Goal: Check status: Check status

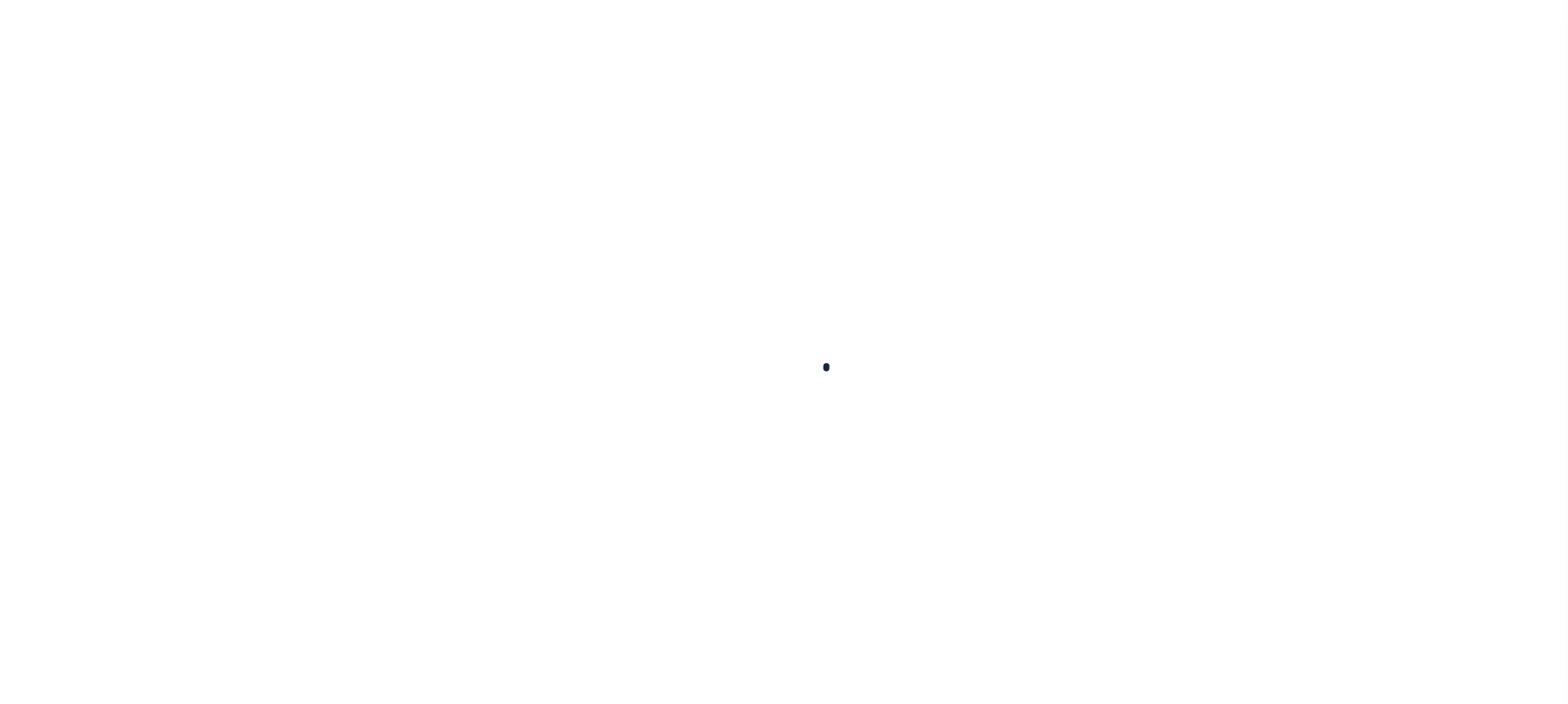
select select "100"
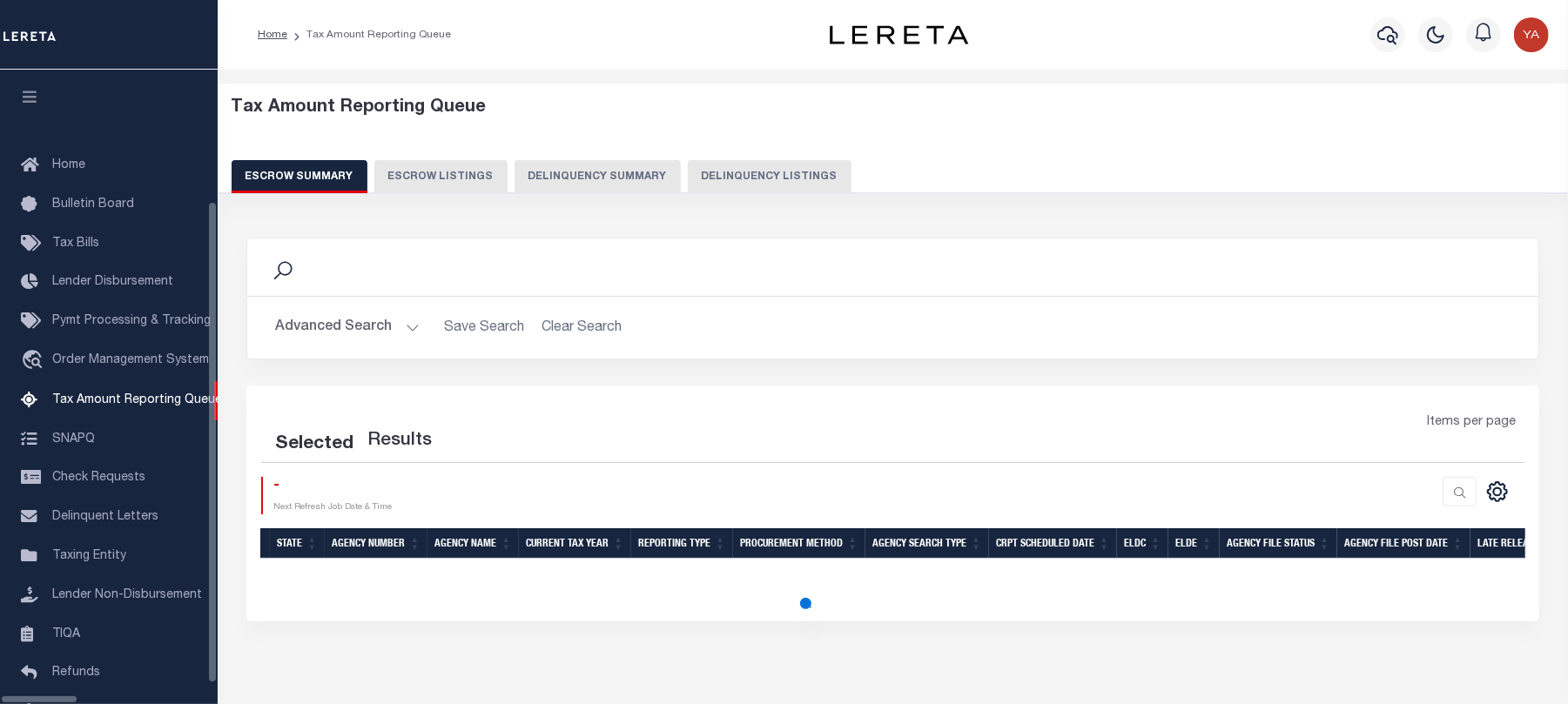
select select "100"
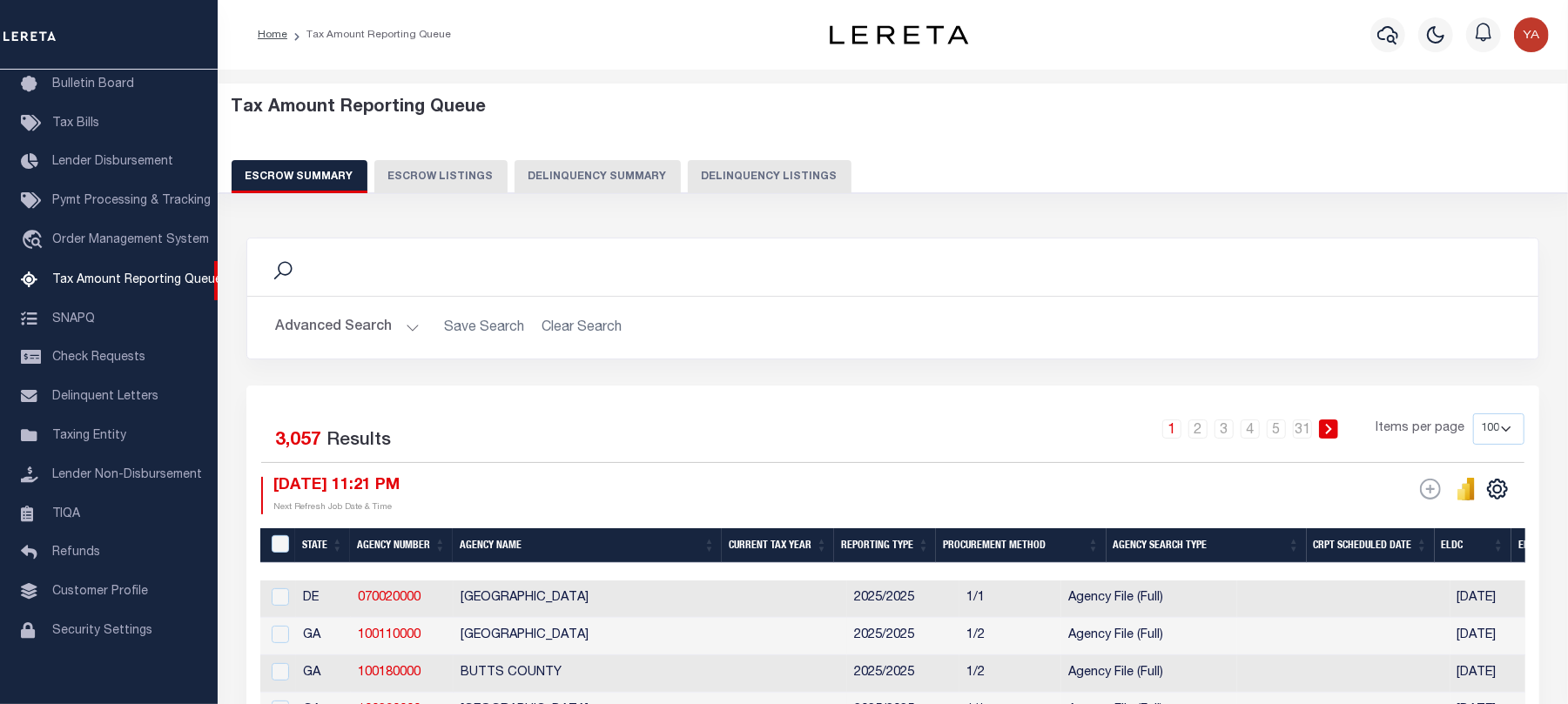
scroll to position [120, 0]
click at [1534, 26] on img "button" at bounding box center [1531, 34] width 34 height 34
click at [1471, 120] on span "Sign out" at bounding box center [1462, 123] width 50 height 12
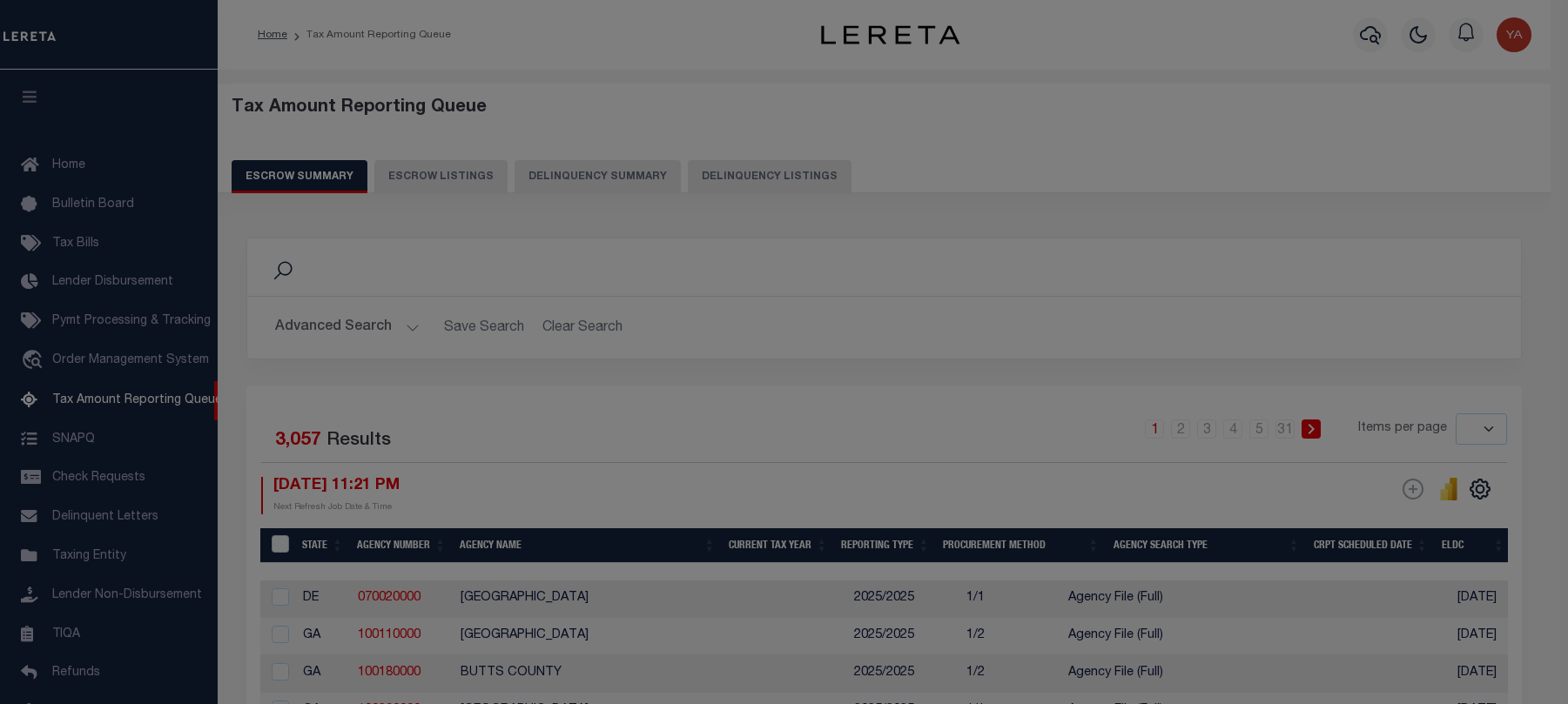
select select
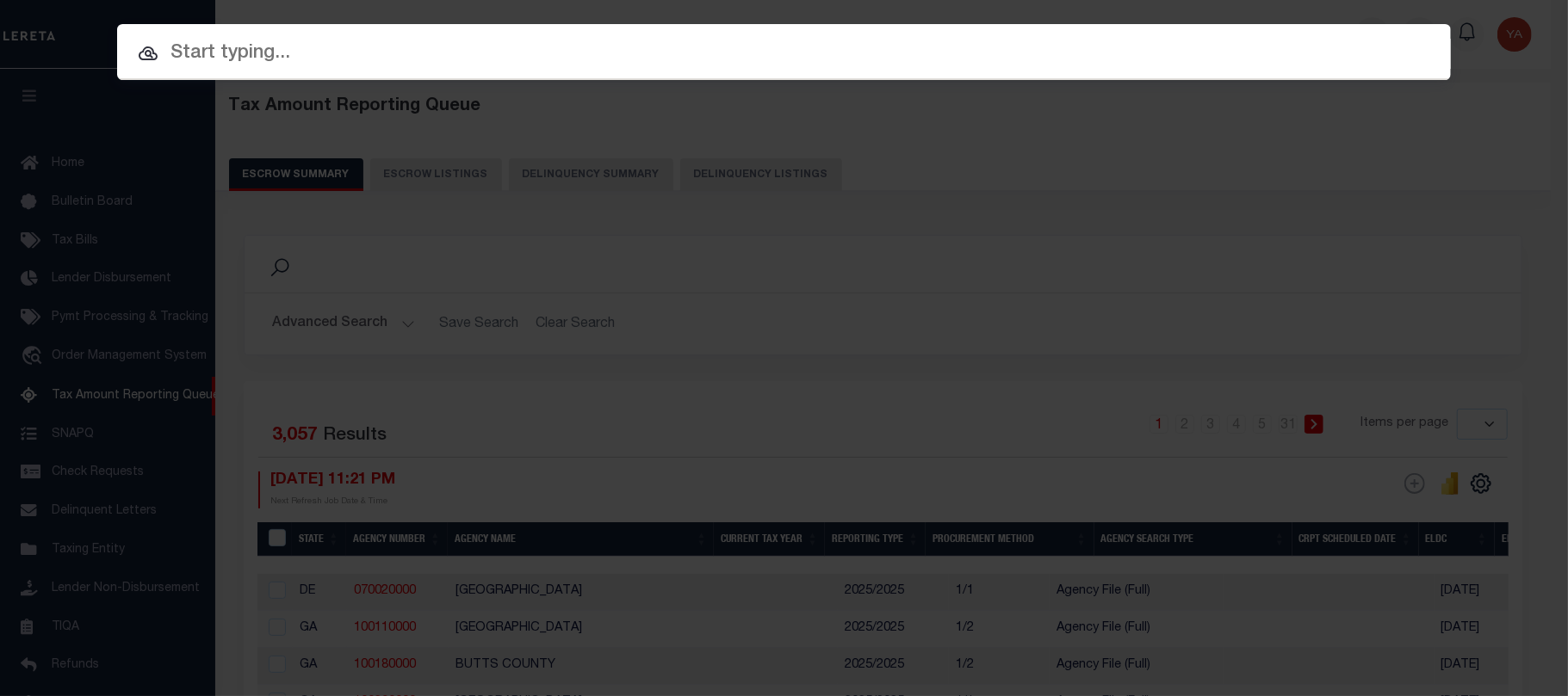
scroll to position [136, 0]
click at [680, 47] on input "text" at bounding box center [784, 54] width 1334 height 30
paste input "300722703"
type input "300722703"
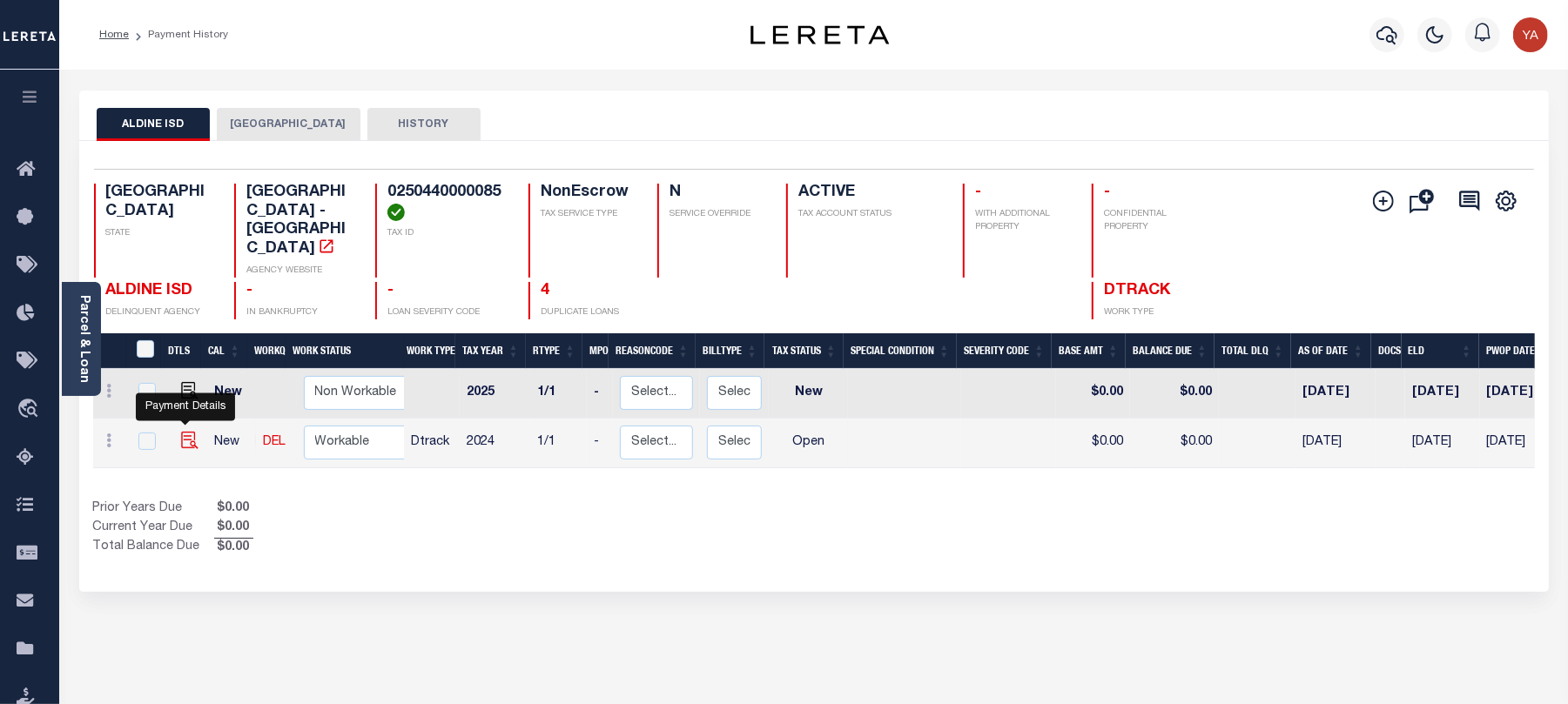
click at [183, 432] on img "" at bounding box center [189, 440] width 17 height 17
checkbox input "true"
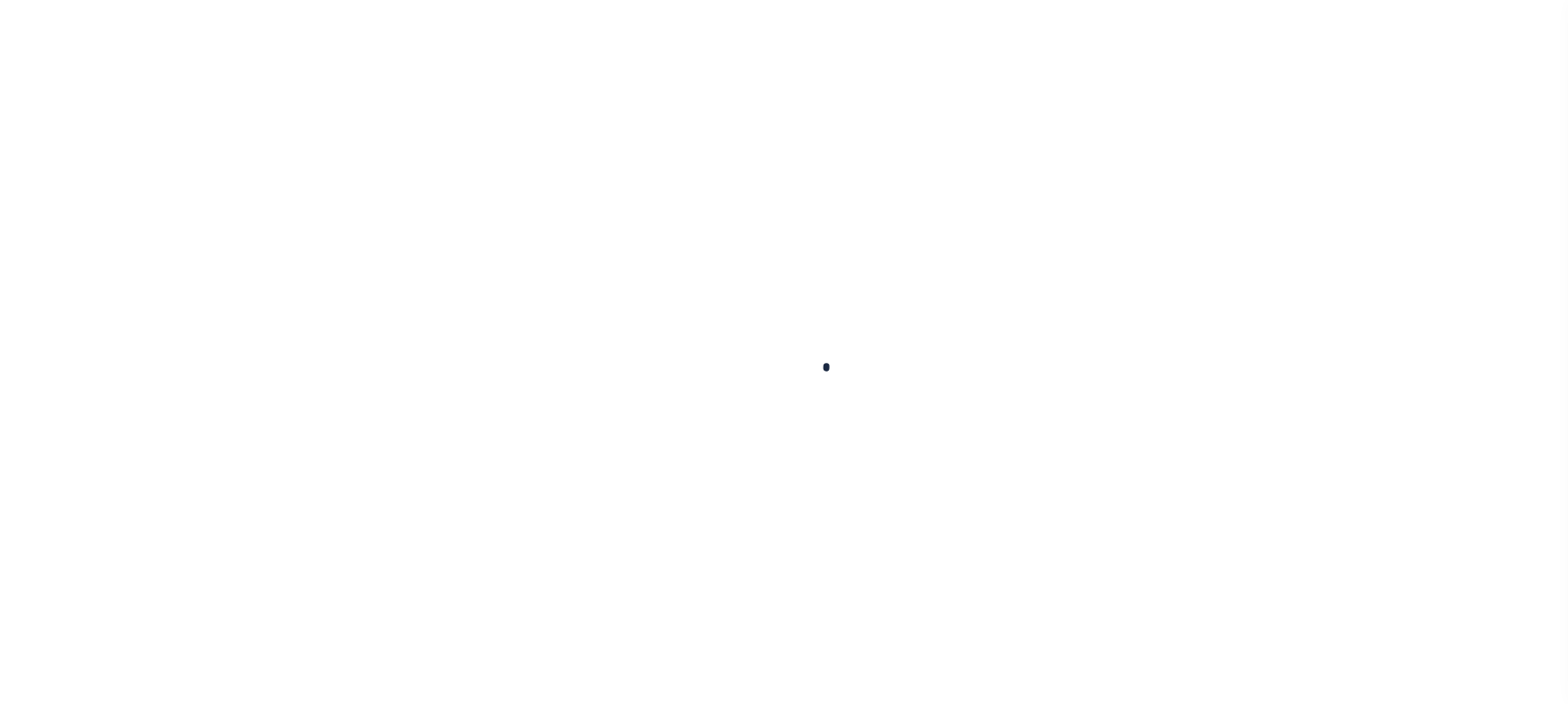
checkbox input "true"
type input "202311626M"
type input "02/01/2025"
select select "OP2"
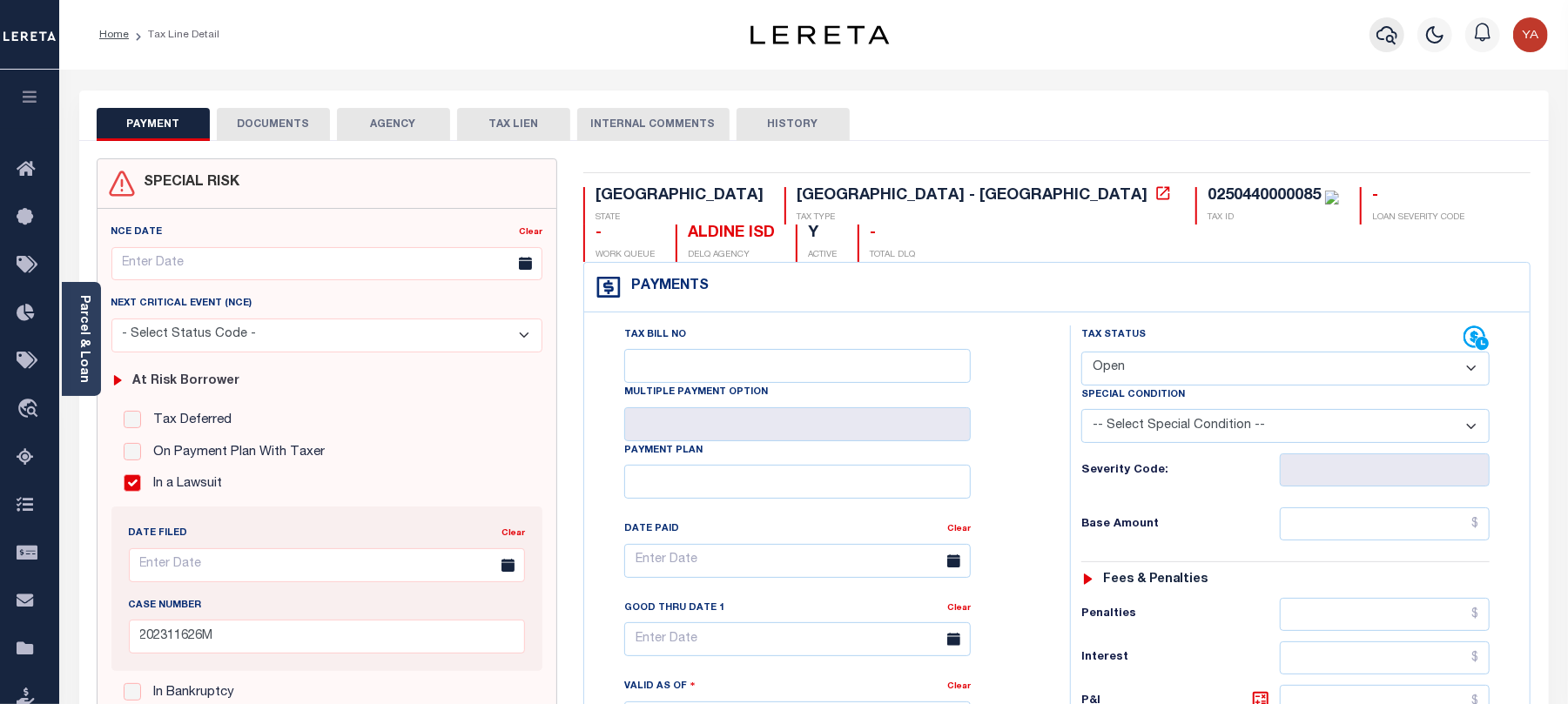
click at [1383, 34] on icon "button" at bounding box center [1386, 34] width 21 height 21
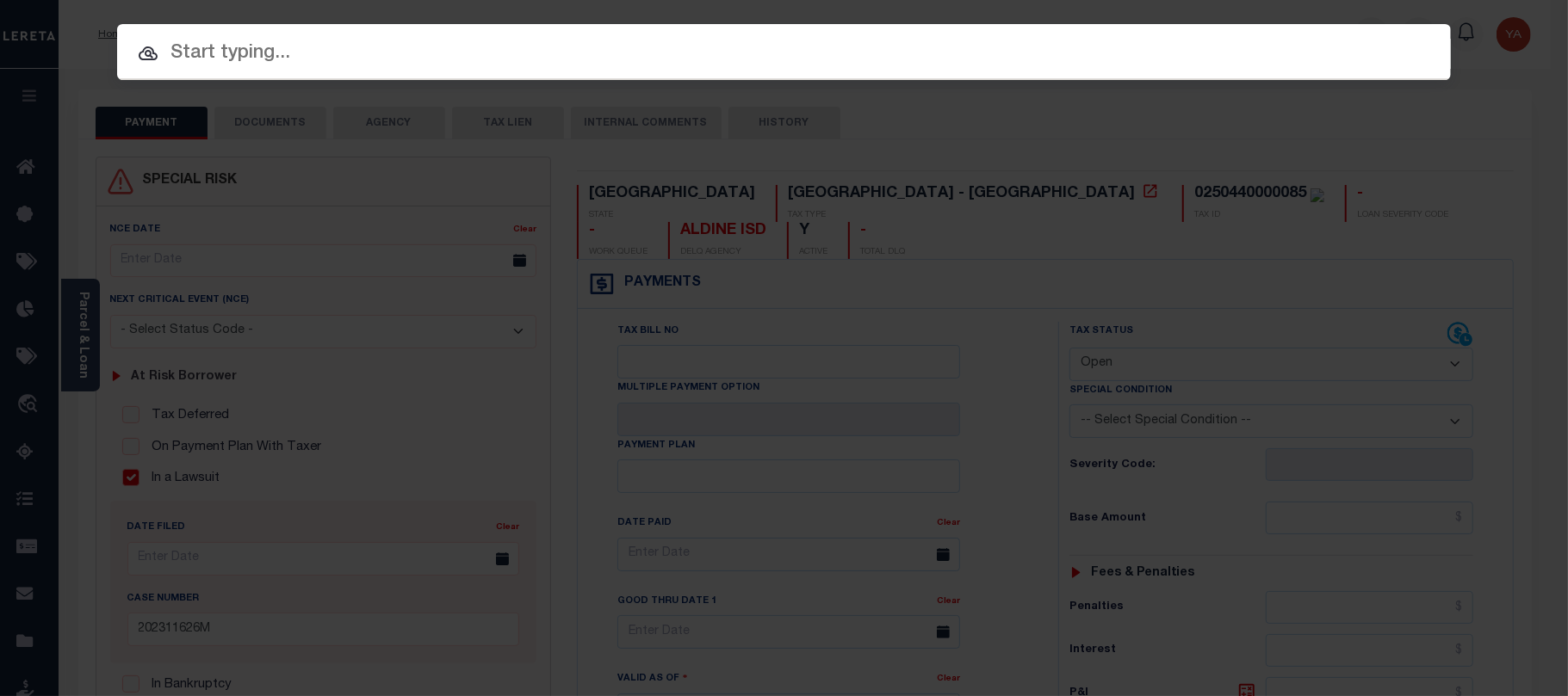
click at [925, 46] on input "text" at bounding box center [784, 54] width 1334 height 30
paste input "100244576"
type input "100244576"
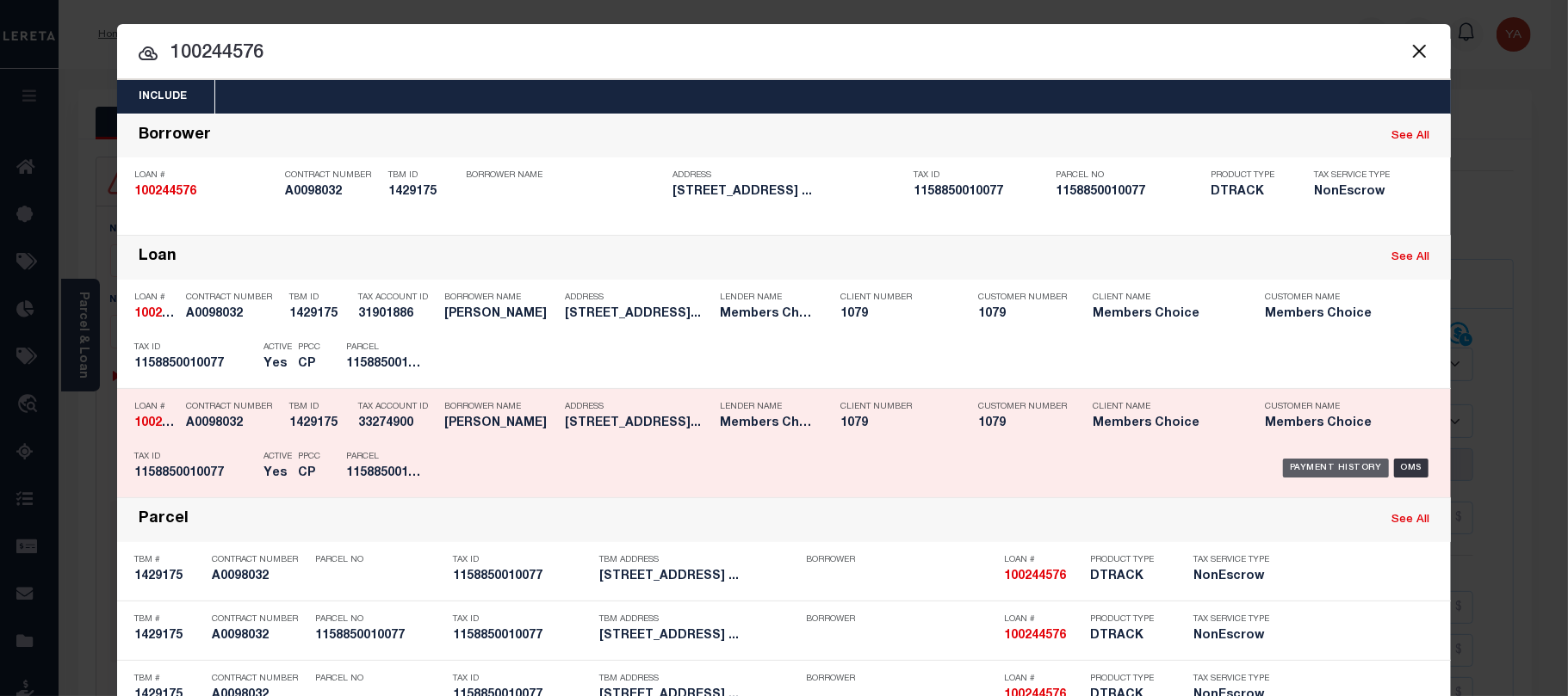
click at [1341, 463] on div "Payment History" at bounding box center [1336, 468] width 106 height 19
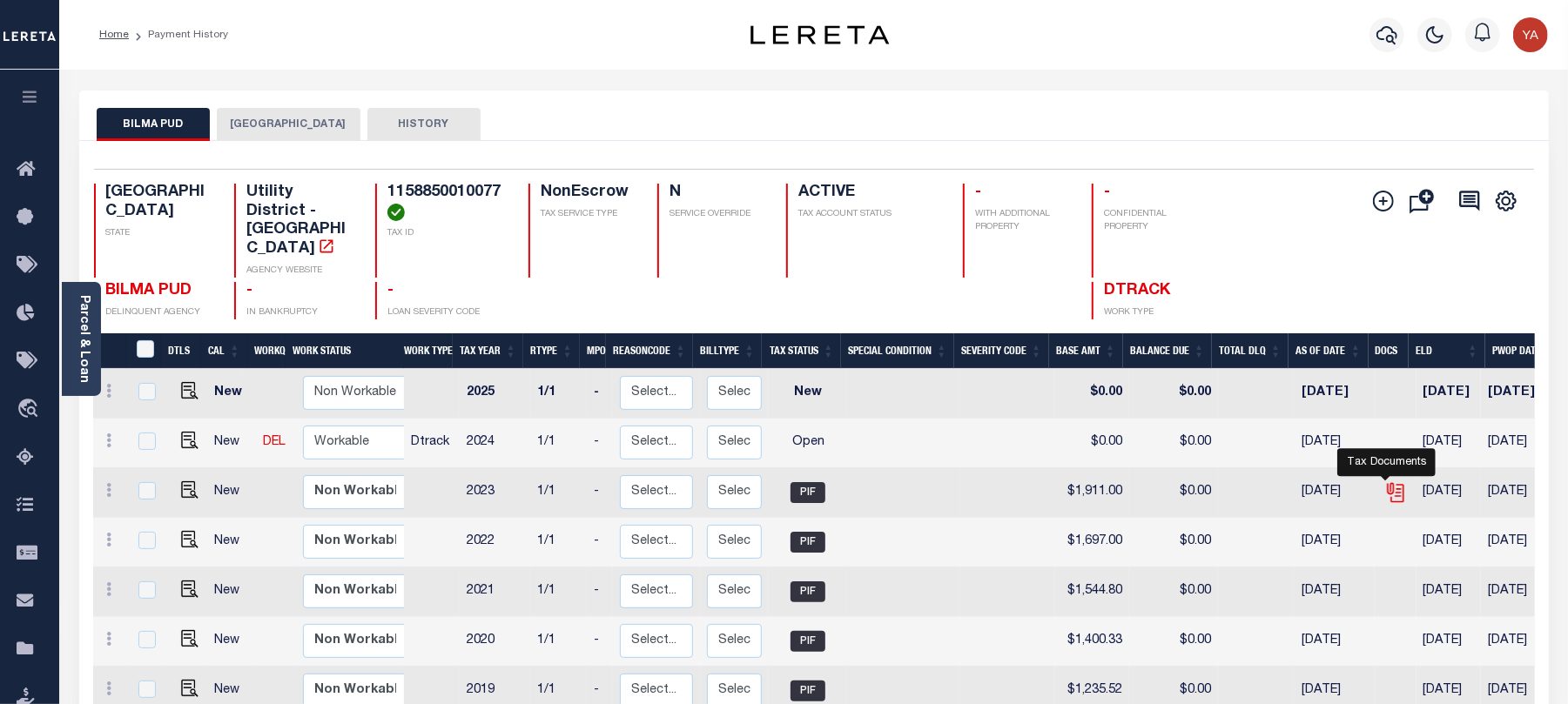
click at [1388, 482] on icon "" at bounding box center [1393, 489] width 14 height 14
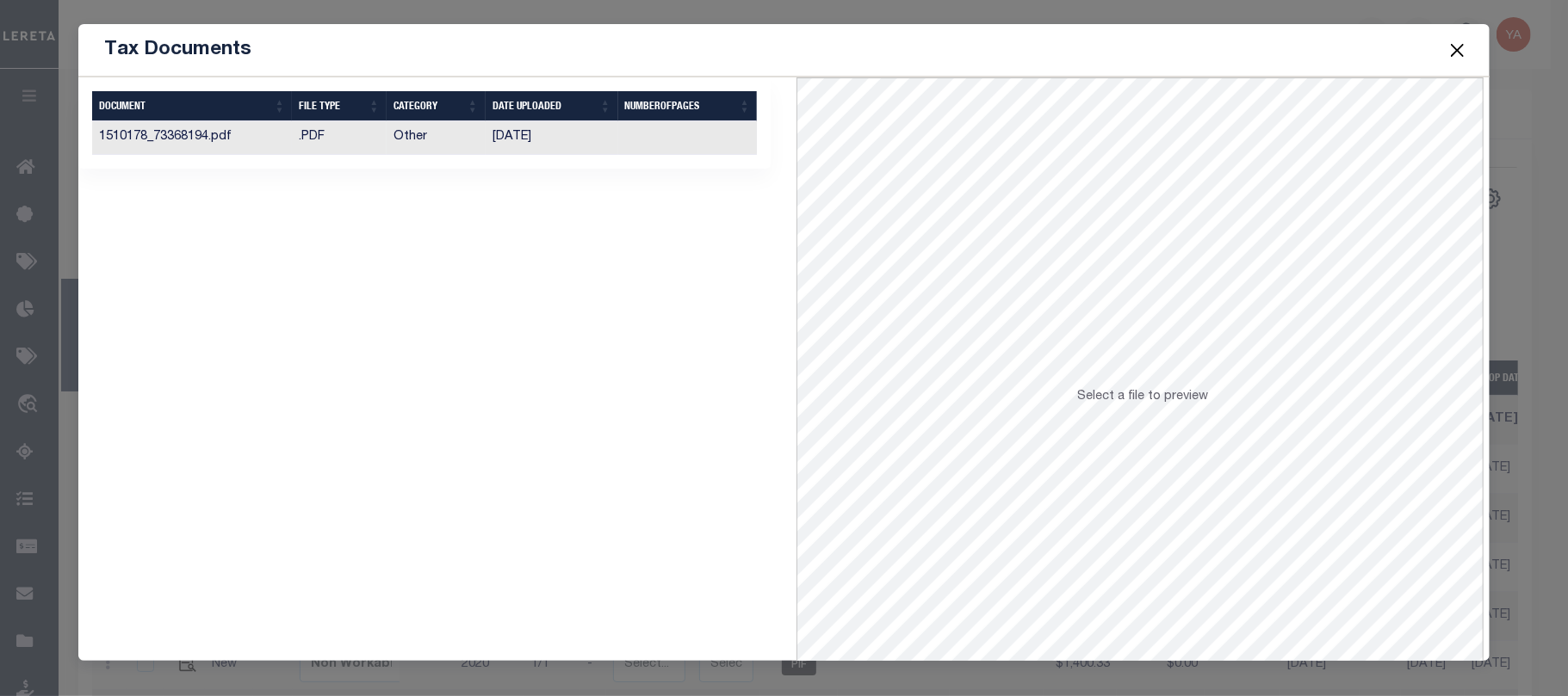
click at [708, 146] on td at bounding box center [688, 139] width 140 height 34
click at [1454, 45] on button "Close" at bounding box center [1458, 49] width 22 height 22
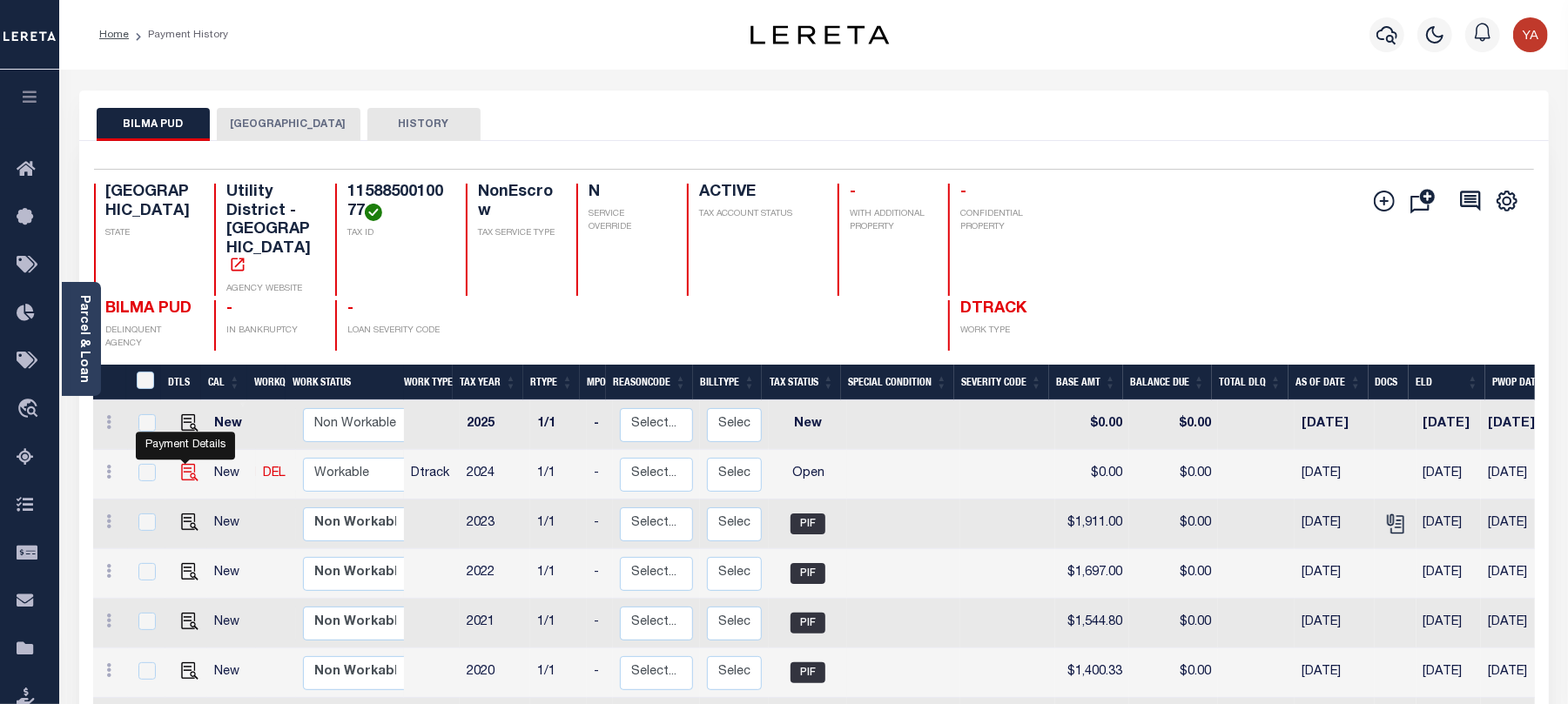
click at [183, 477] on img "" at bounding box center [189, 472] width 17 height 17
checkbox input "true"
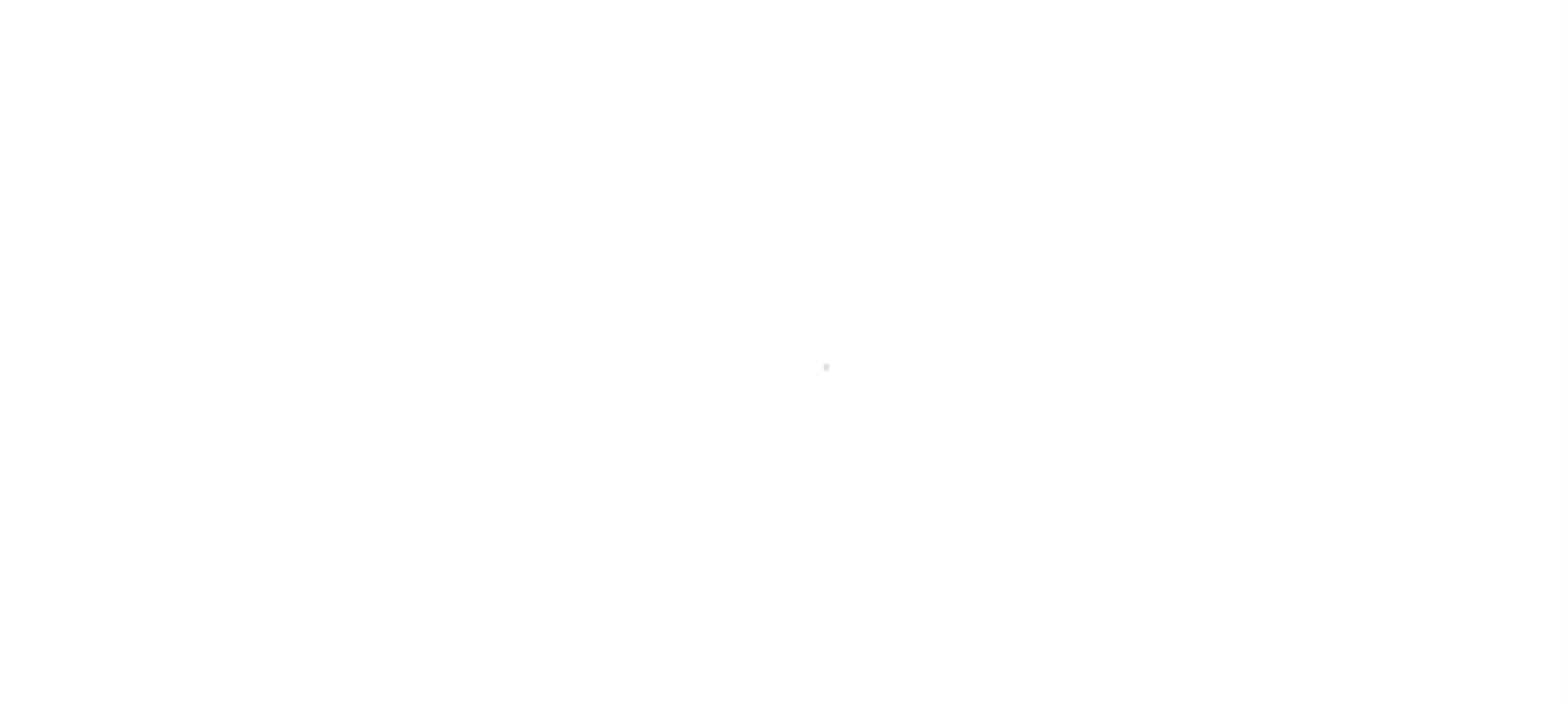
select select "OP2"
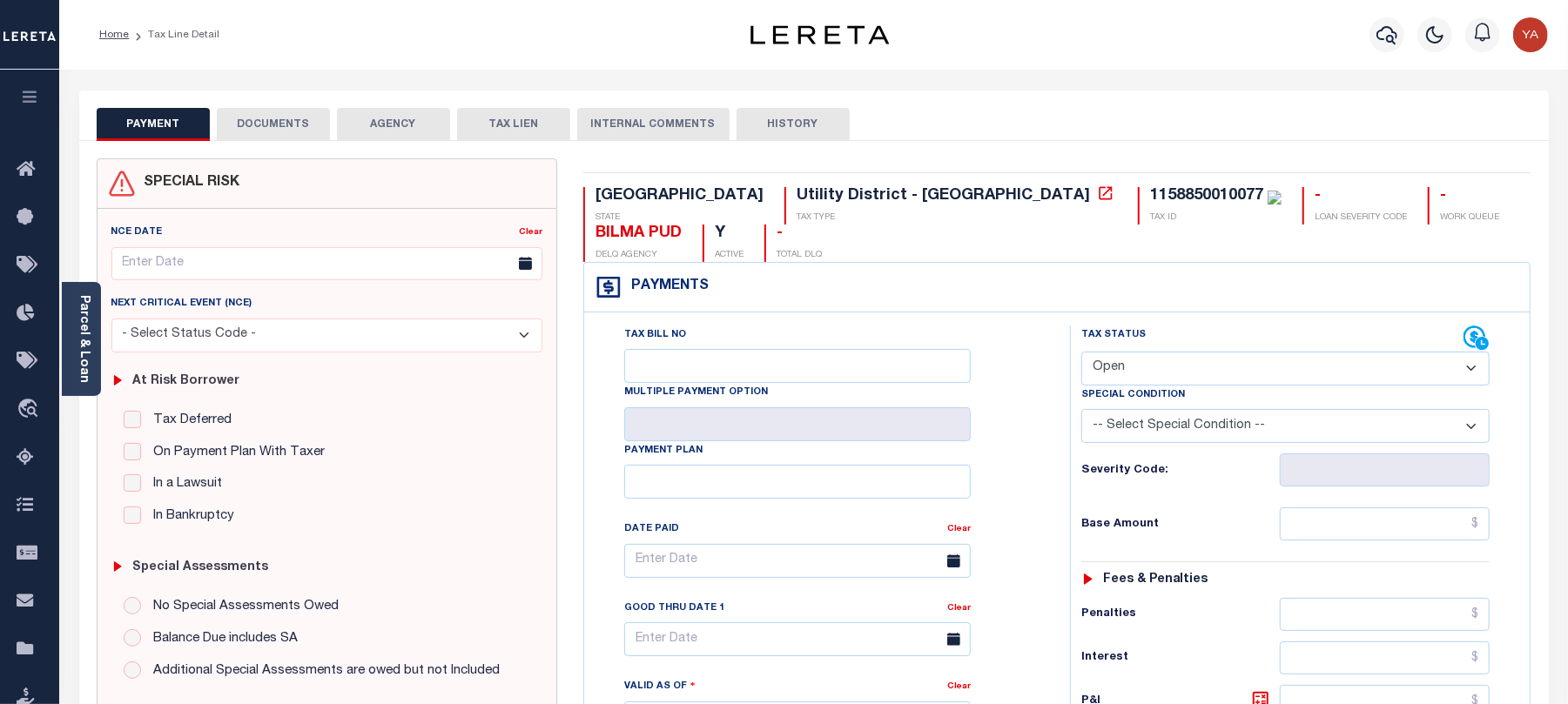
click at [1150, 200] on div "1158850010077" at bounding box center [1206, 195] width 113 height 15
copy div "1158850010077"
click at [1386, 40] on icon "button" at bounding box center [1386, 34] width 21 height 21
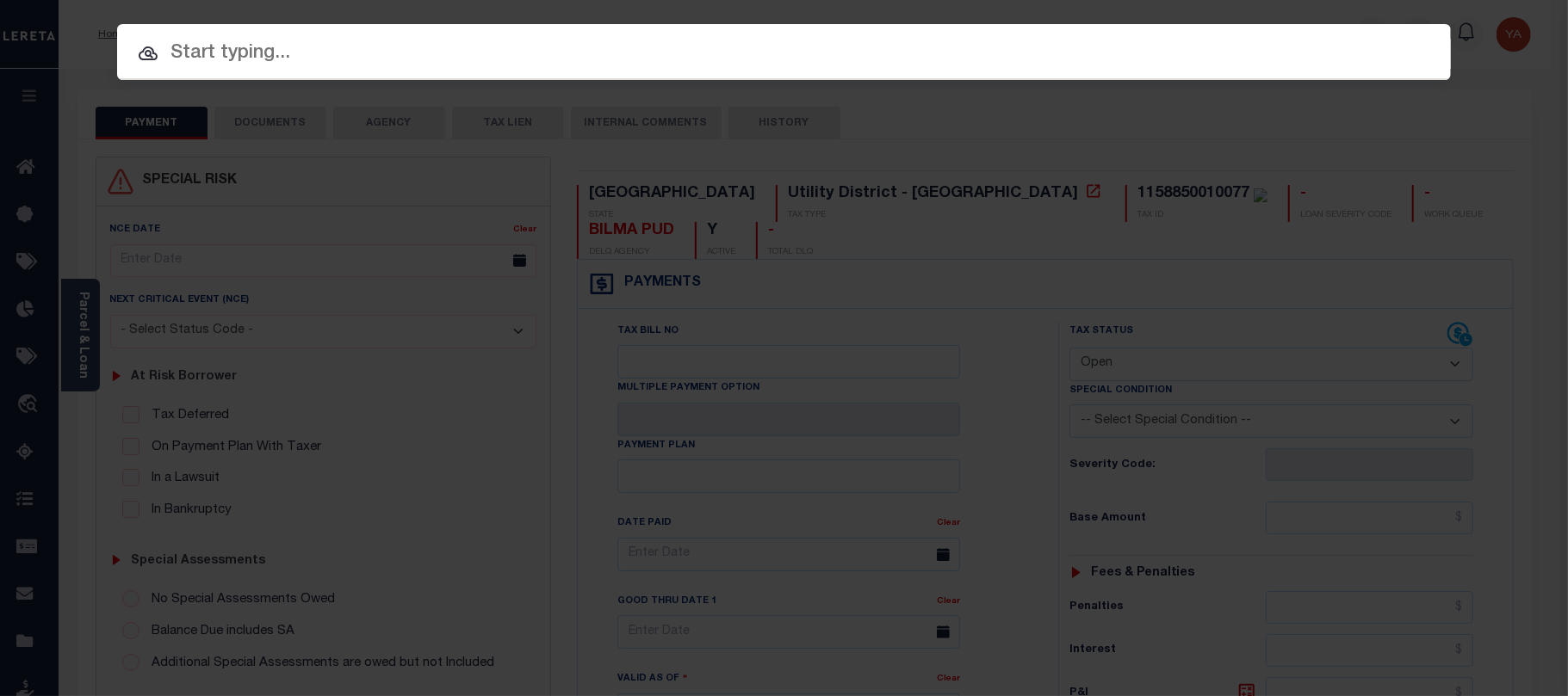
click at [1357, 33] on div "Include Loans TBM Customers Borrowers Payments (Lender Non-Disb) Payments (Lend…" at bounding box center [784, 52] width 1334 height 56
paste input "10170324"
type input "10170324"
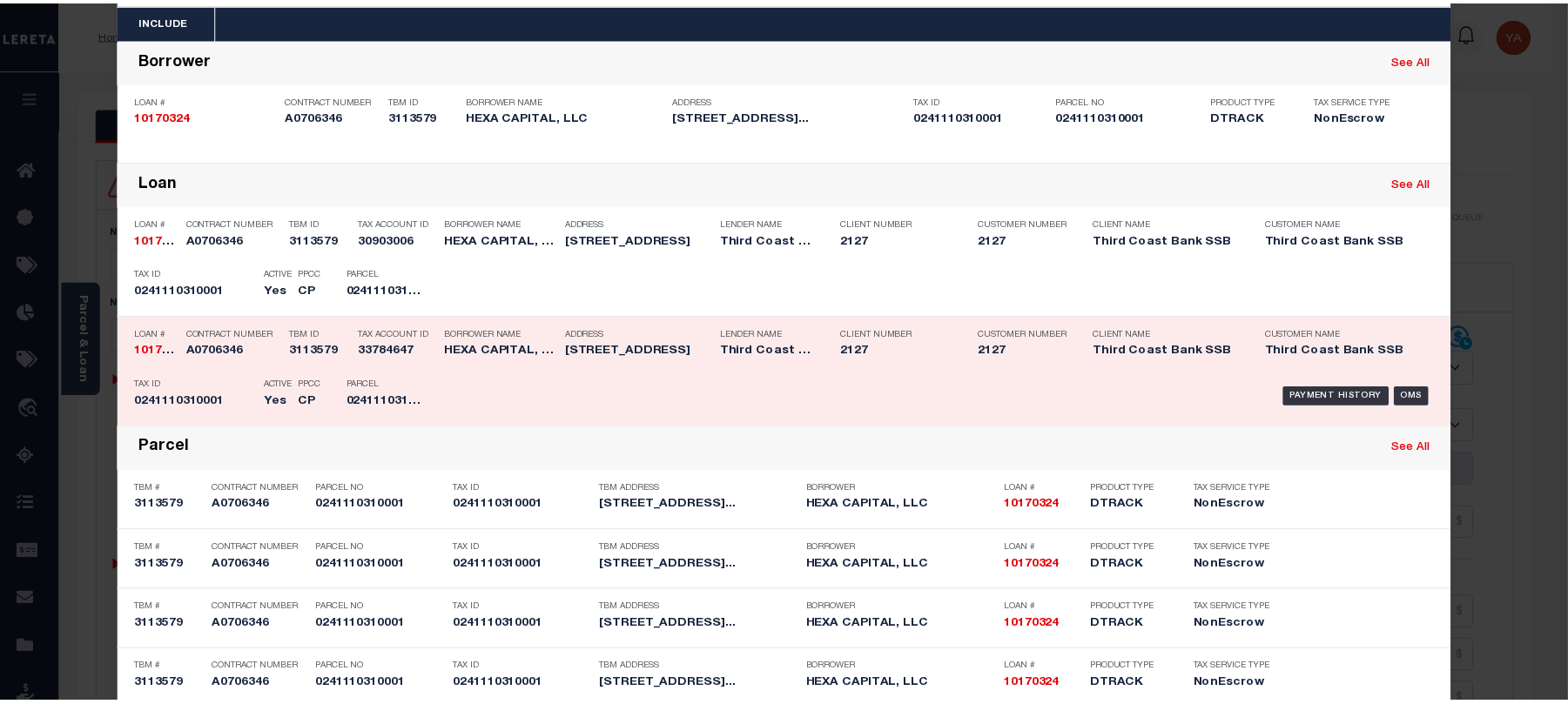
scroll to position [109, 0]
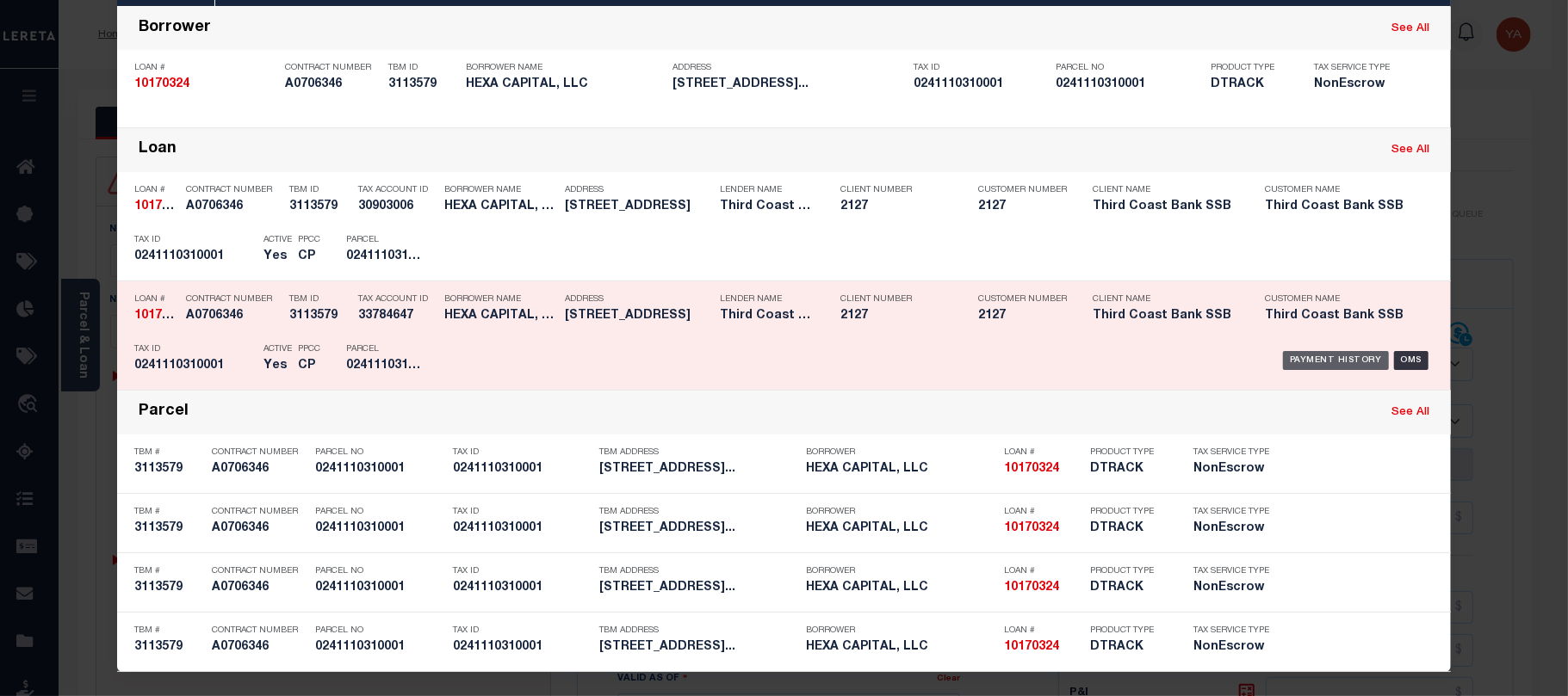
click at [1336, 363] on div "Payment History" at bounding box center [1336, 361] width 106 height 19
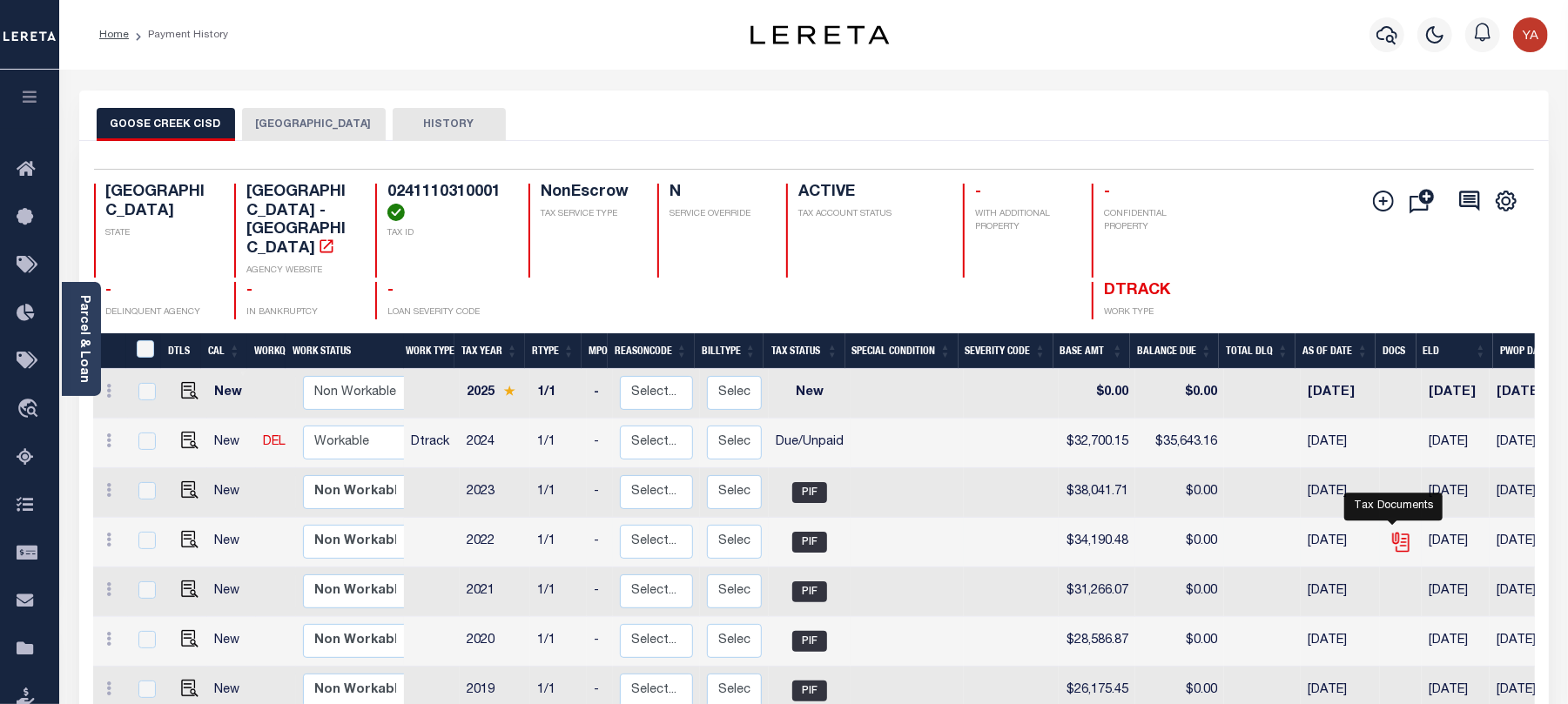
click at [1392, 531] on icon "" at bounding box center [1401, 542] width 23 height 23
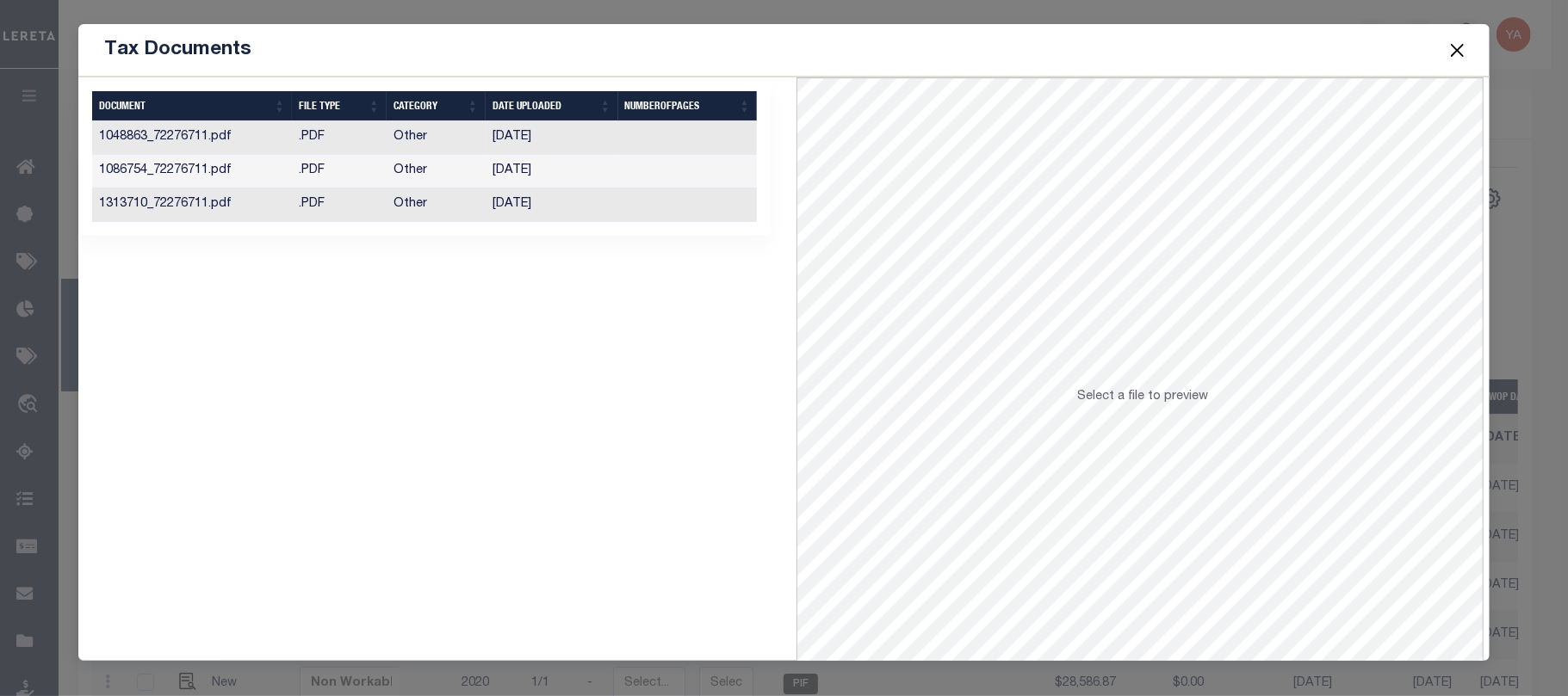
click at [652, 201] on td at bounding box center [688, 206] width 140 height 34
click at [1469, 46] on button "Close" at bounding box center [1458, 49] width 22 height 22
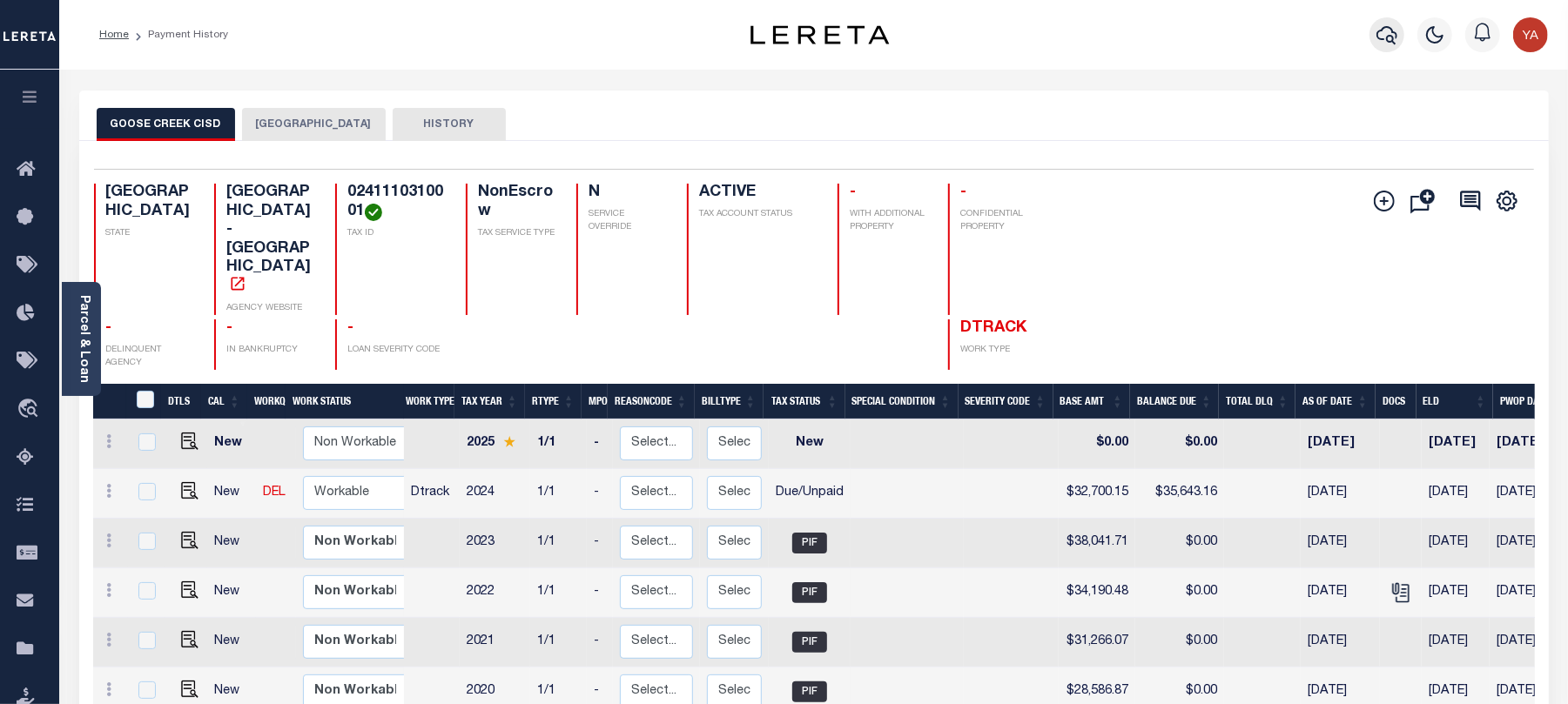
click at [1394, 40] on icon "button" at bounding box center [1386, 35] width 21 height 18
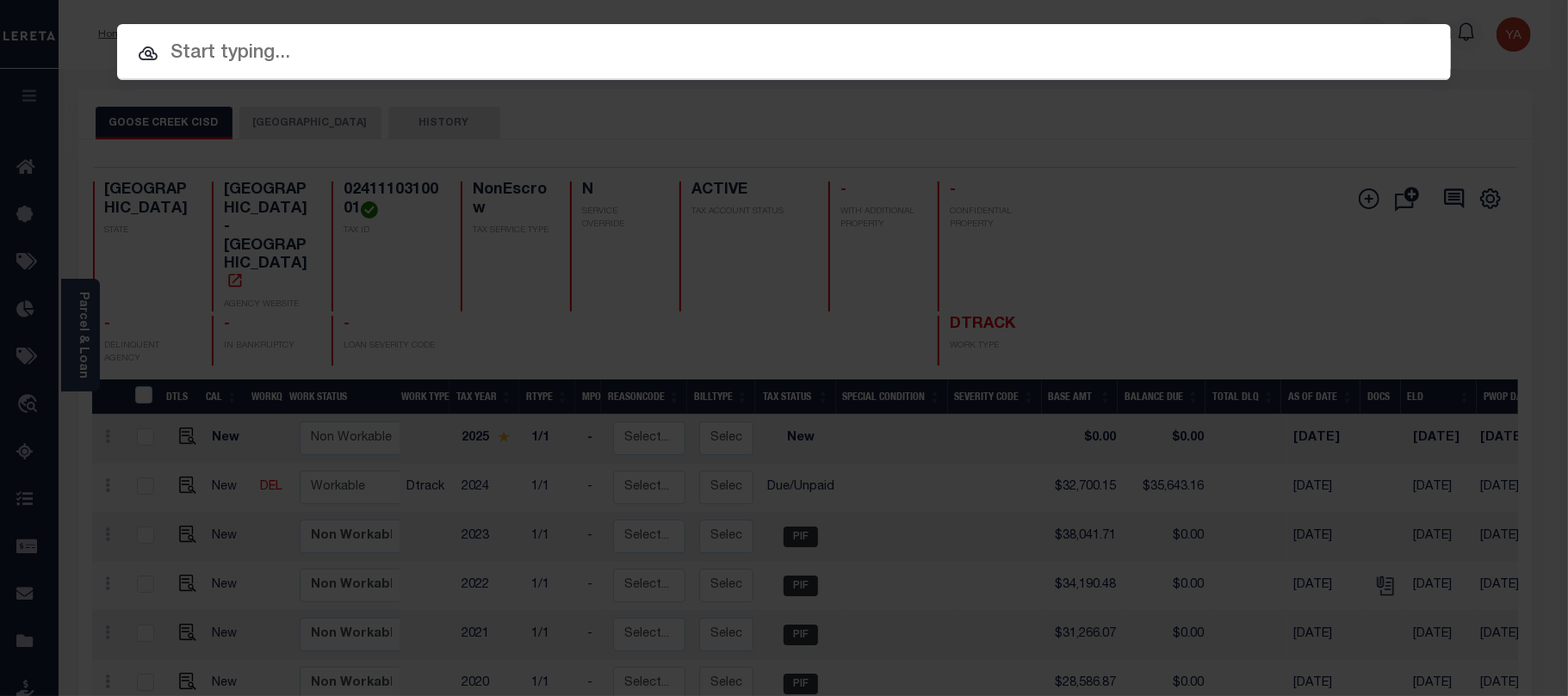
click at [1365, 29] on div "Include Loans TBM Customers Borrowers Payments (Lender Non-Disb) Payments (Lend…" at bounding box center [784, 52] width 1334 height 56
paste input "8001049842"
type input "8001049842"
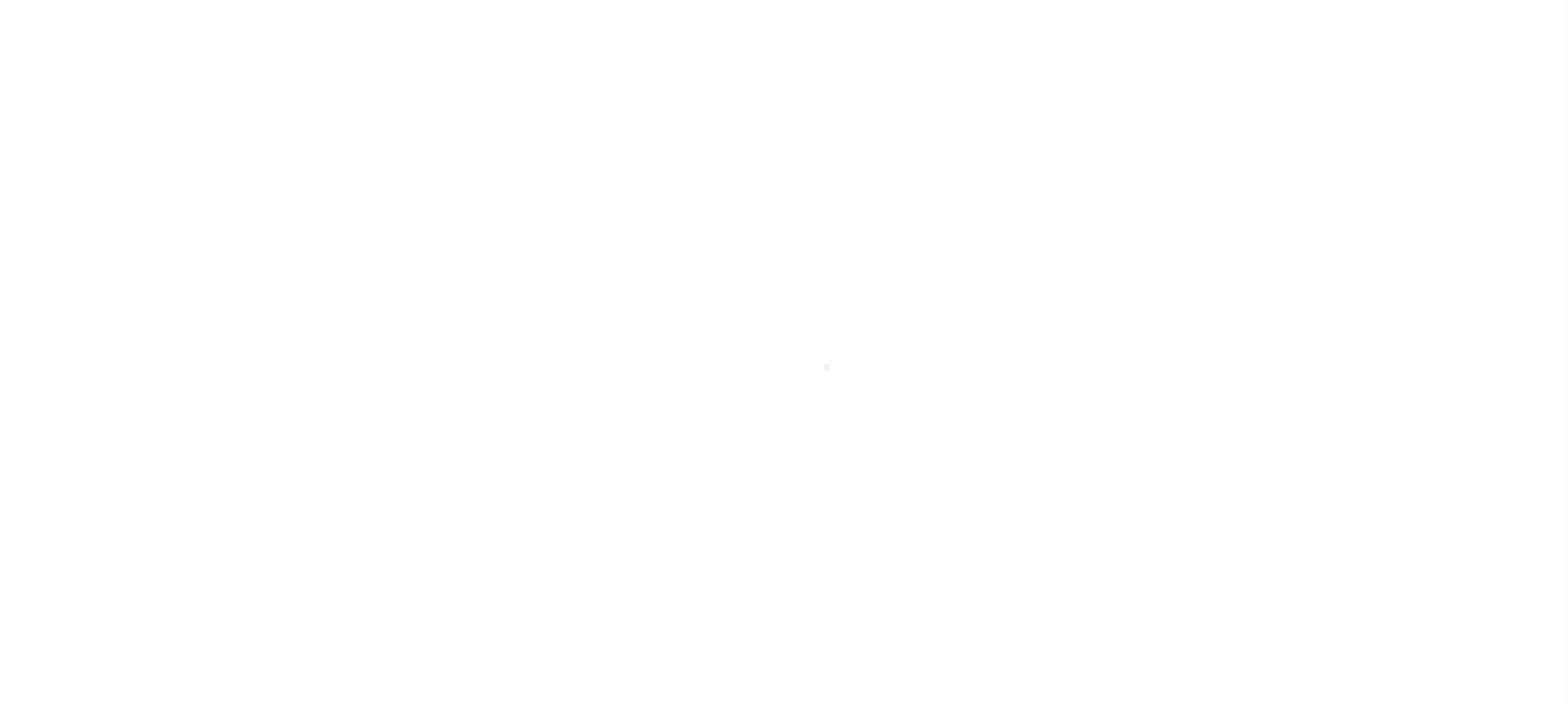
select select "OP2"
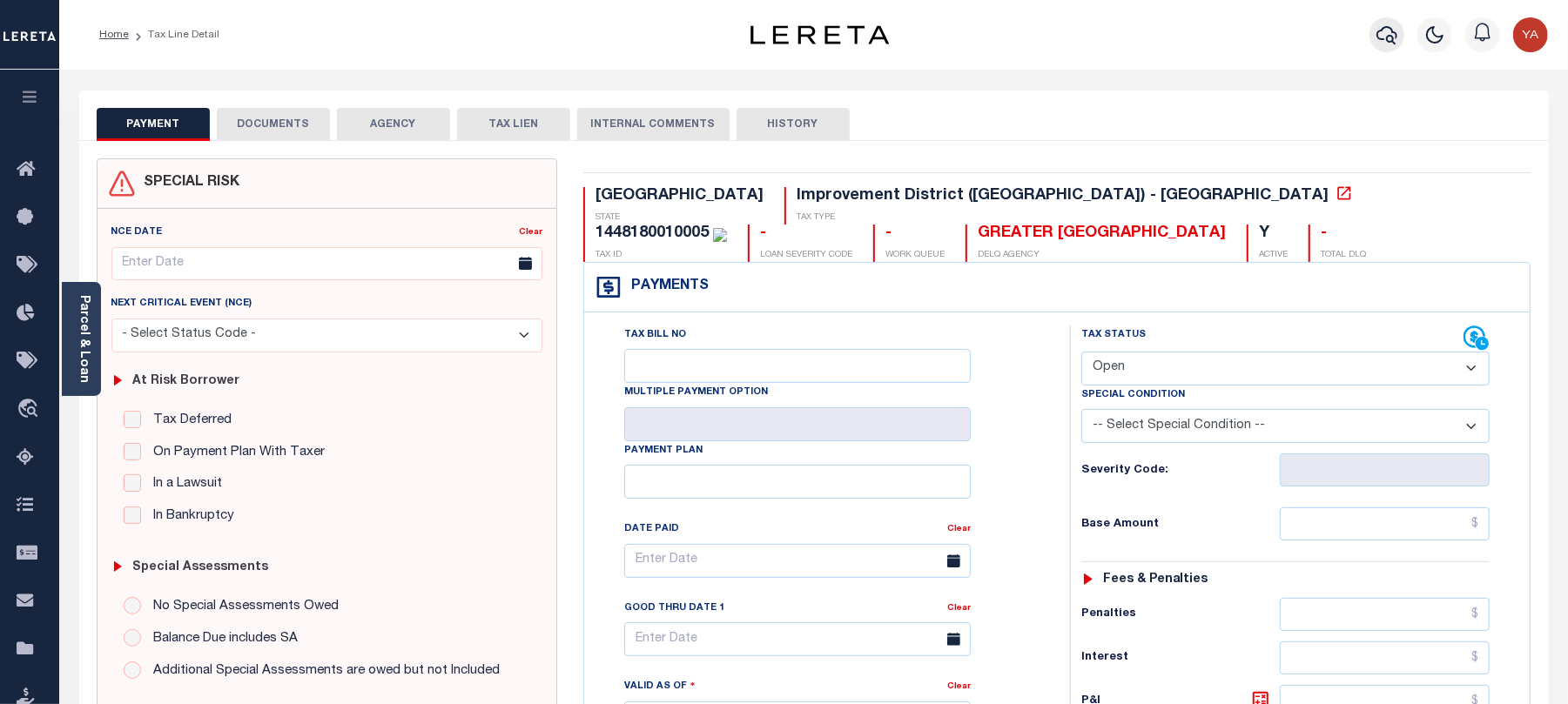
click at [1383, 38] on icon "button" at bounding box center [1386, 34] width 21 height 21
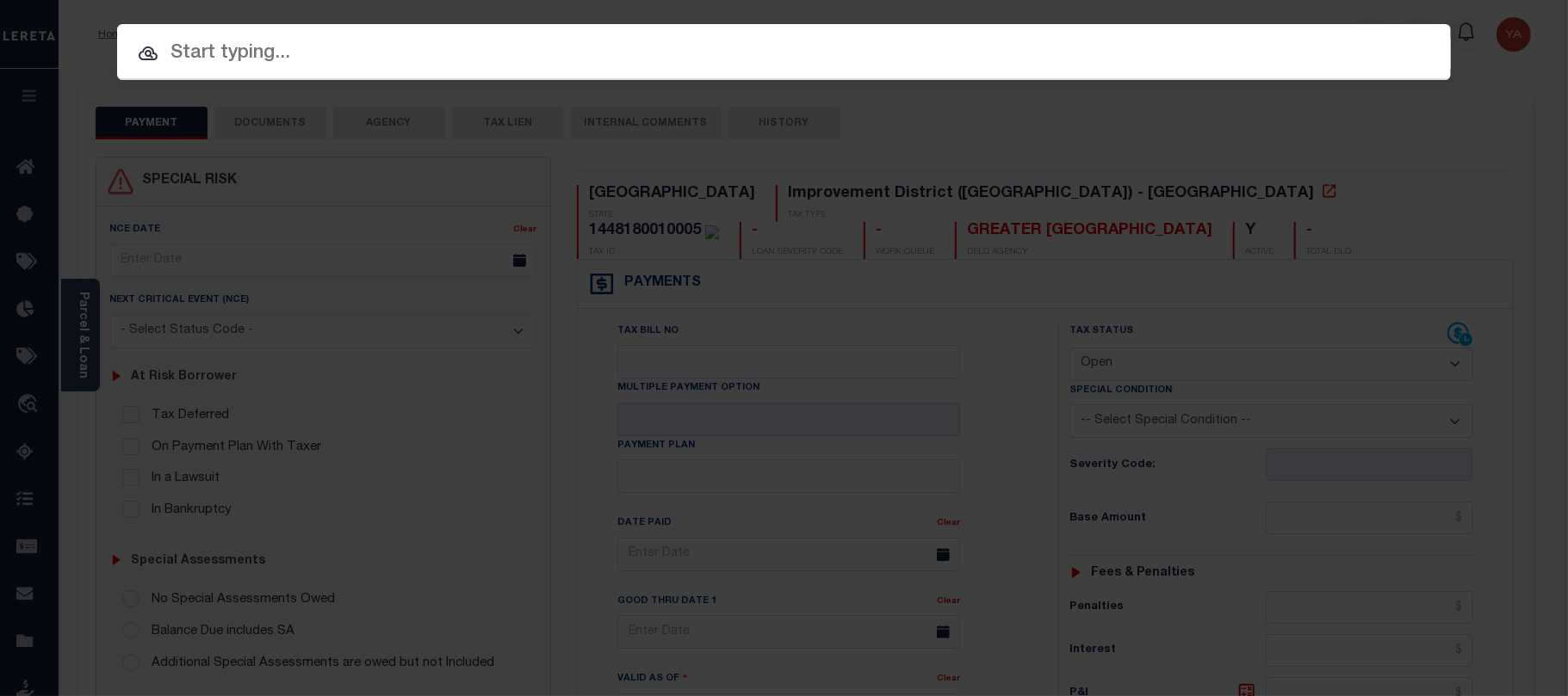
click at [1359, 38] on input "text" at bounding box center [784, 54] width 1334 height 30
paste input "984157"
type input "984157"
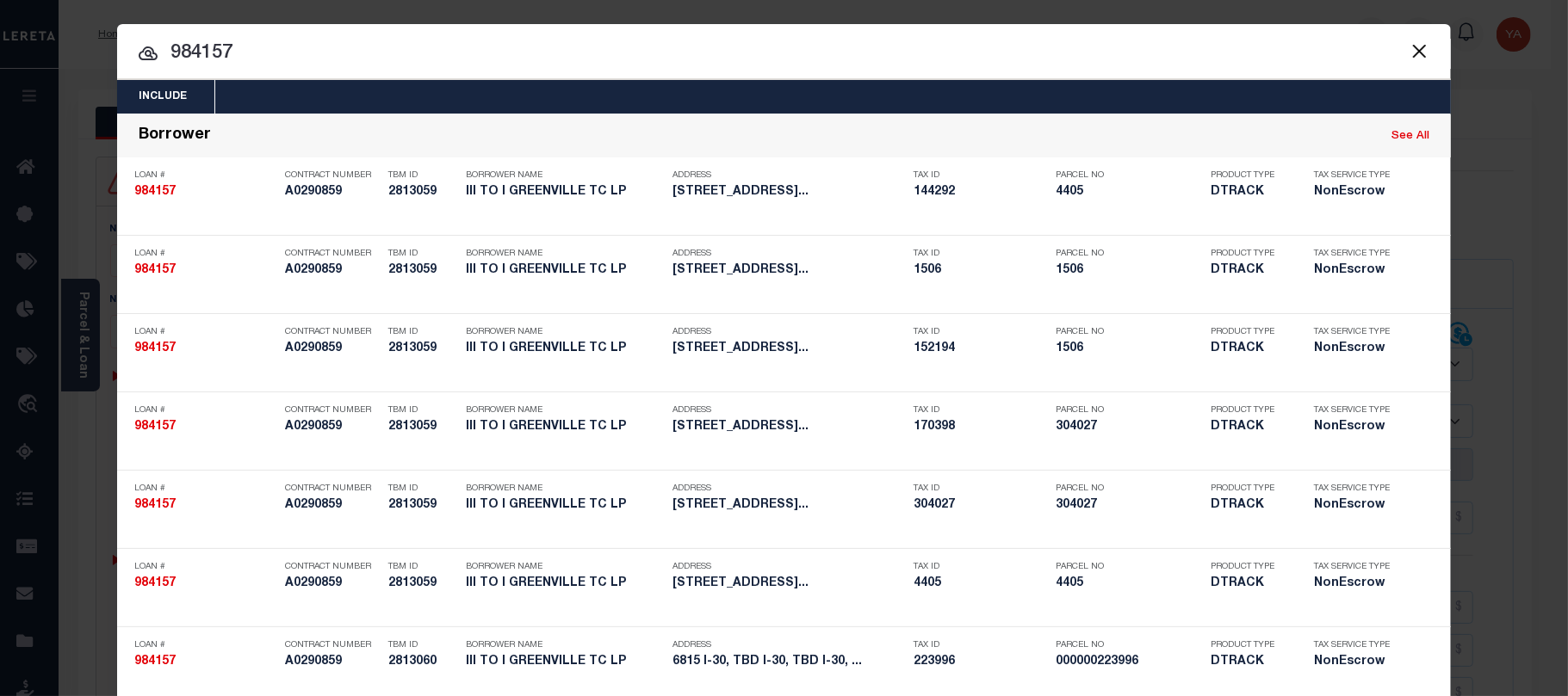
scroll to position [1100, 0]
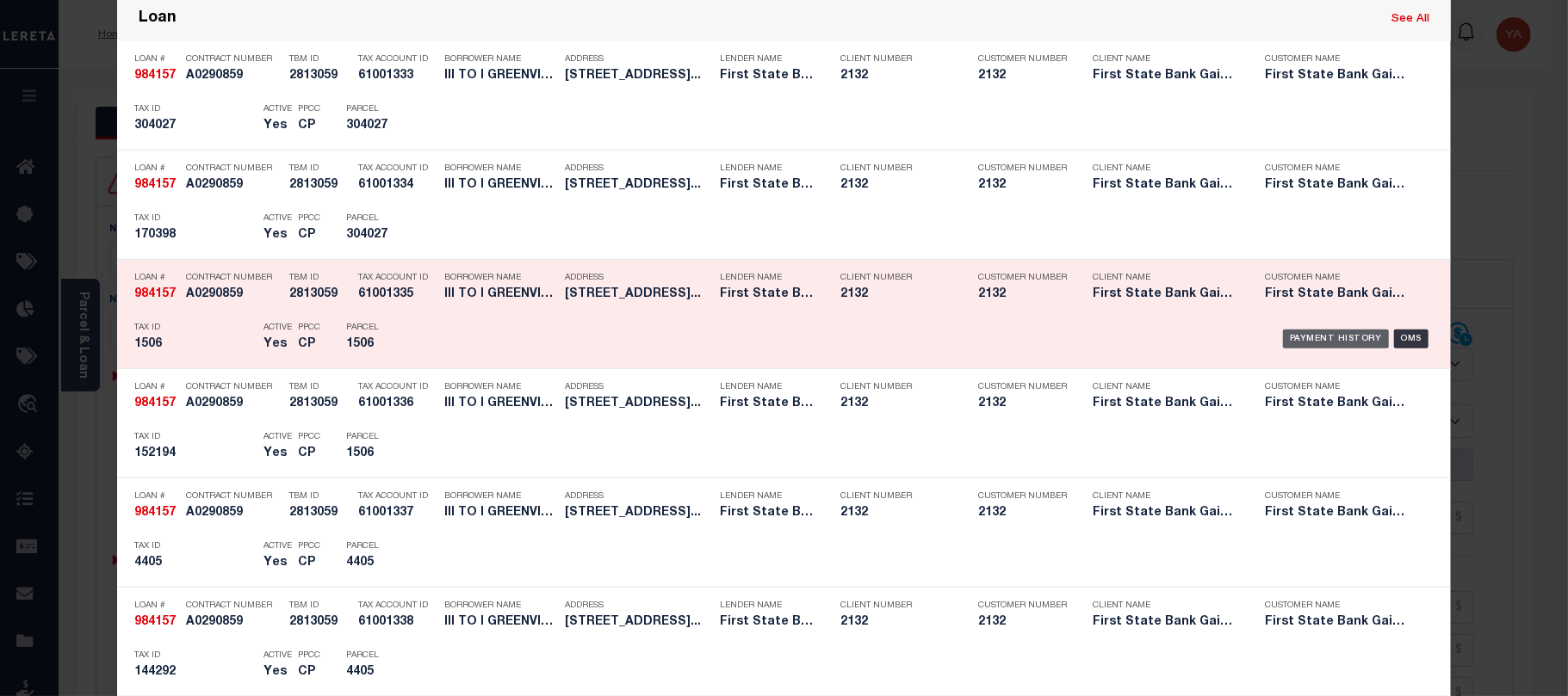
click at [1320, 337] on div "Payment History" at bounding box center [1336, 339] width 106 height 19
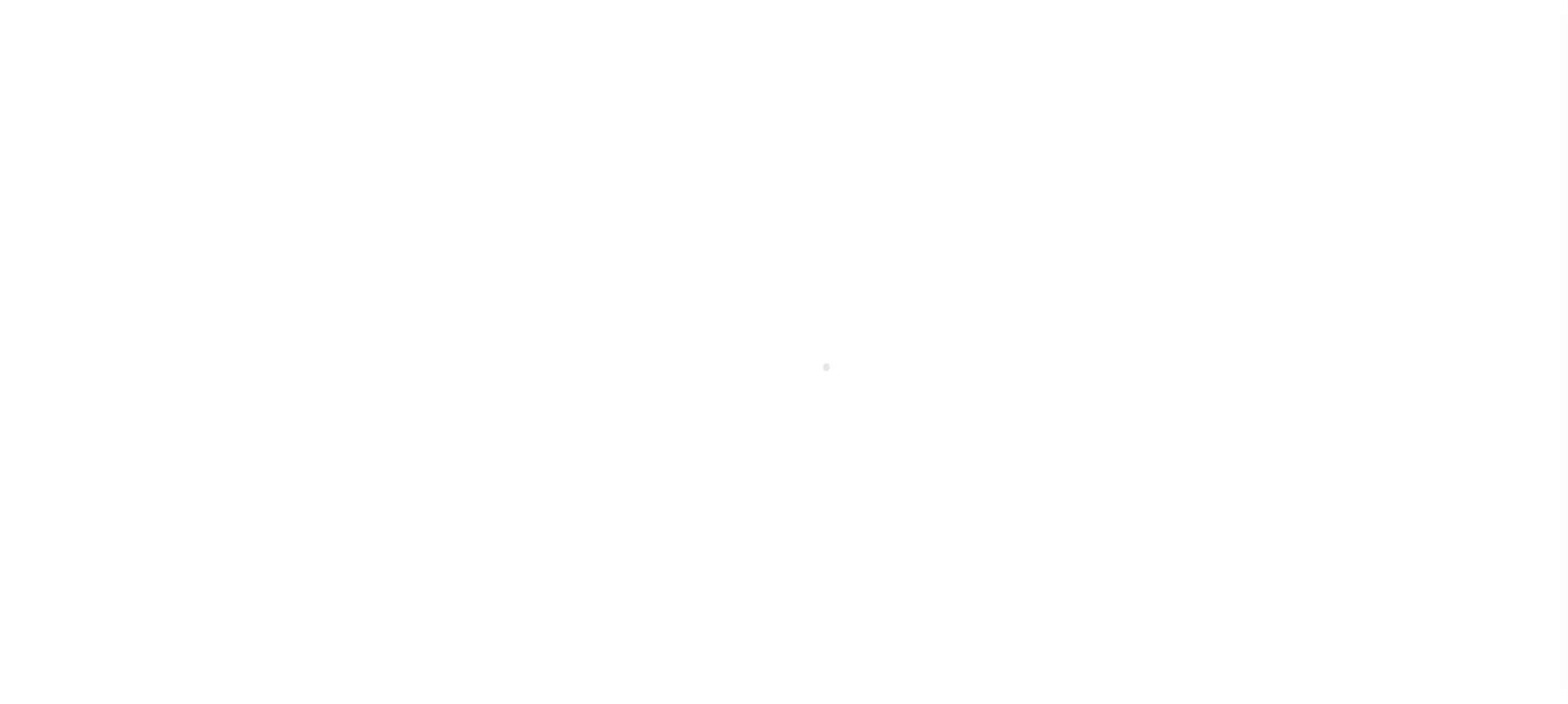
select select "OP2"
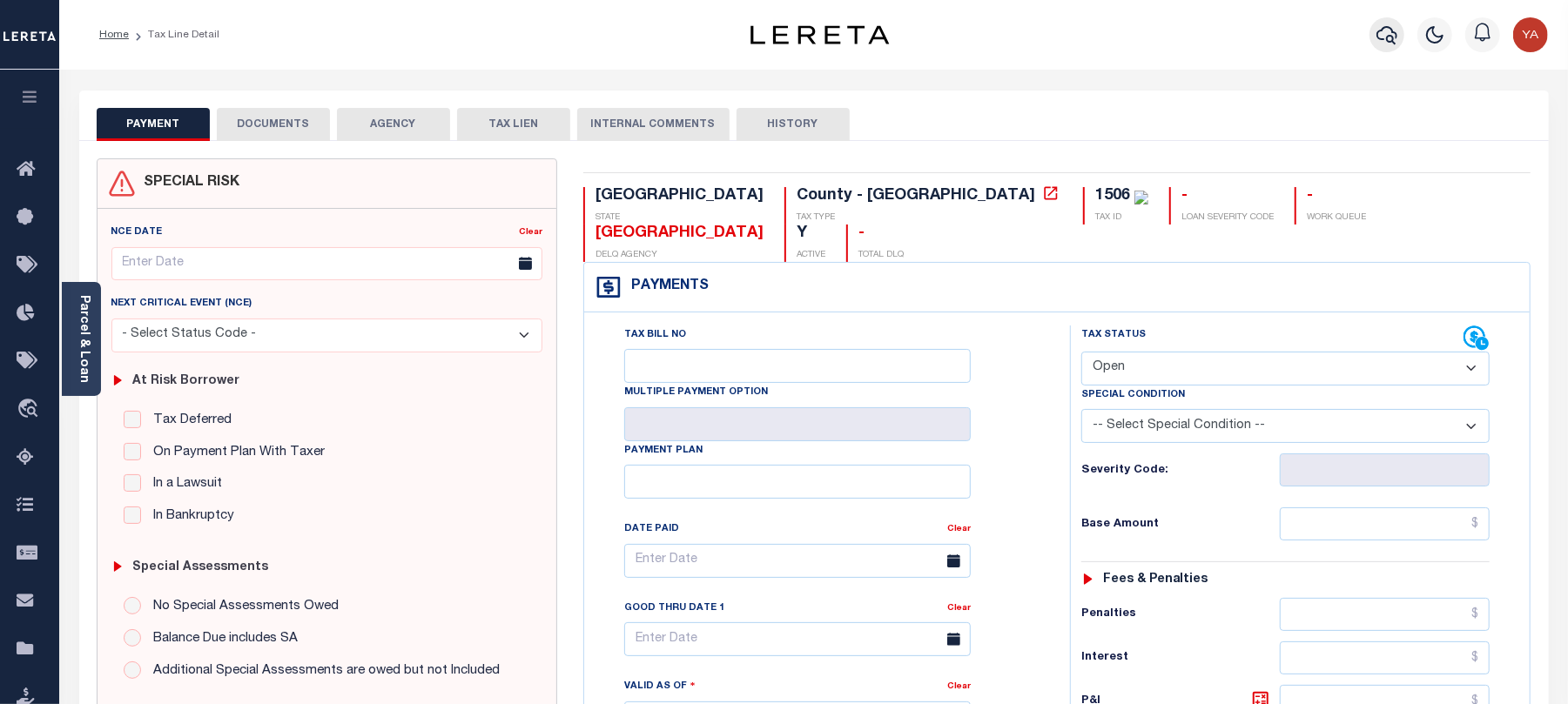
click at [1379, 34] on icon "button" at bounding box center [1386, 34] width 21 height 21
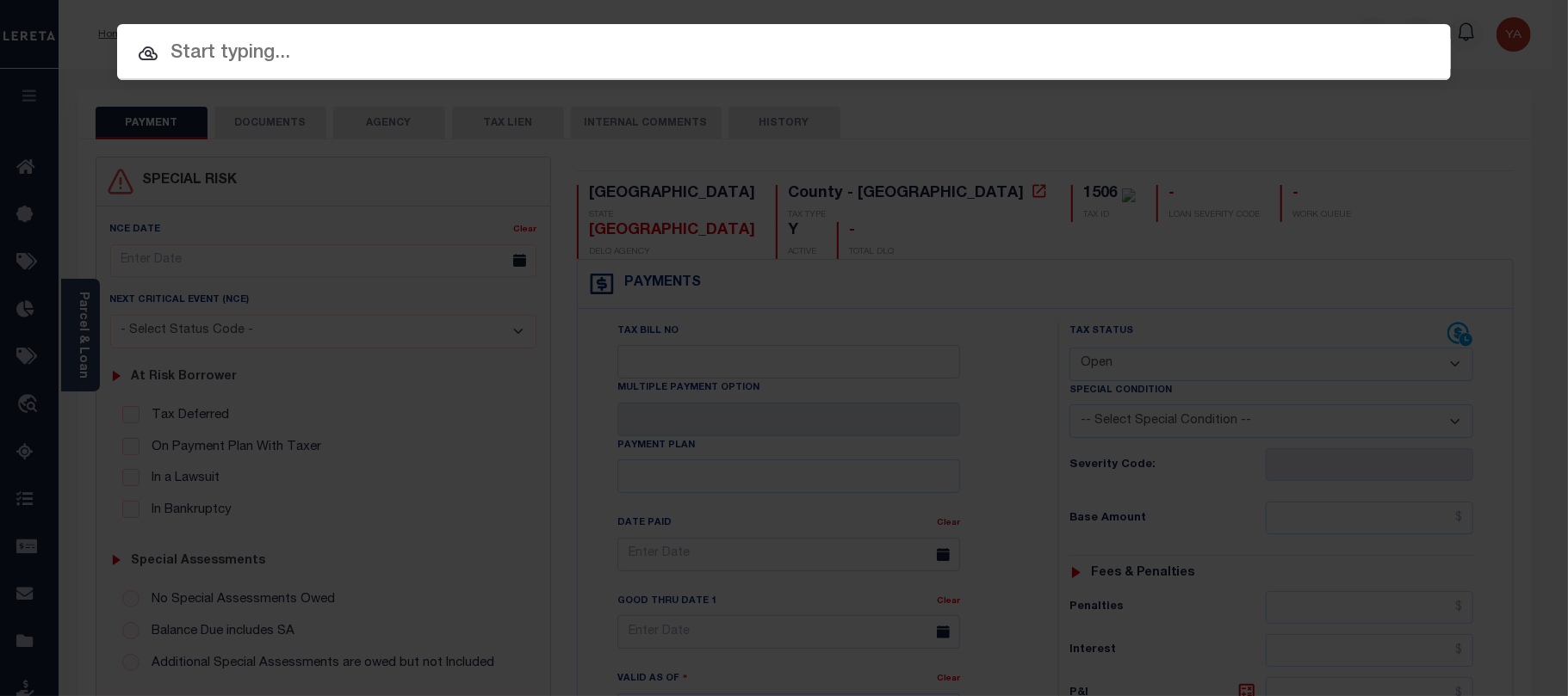
click at [1362, 32] on div "Include Loans TBM Customers Borrowers Payments (Lender Non-Disb) Payments (Lend…" at bounding box center [784, 52] width 1334 height 56
paste input "72979"
type input "72979"
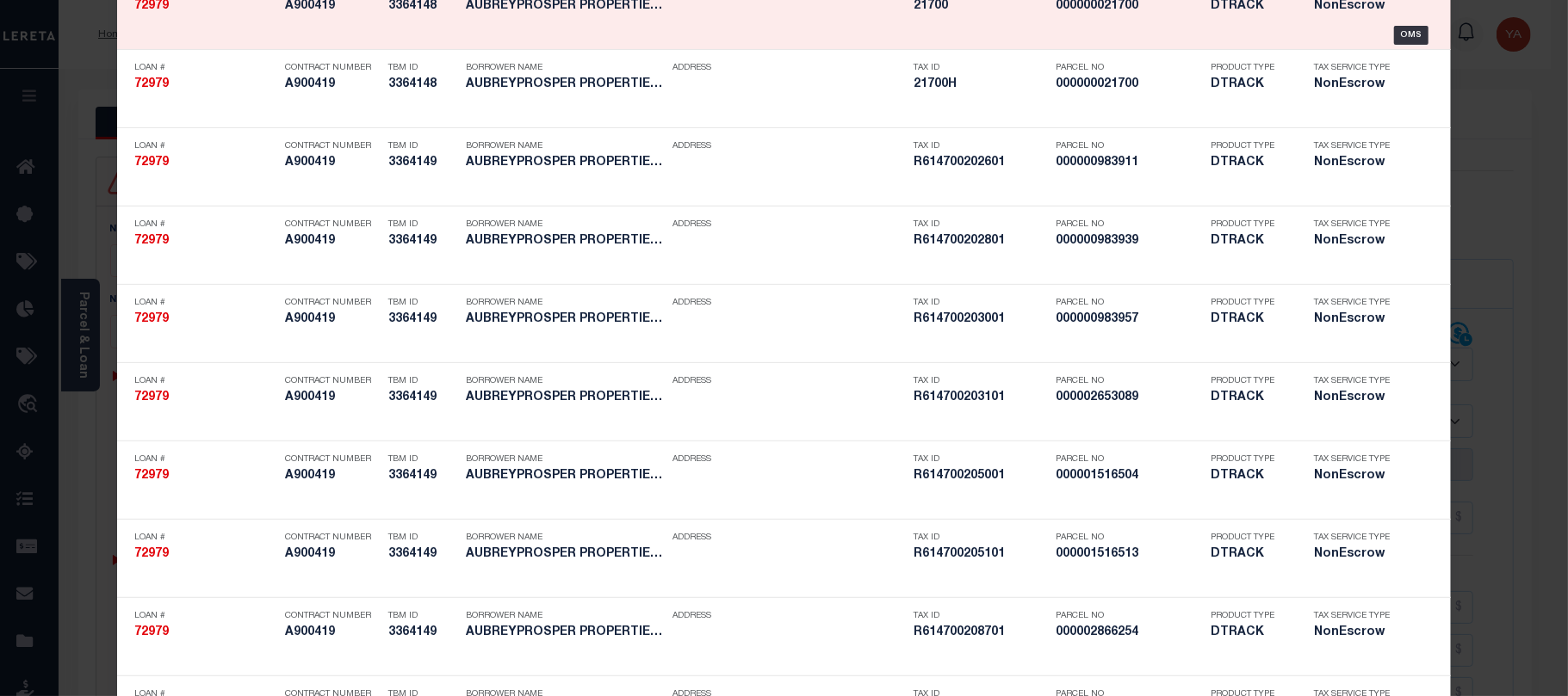
scroll to position [1493, 0]
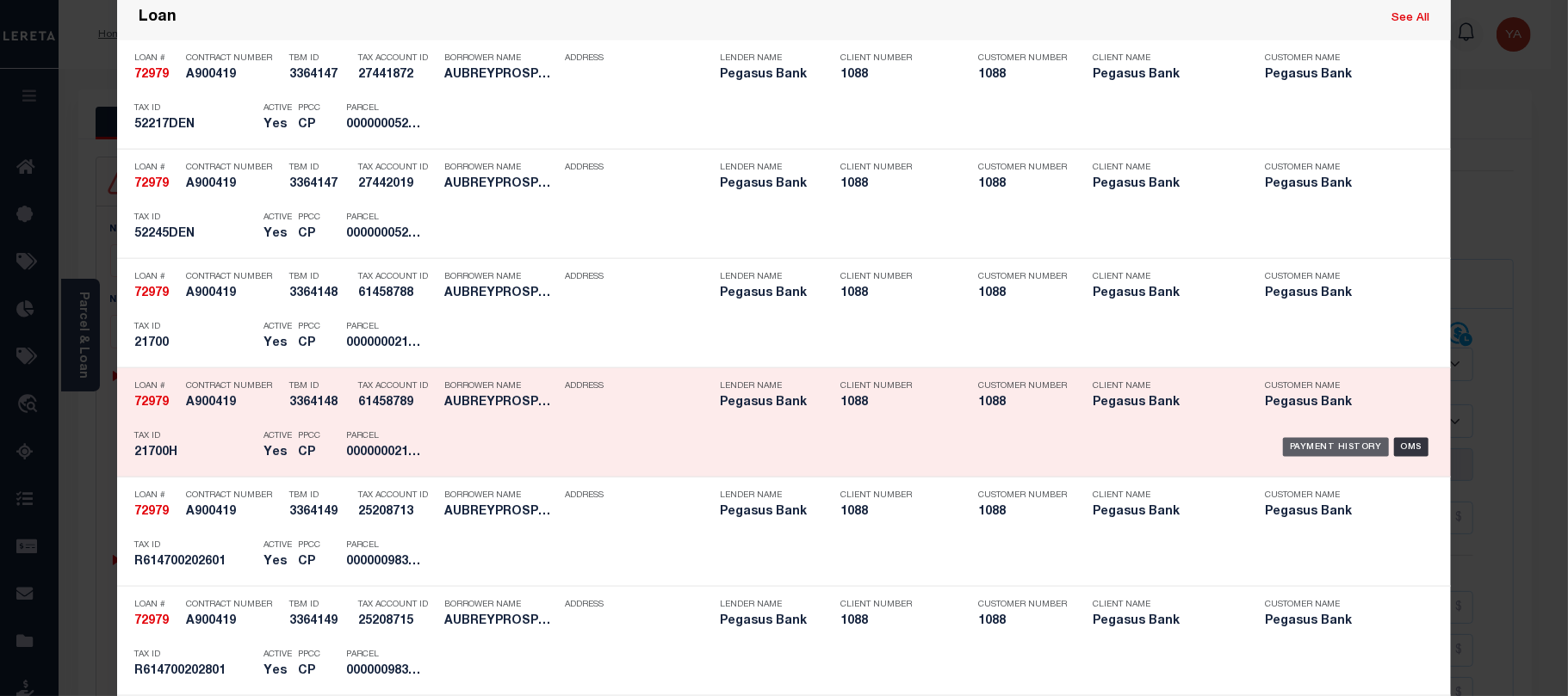
click at [1355, 443] on div "Payment History" at bounding box center [1336, 447] width 106 height 19
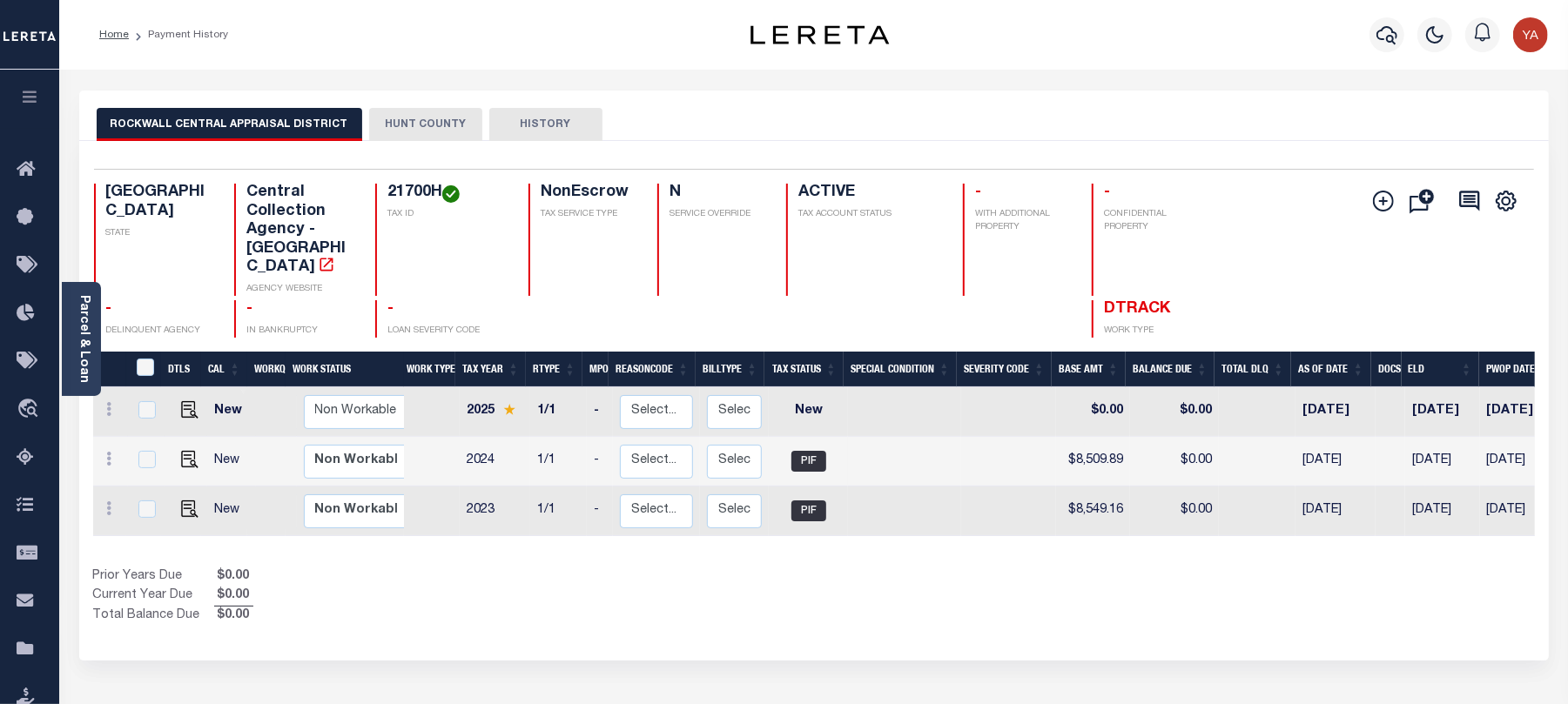
click at [432, 127] on button "HUNT COUNTY" at bounding box center [425, 124] width 113 height 33
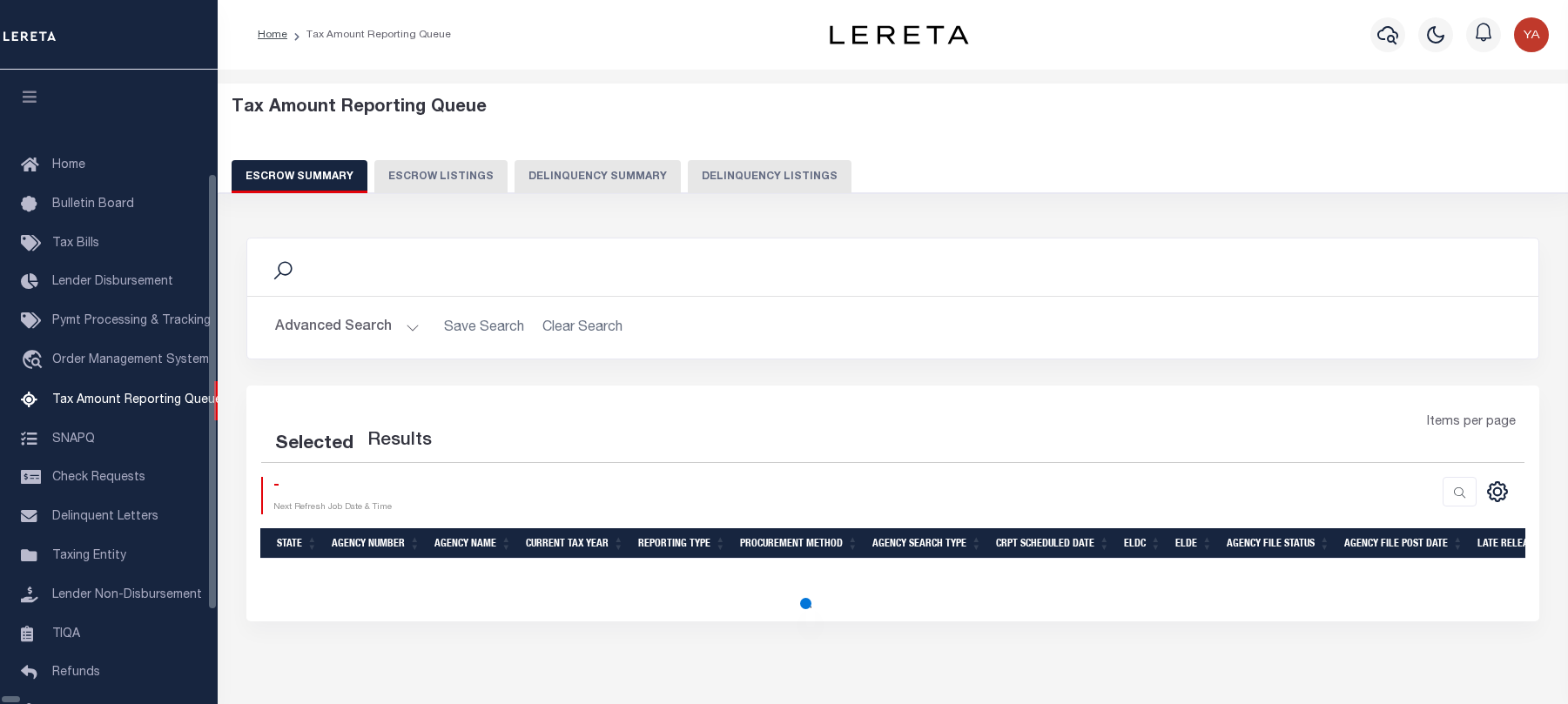
select select
click at [1383, 38] on icon "button" at bounding box center [1387, 34] width 21 height 21
select select
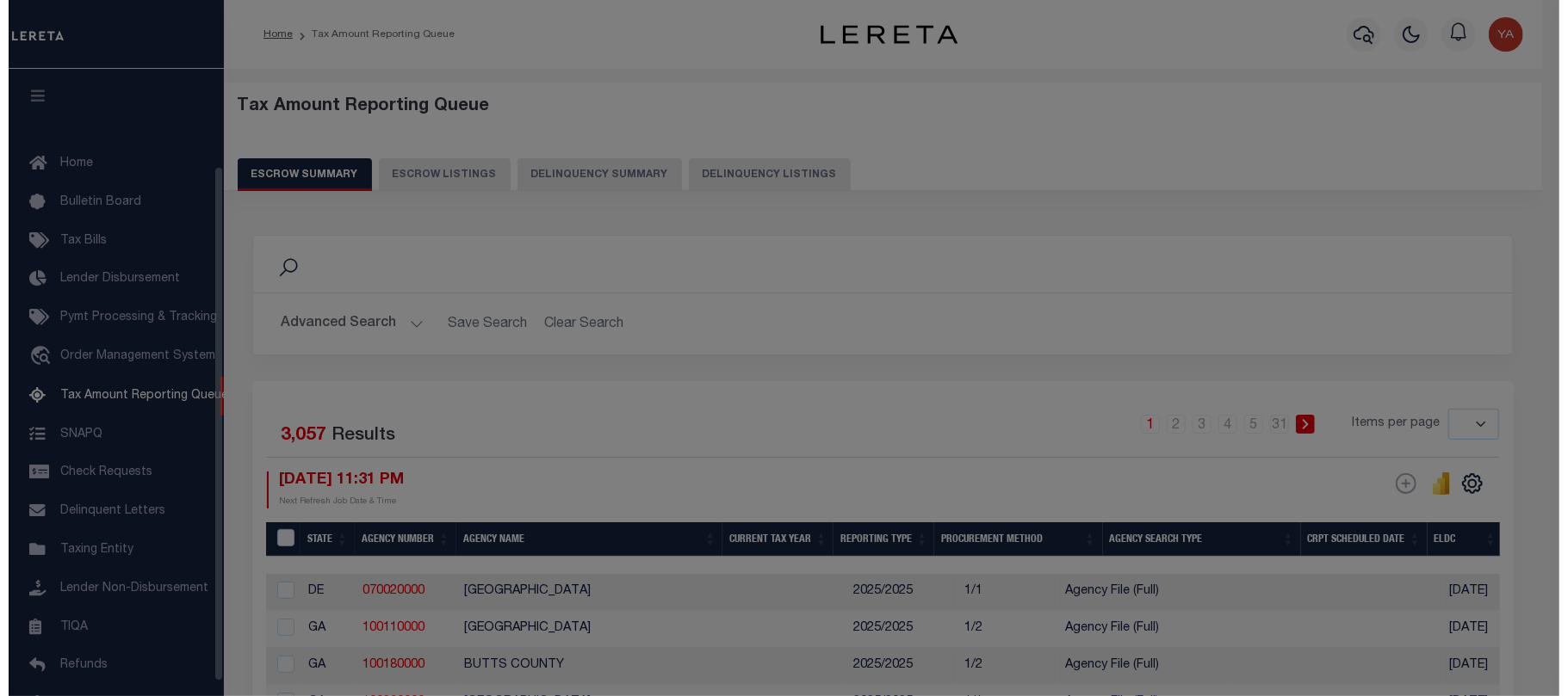
scroll to position [119, 0]
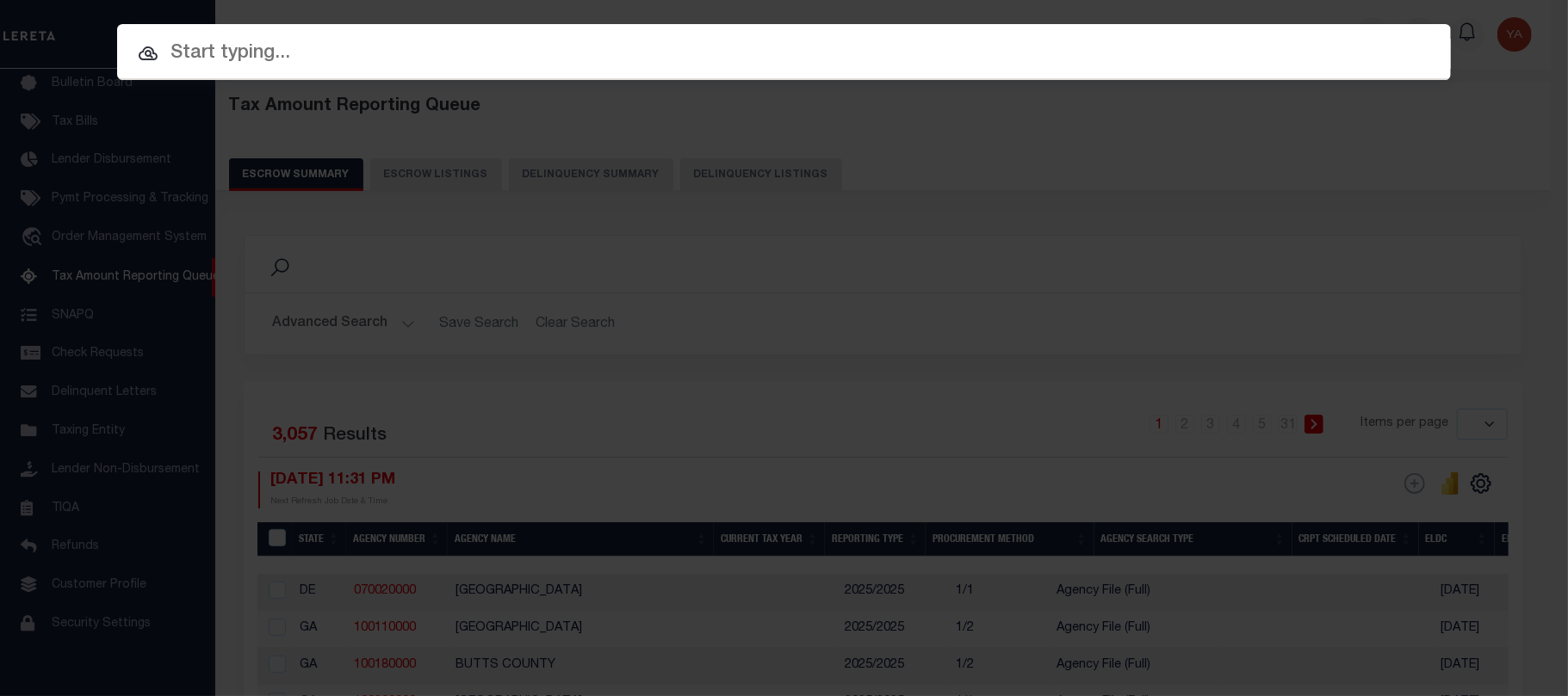
click at [1354, 49] on input "text" at bounding box center [784, 54] width 1334 height 30
paste input "97011133 - 150"
type input "97011133 - 150"
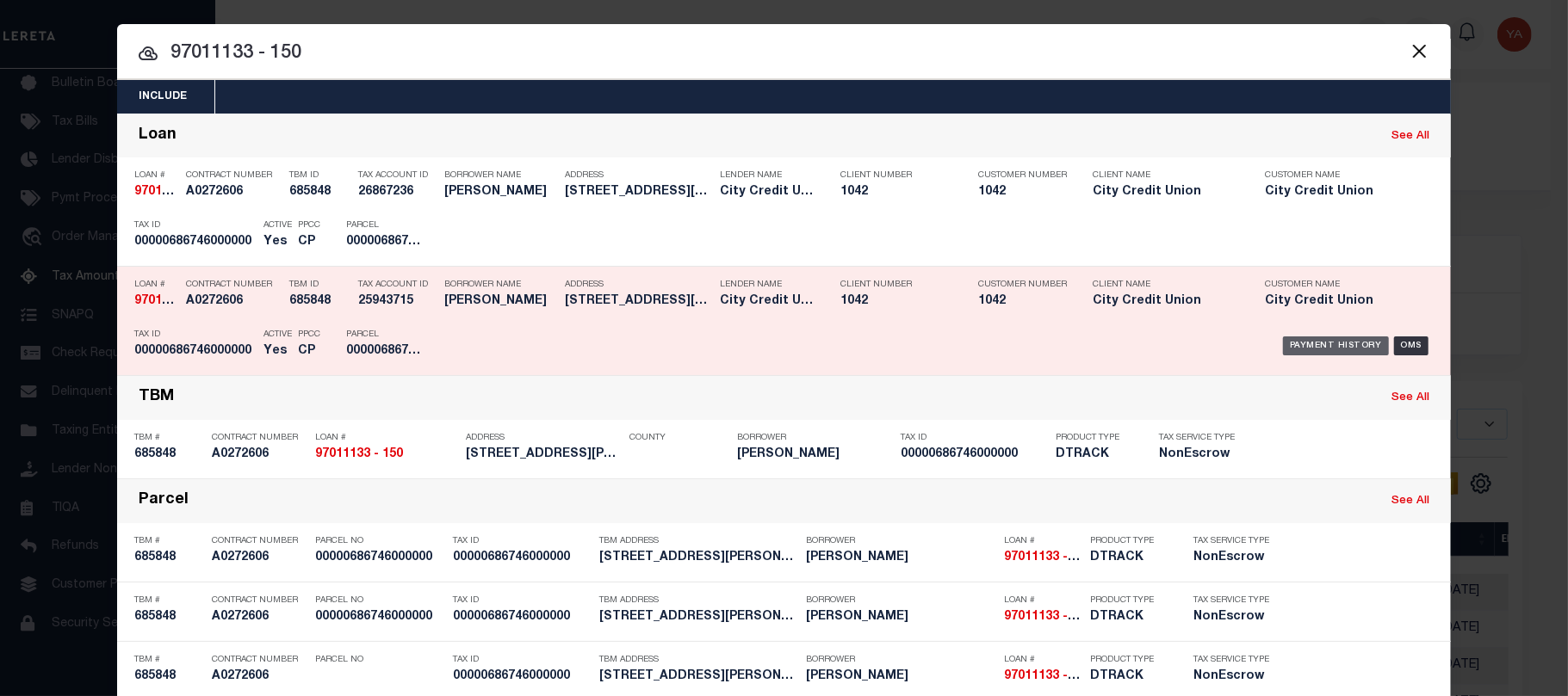
click at [1283, 349] on div "Payment History" at bounding box center [1336, 345] width 106 height 19
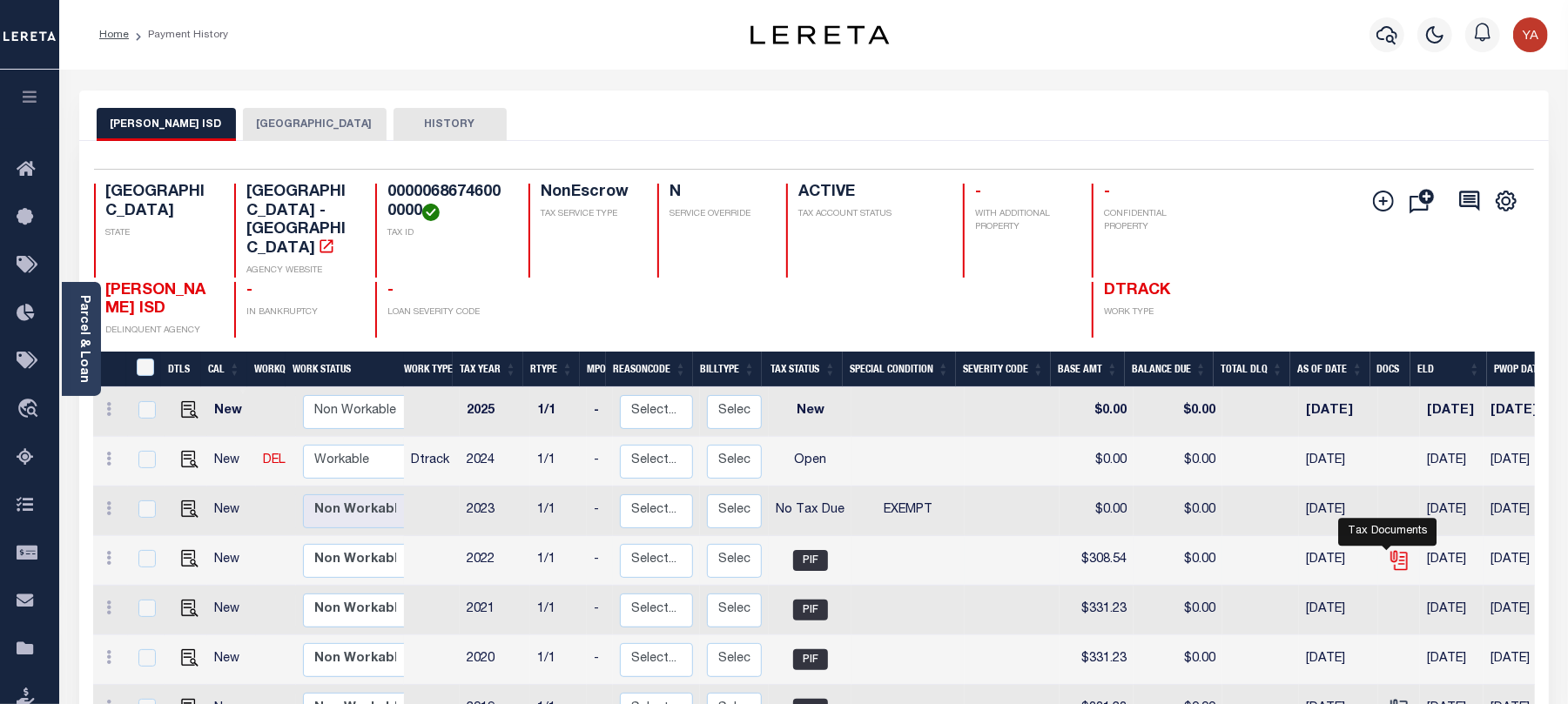
click at [1388, 549] on icon "" at bounding box center [1399, 560] width 23 height 23
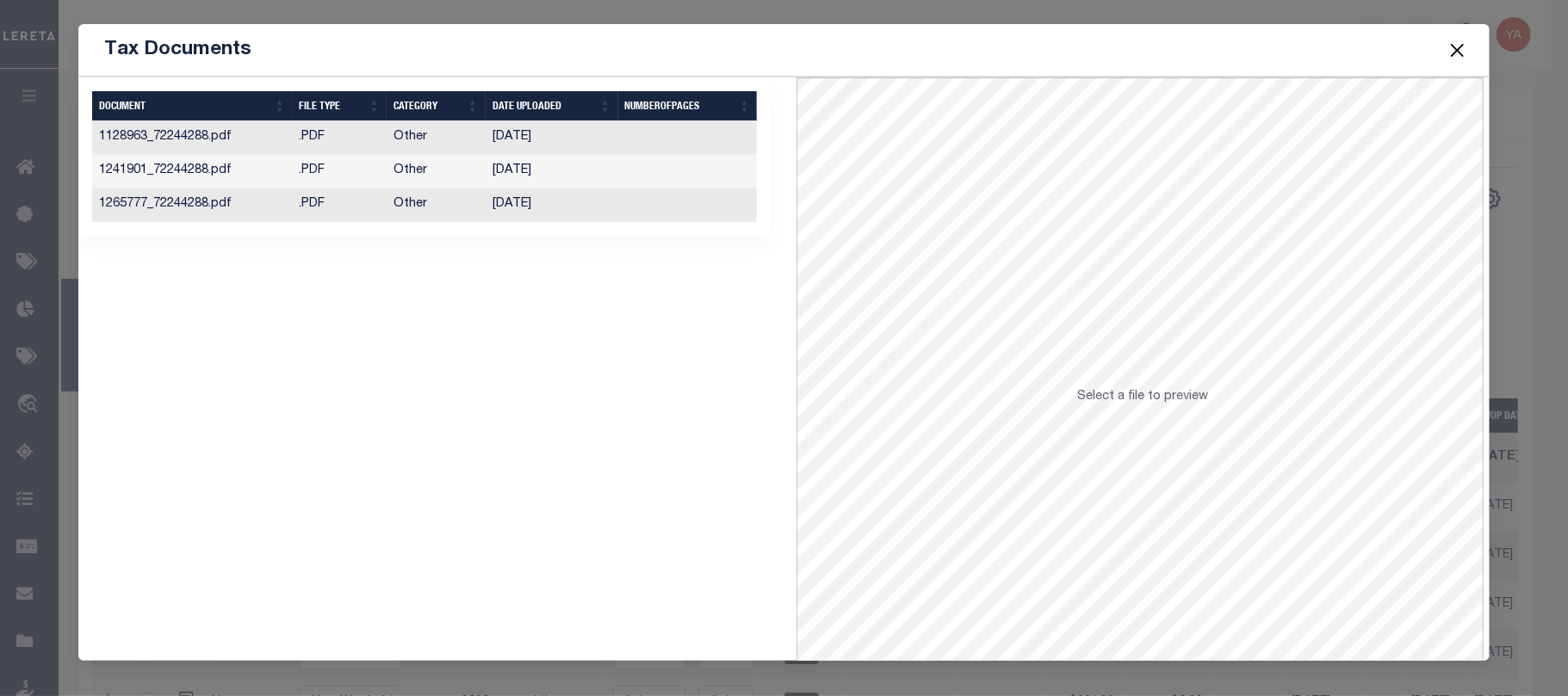
click at [593, 204] on td "08/04/2023" at bounding box center [552, 206] width 132 height 34
click at [1461, 48] on button "Close" at bounding box center [1458, 49] width 22 height 22
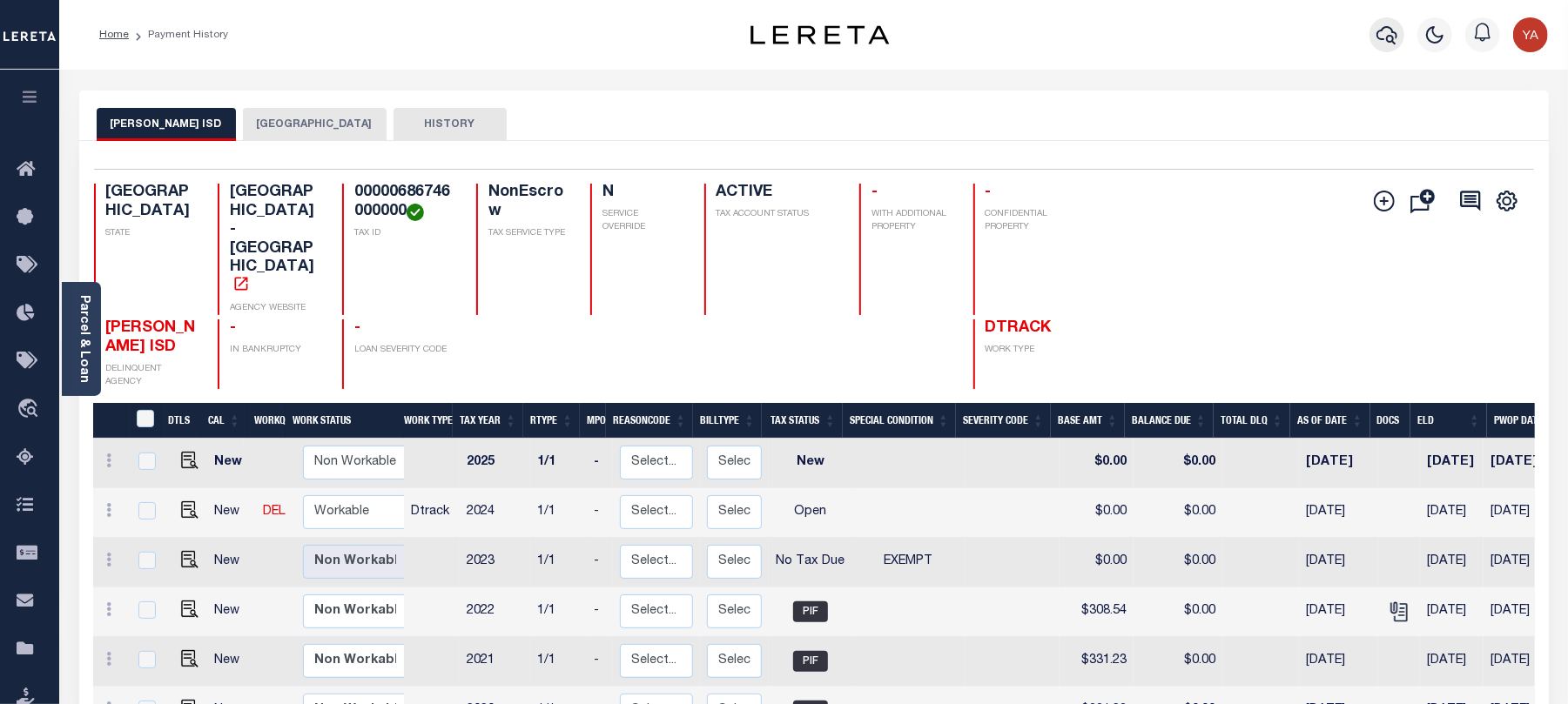
click at [1398, 38] on button "button" at bounding box center [1387, 34] width 34 height 34
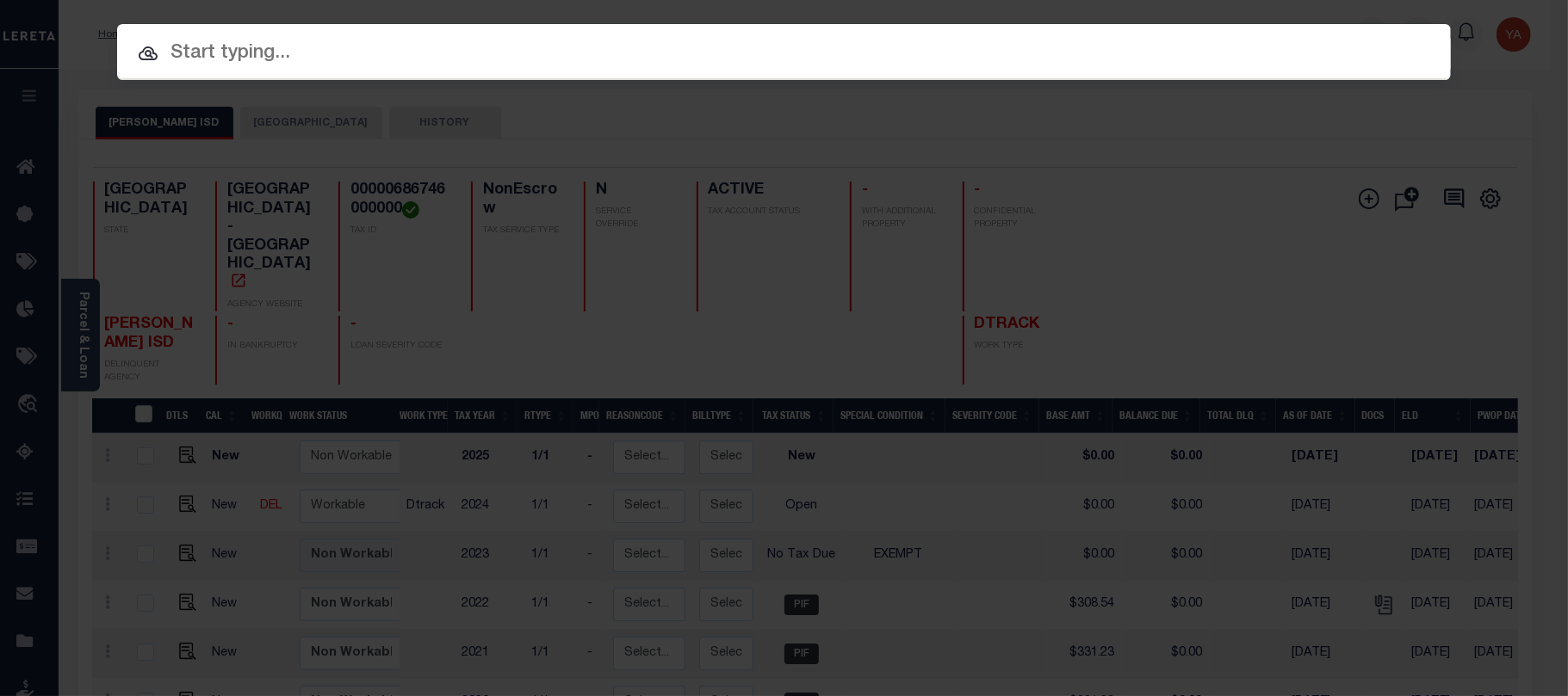
click at [776, 49] on input "text" at bounding box center [784, 54] width 1334 height 30
paste input "152217-0500"
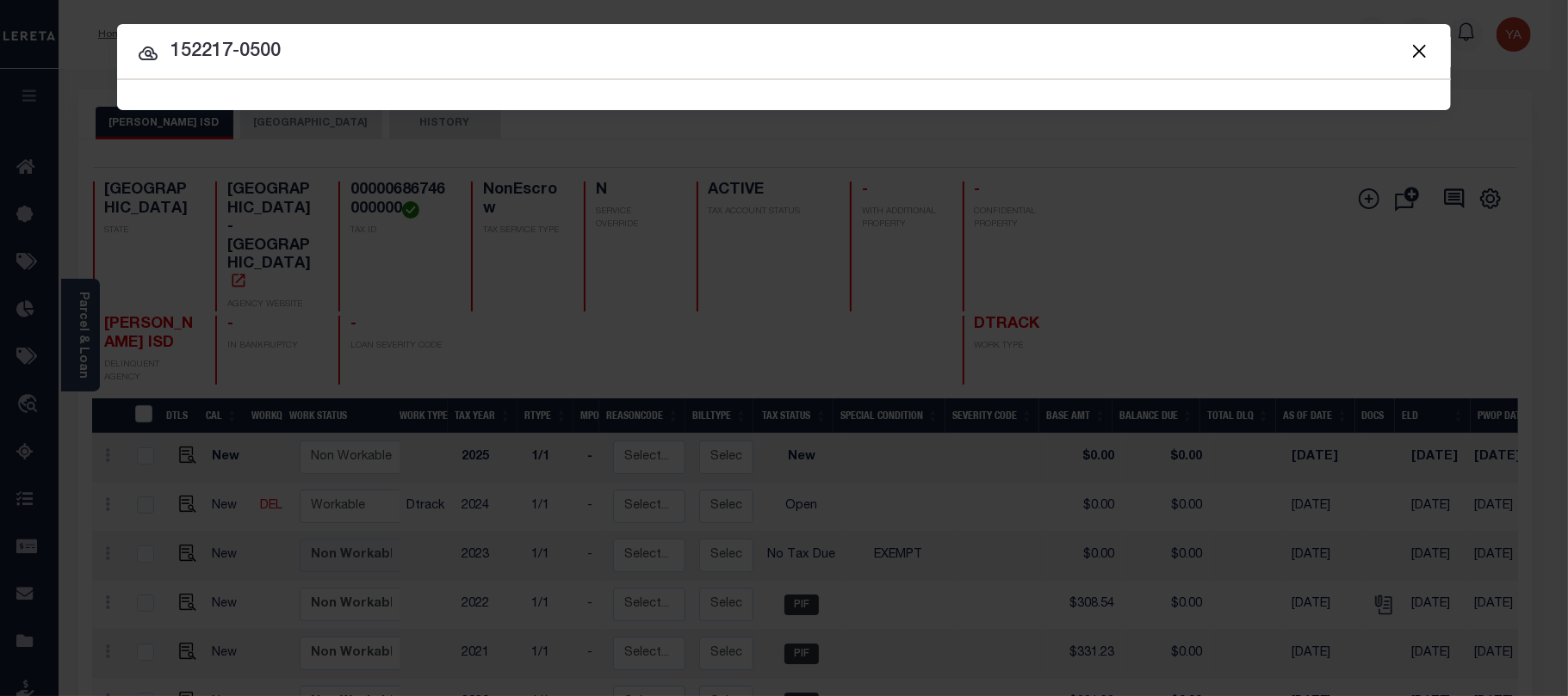
type input "152217-0500"
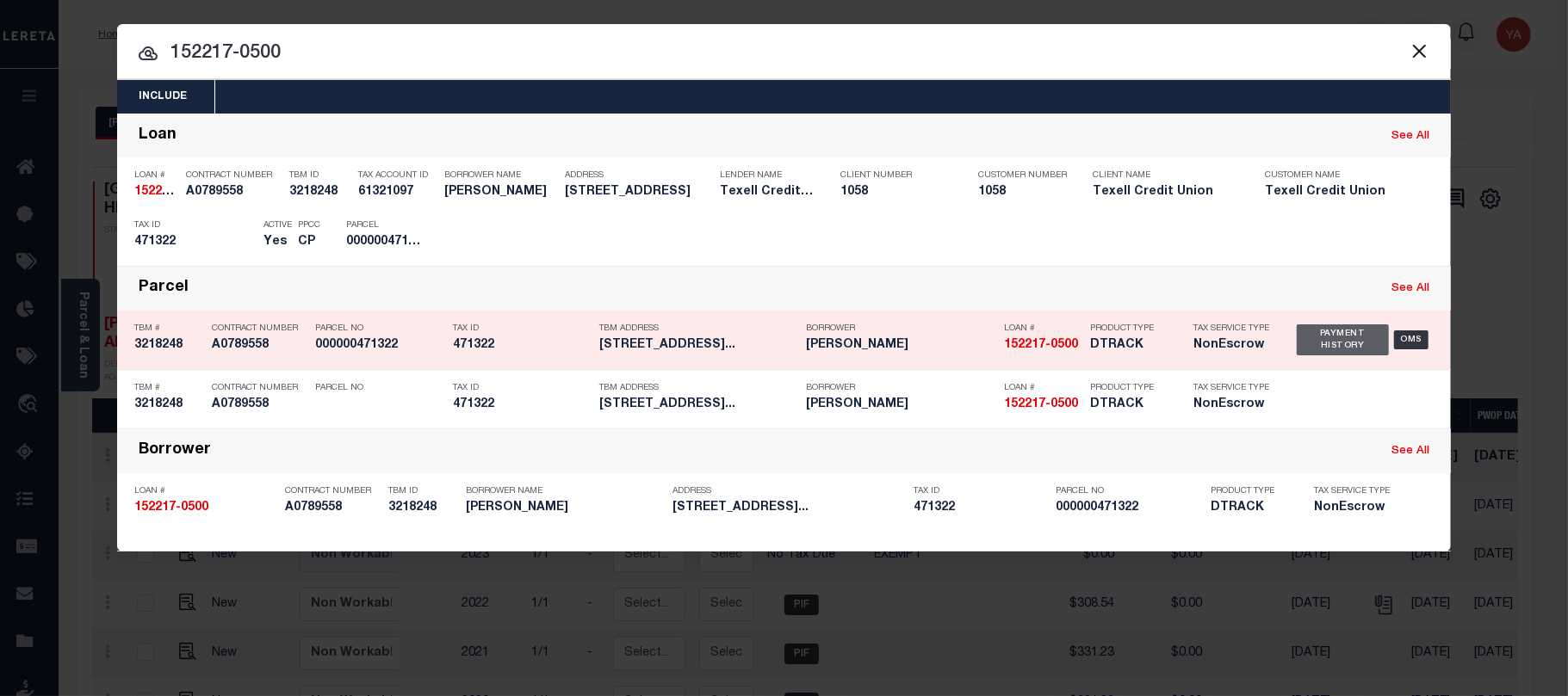
click at [1359, 342] on div "Payment History" at bounding box center [1342, 340] width 92 height 31
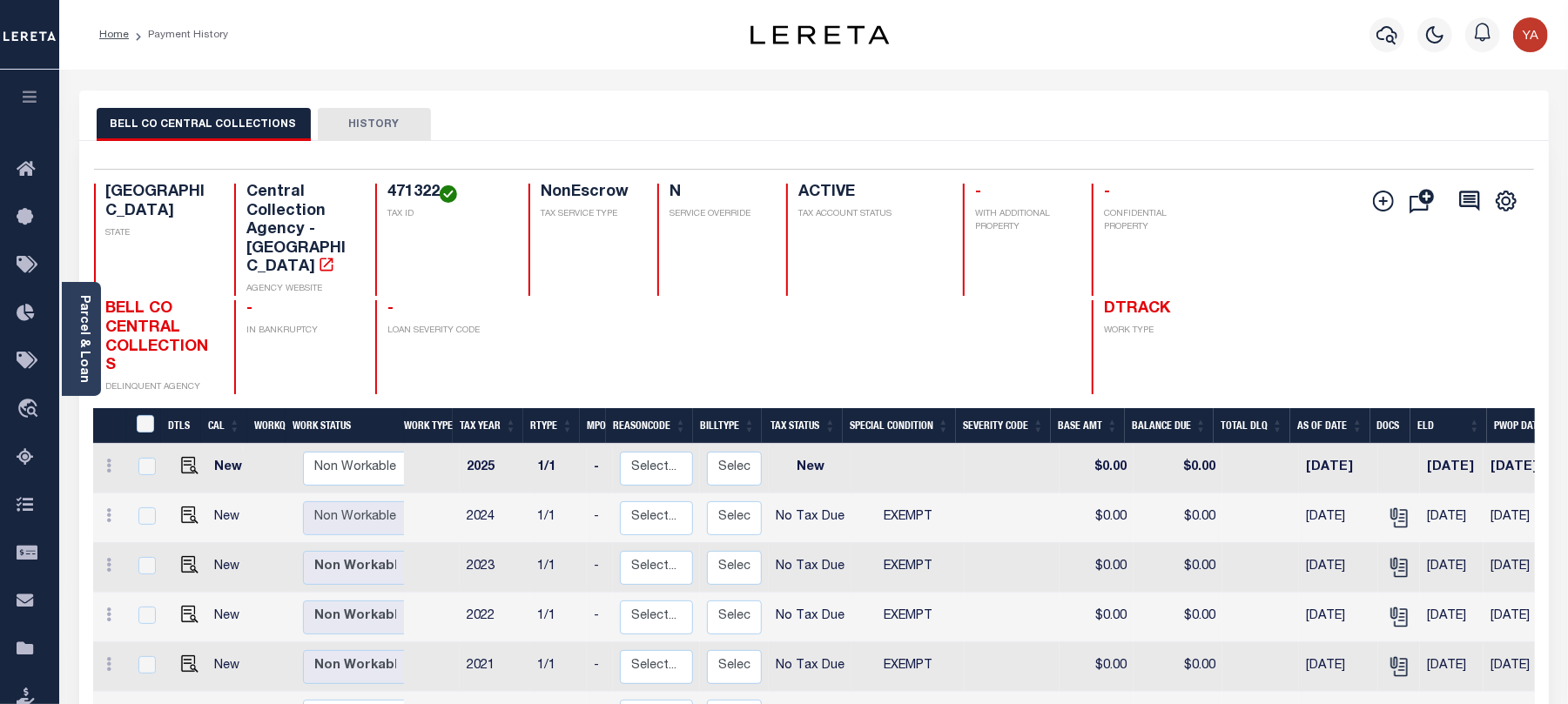
scroll to position [116, 0]
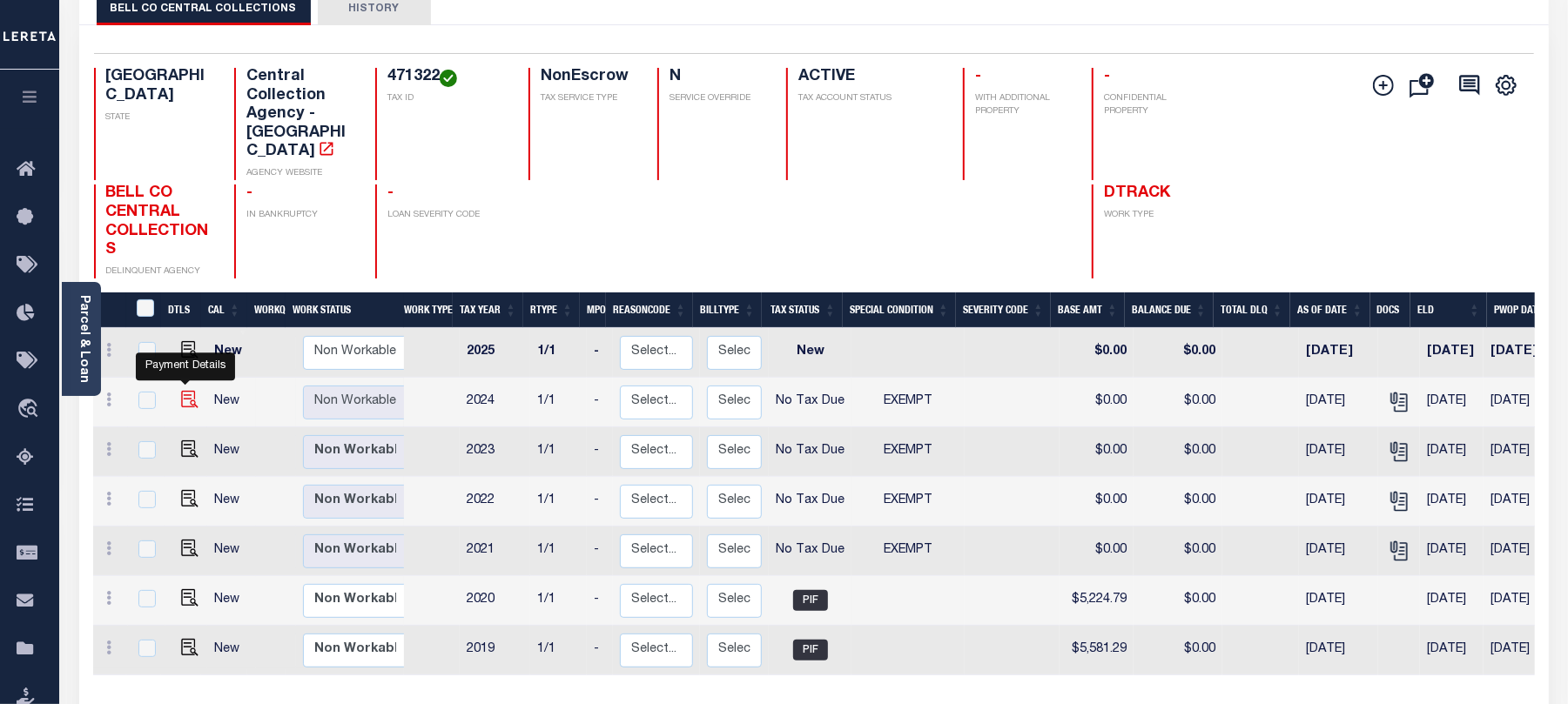
click at [185, 391] on img "" at bounding box center [189, 399] width 17 height 17
checkbox input "true"
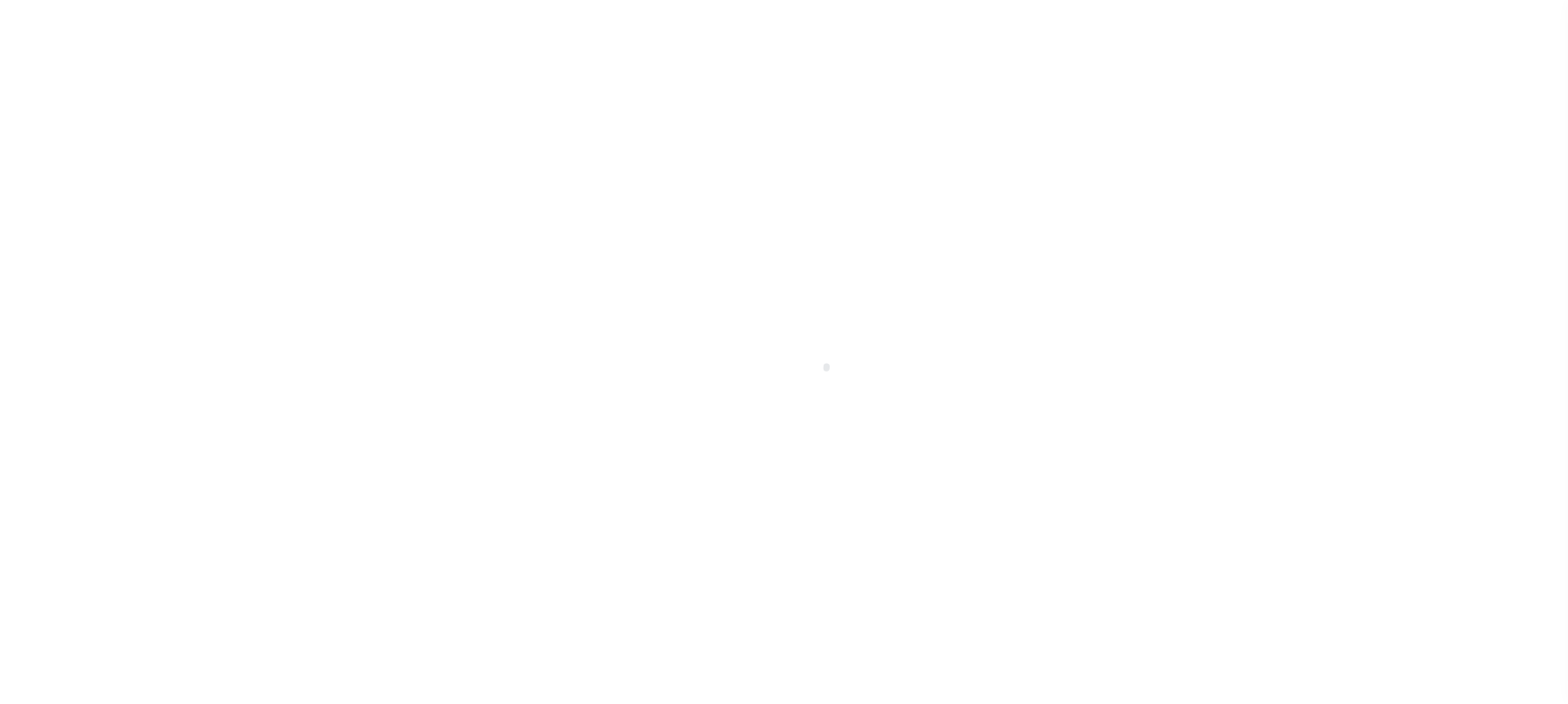
select select "NTX"
select select "5"
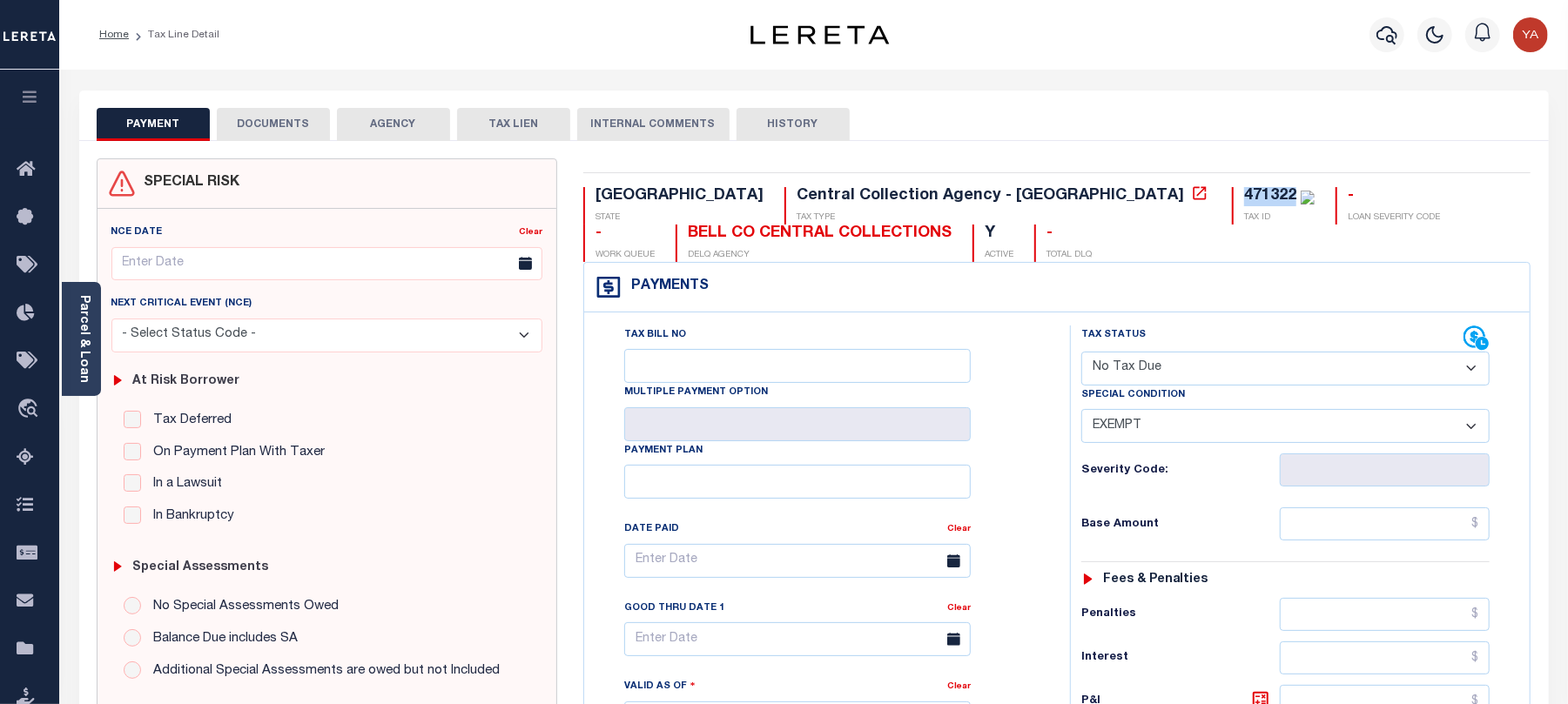
drag, startPoint x: 944, startPoint y: 195, endPoint x: 993, endPoint y: 195, distance: 49.0
click at [1232, 195] on div "471322 TAX ID" at bounding box center [1273, 205] width 82 height 37
copy div "471322"
click at [298, 132] on button "DOCUMENTS" at bounding box center [273, 124] width 113 height 33
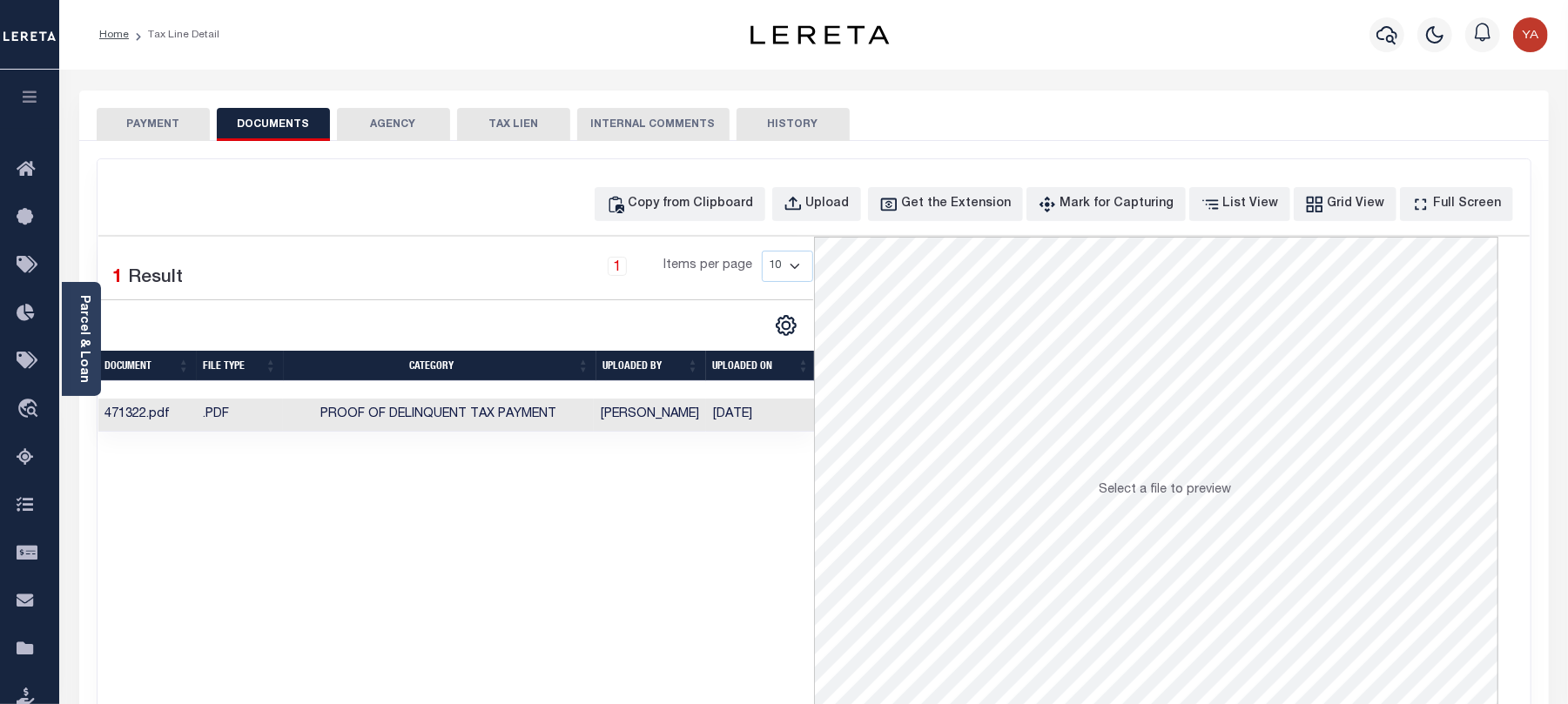
click at [753, 415] on td "[DATE]" at bounding box center [761, 416] width 110 height 34
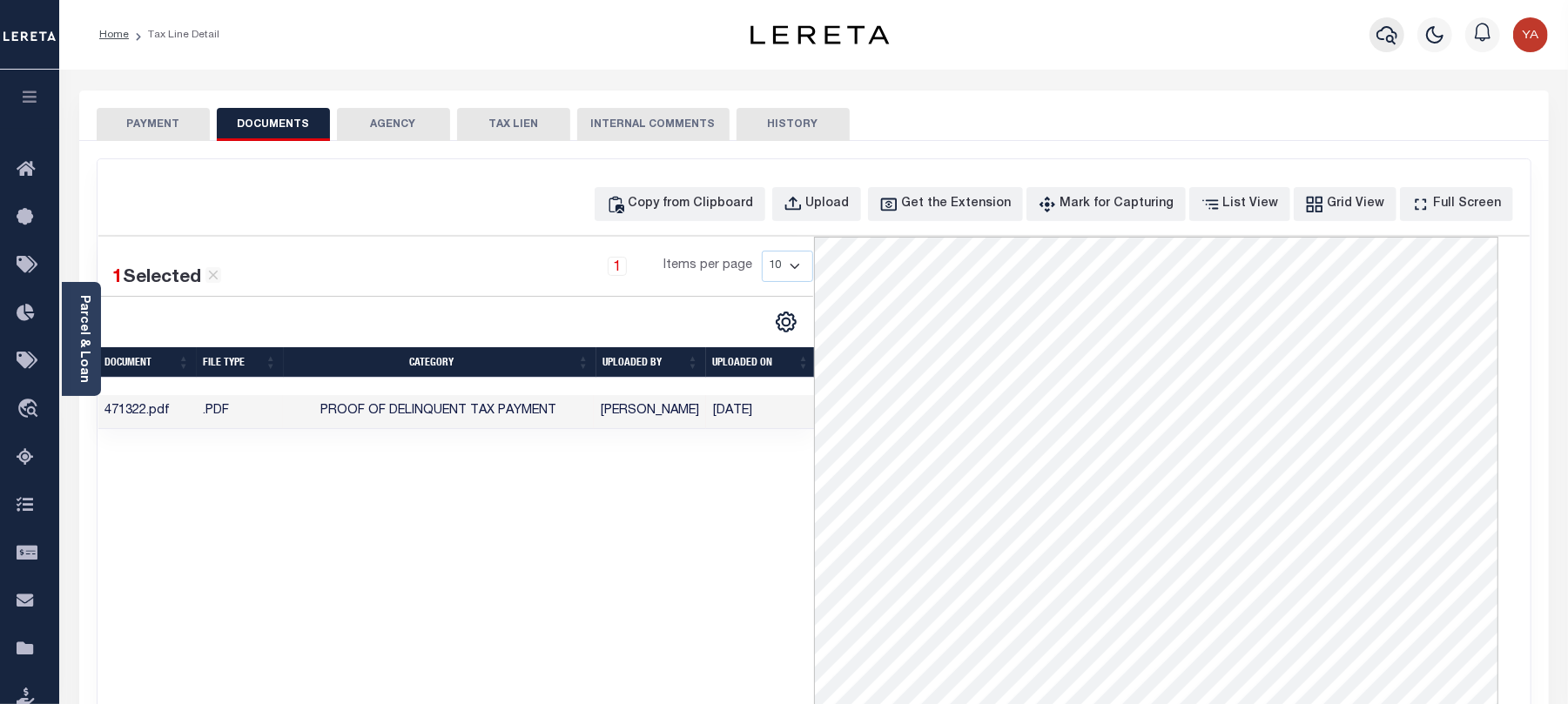
click at [1394, 32] on icon "button" at bounding box center [1386, 34] width 21 height 21
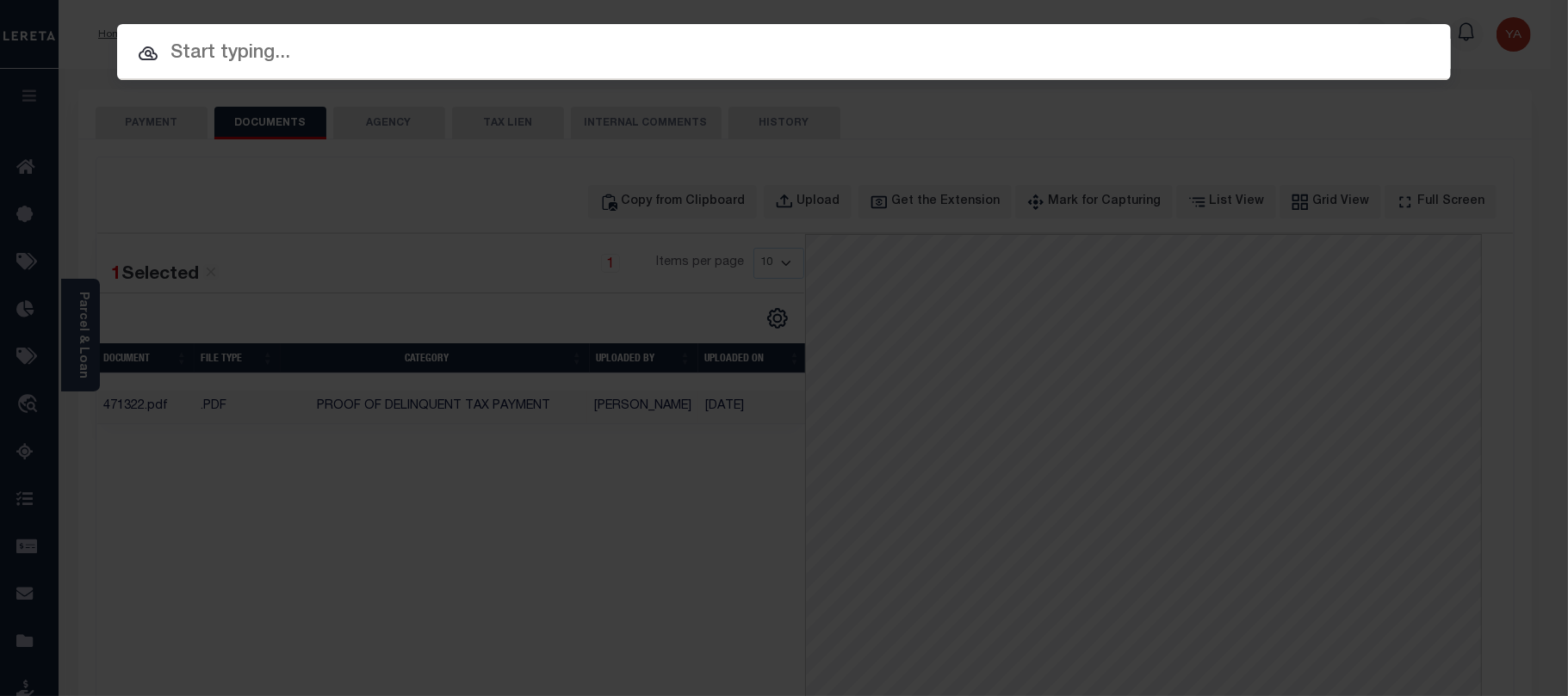
click at [1078, 56] on input "text" at bounding box center [784, 54] width 1334 height 30
paste input "261173-500"
type input "261173-500"
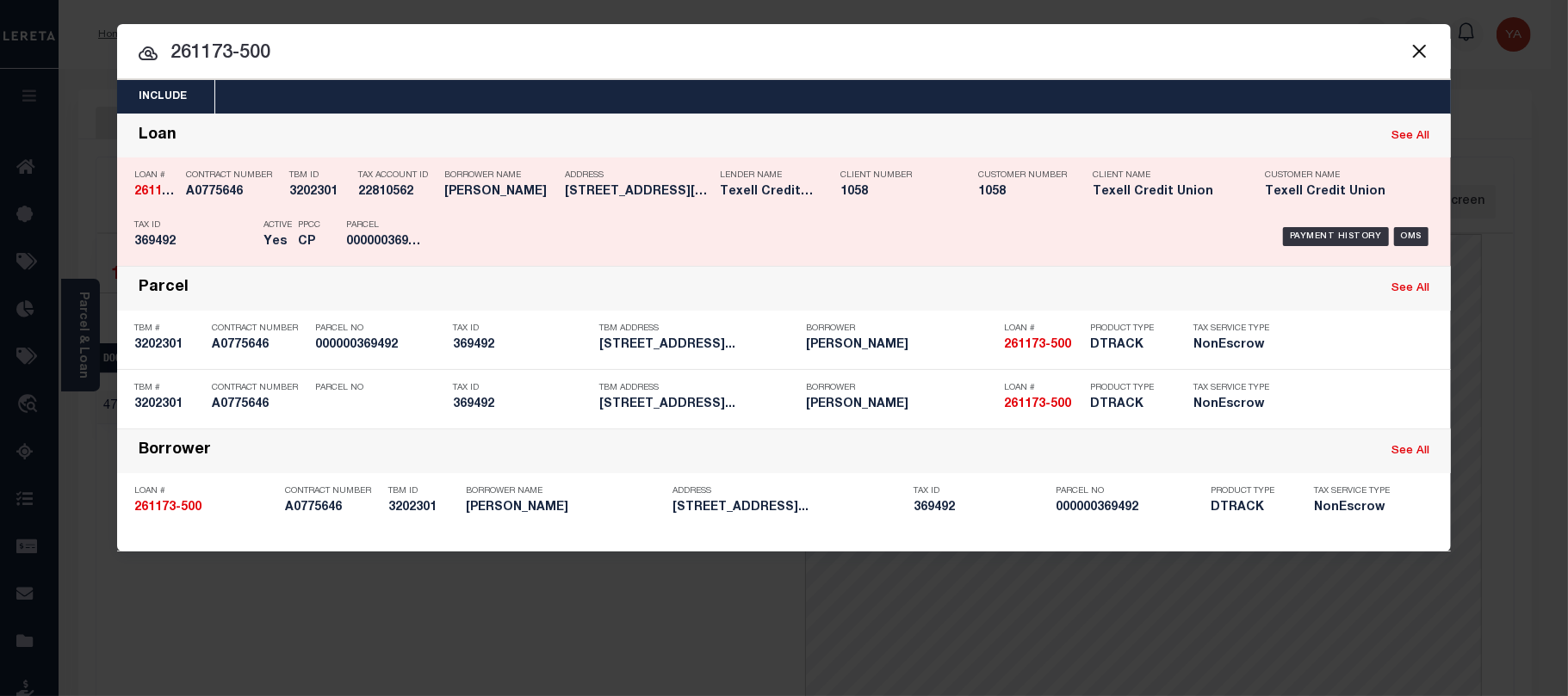
click at [1334, 225] on div "Payment History OMS" at bounding box center [942, 237] width 984 height 50
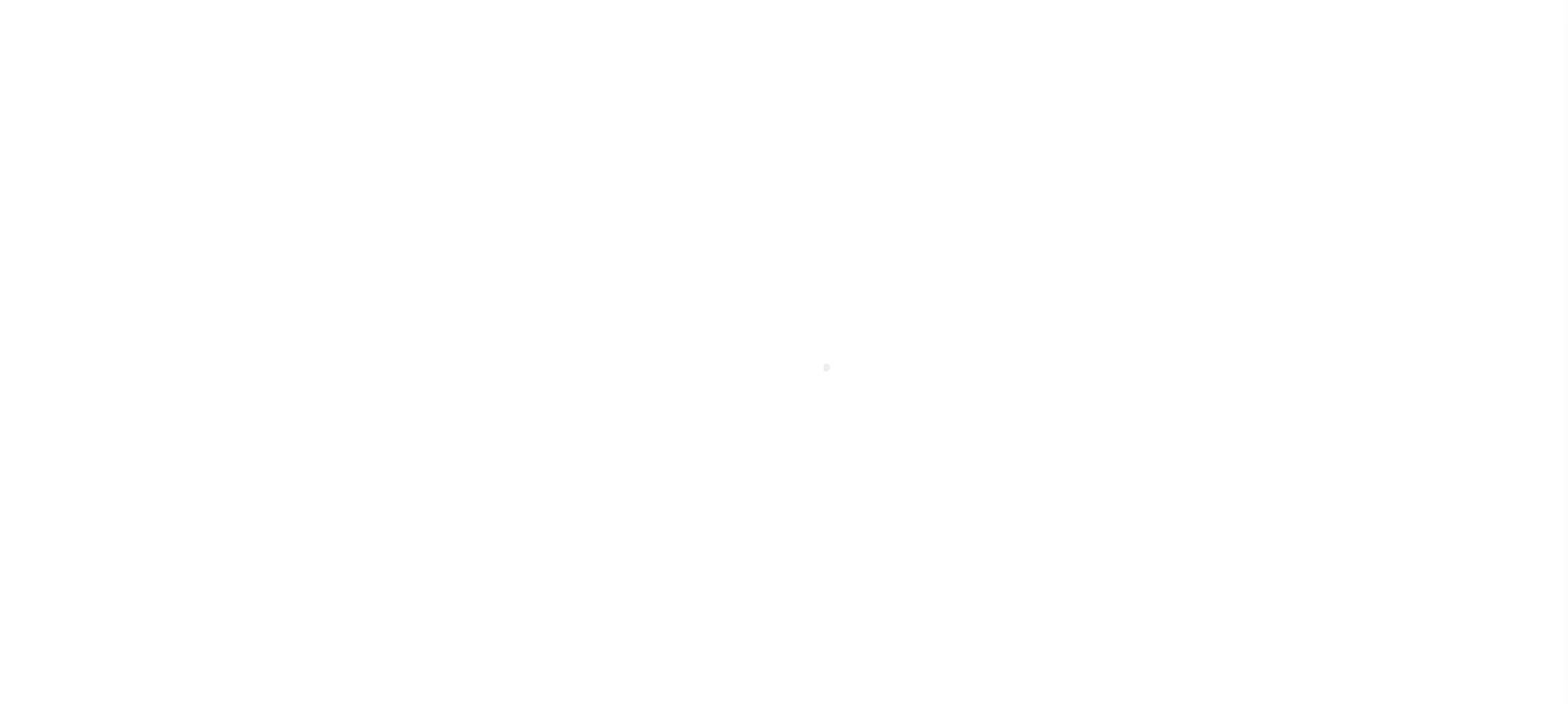
select select "PYD"
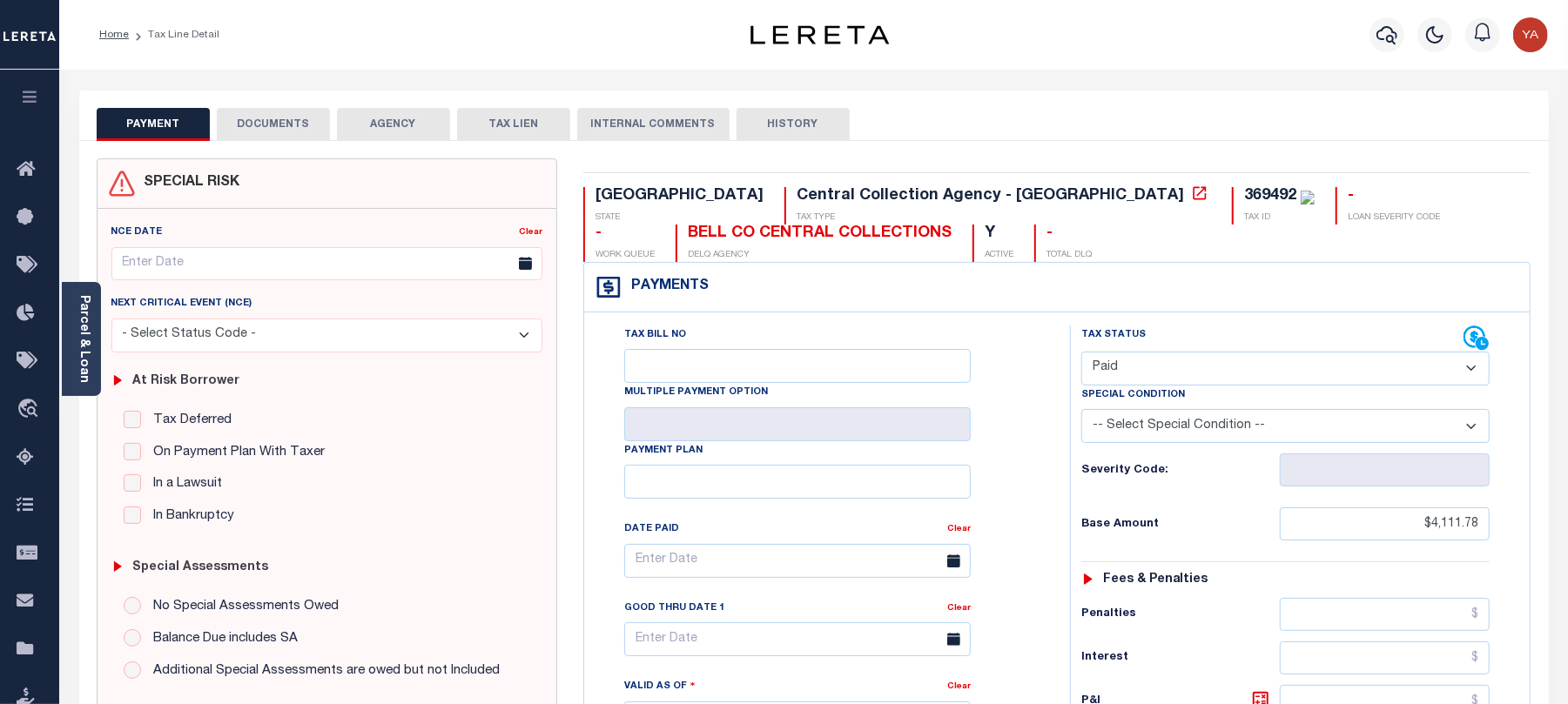
drag, startPoint x: 84, startPoint y: 338, endPoint x: 160, endPoint y: 328, distance: 76.7
click at [84, 338] on link "Parcel & Loan" at bounding box center [83, 338] width 12 height 88
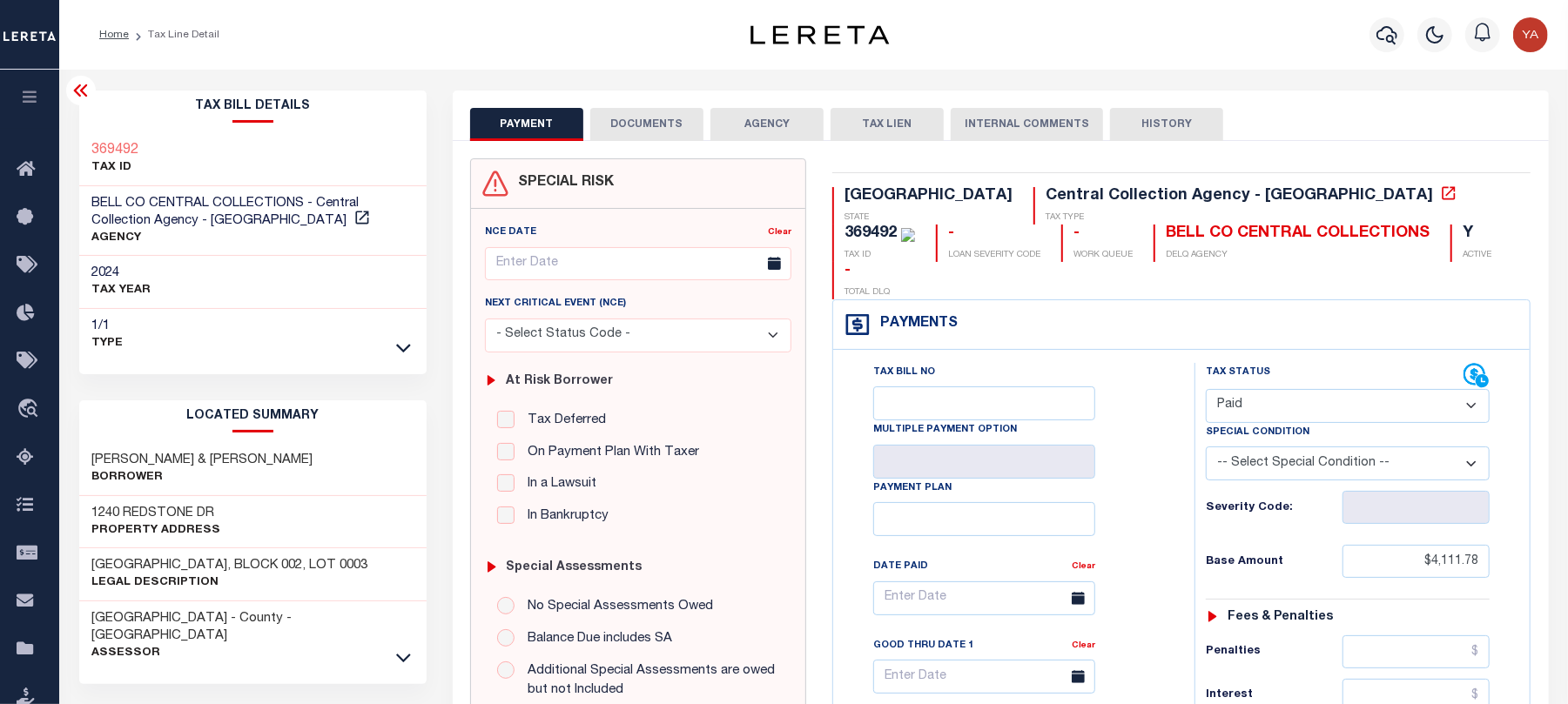
click at [641, 109] on button "DOCUMENTS" at bounding box center [646, 124] width 113 height 33
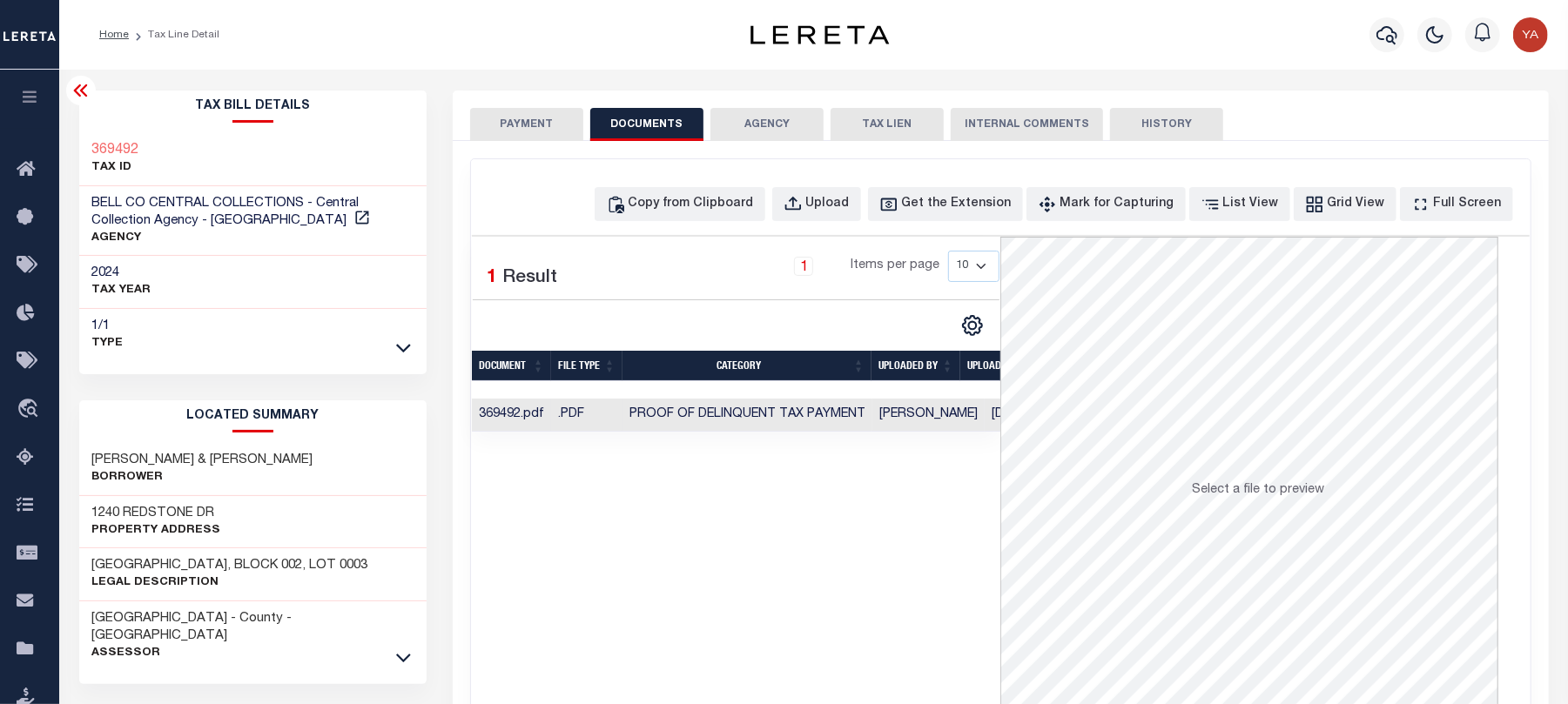
click at [924, 418] on td "Shobha Rani" at bounding box center [928, 416] width 112 height 34
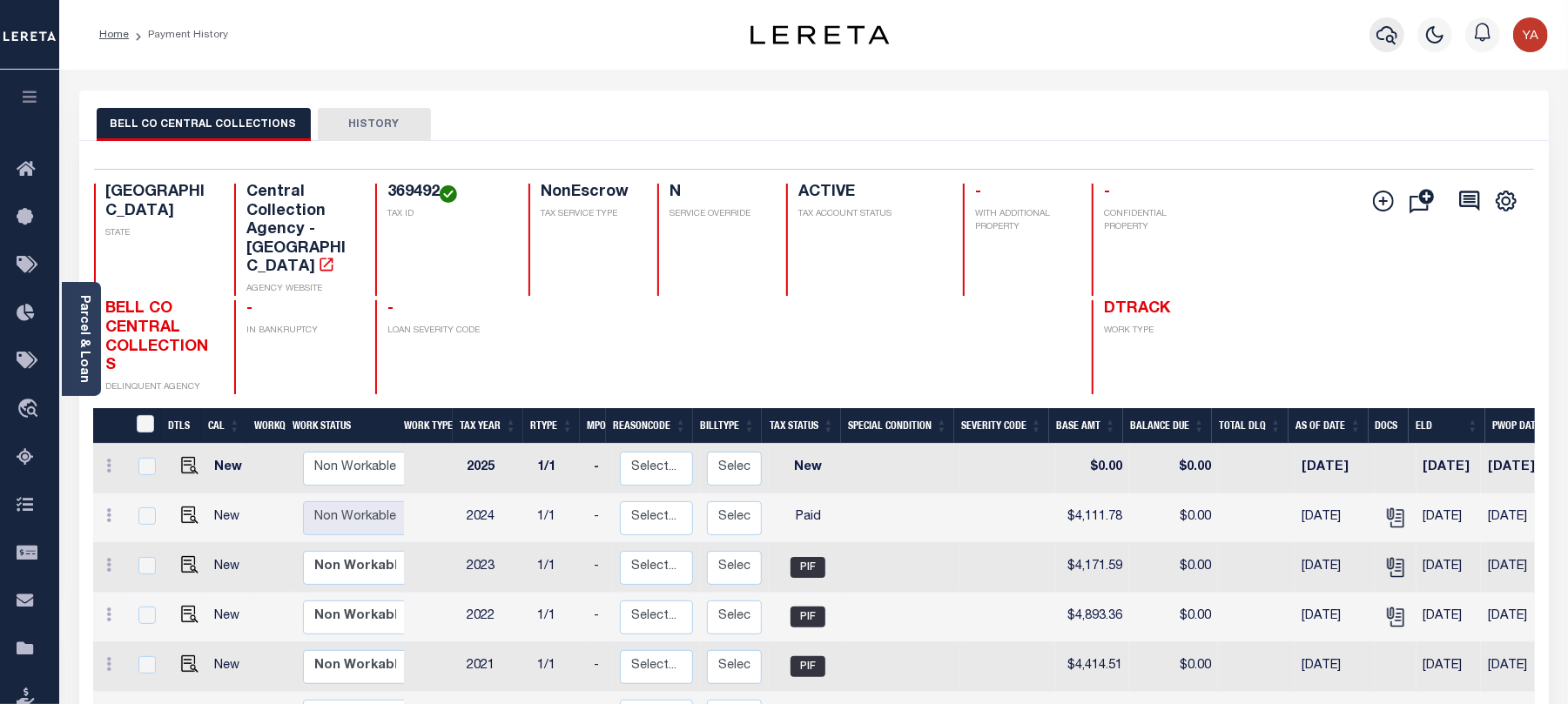
click at [1388, 32] on icon "button" at bounding box center [1386, 34] width 21 height 21
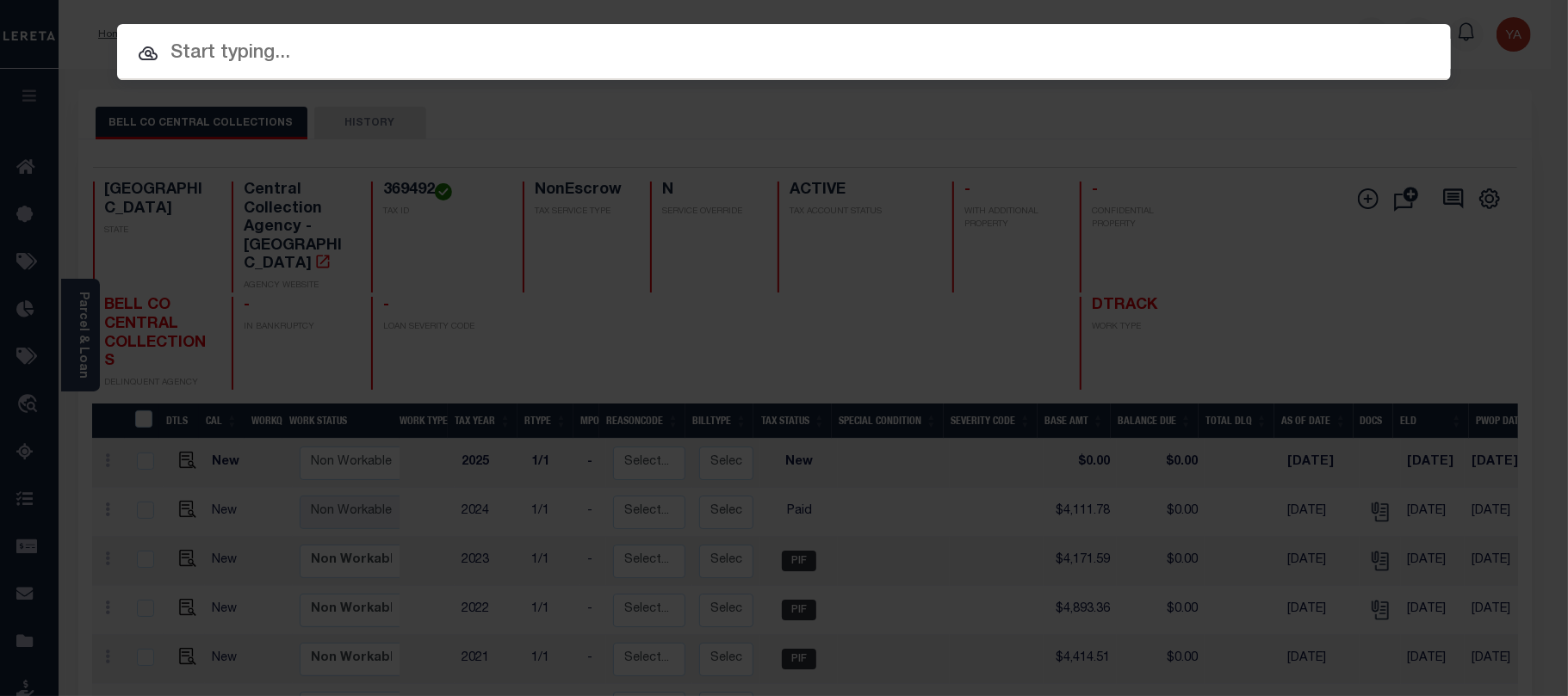
click at [989, 50] on input "text" at bounding box center [784, 54] width 1334 height 30
paste input "400625800"
type input "400625800"
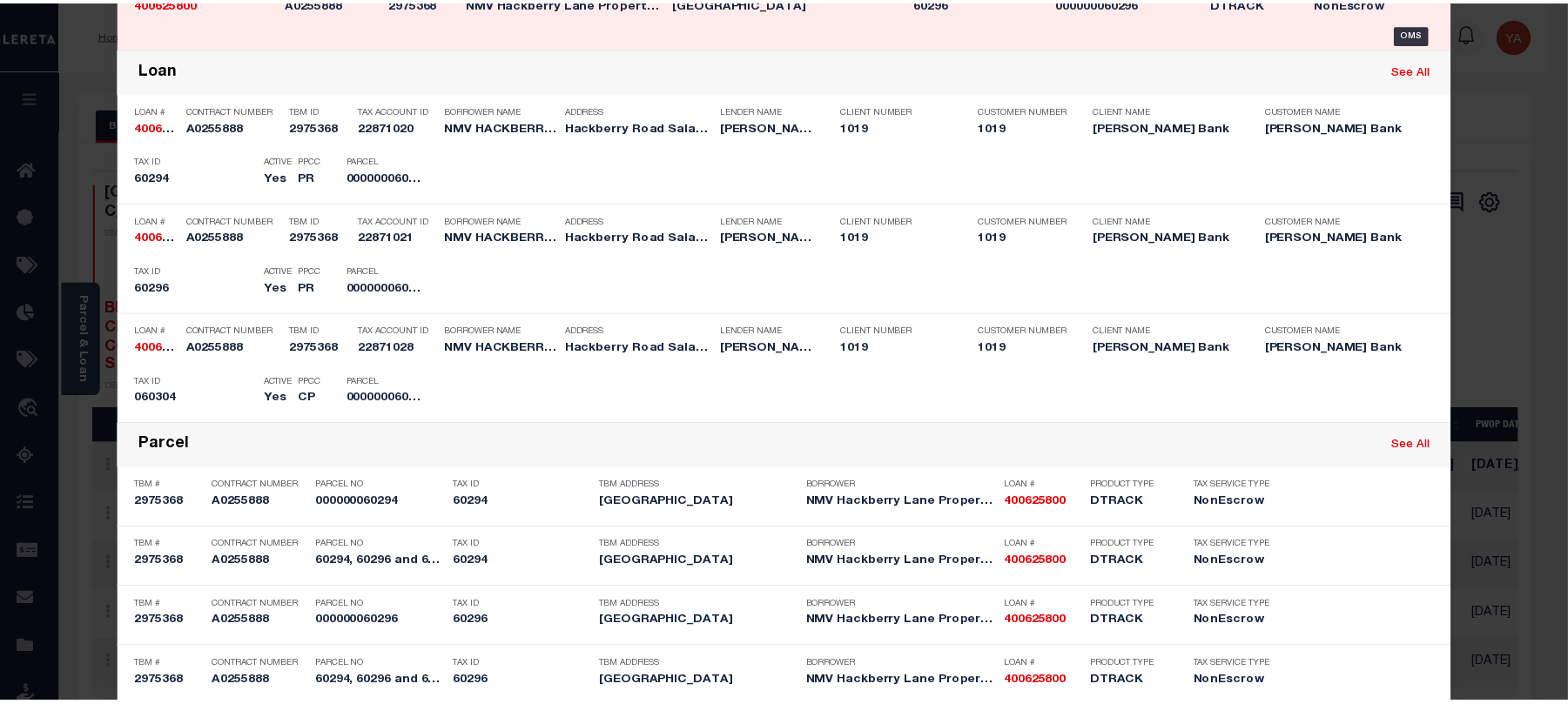
scroll to position [499, 0]
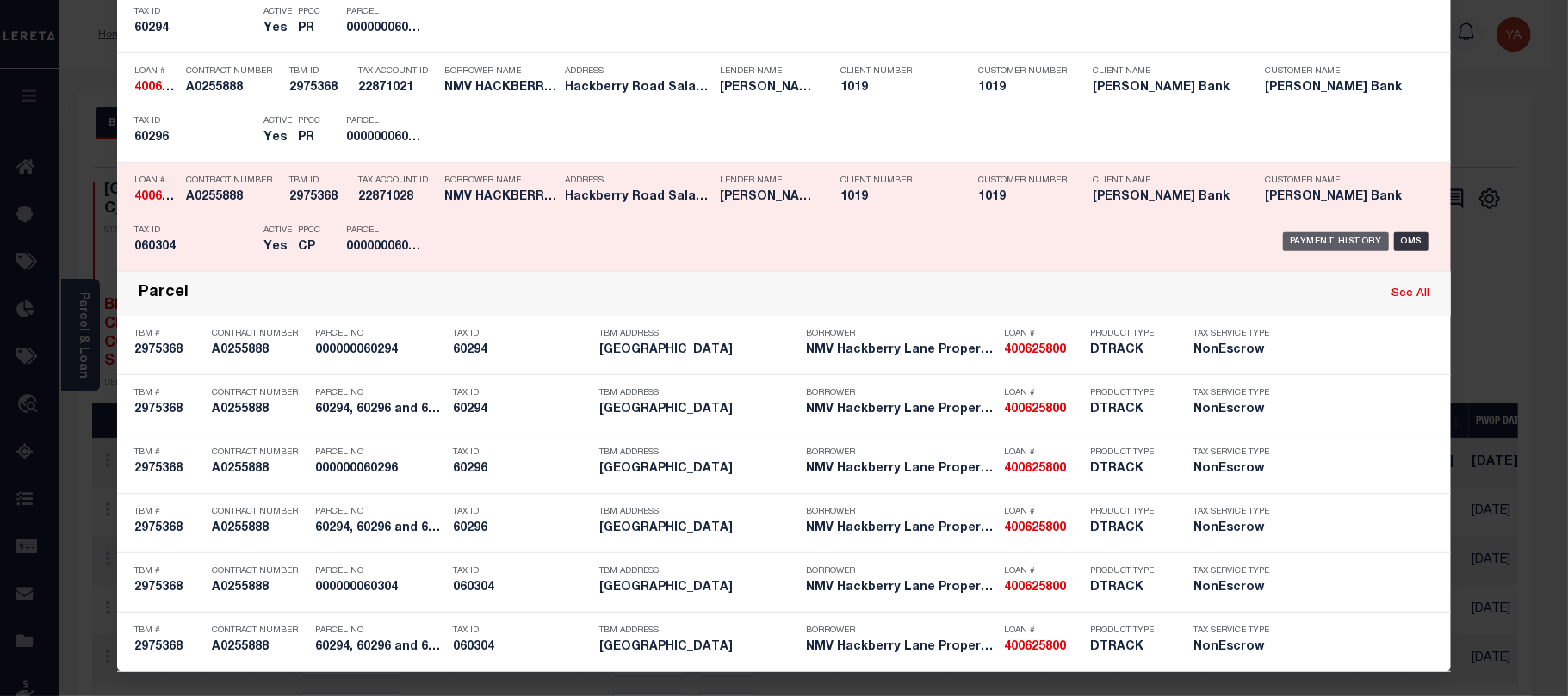
click at [1293, 241] on div "Payment History" at bounding box center [1336, 242] width 106 height 19
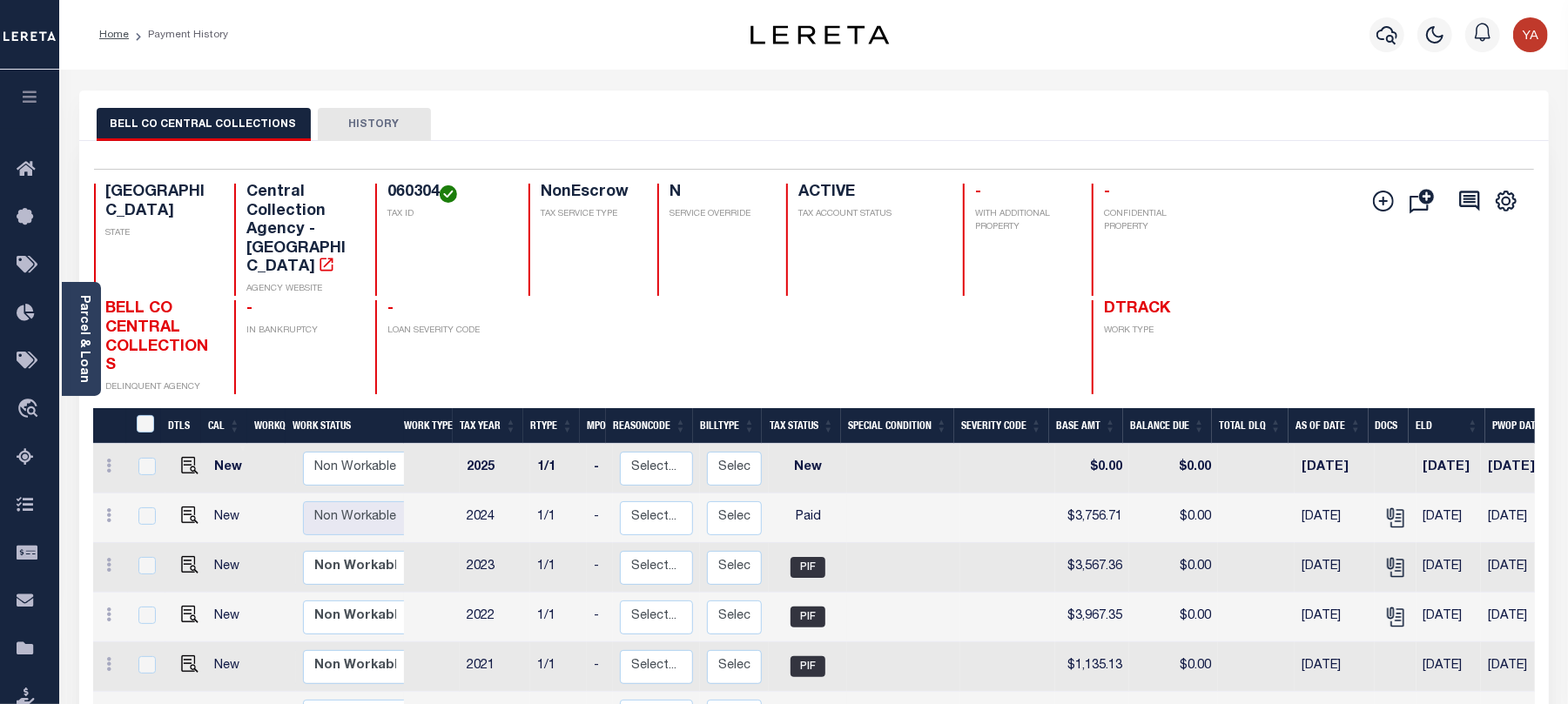
click at [390, 185] on h4 "060304" at bounding box center [447, 193] width 120 height 19
copy h4 "060304"
click at [185, 507] on img "" at bounding box center [189, 515] width 17 height 17
checkbox input "true"
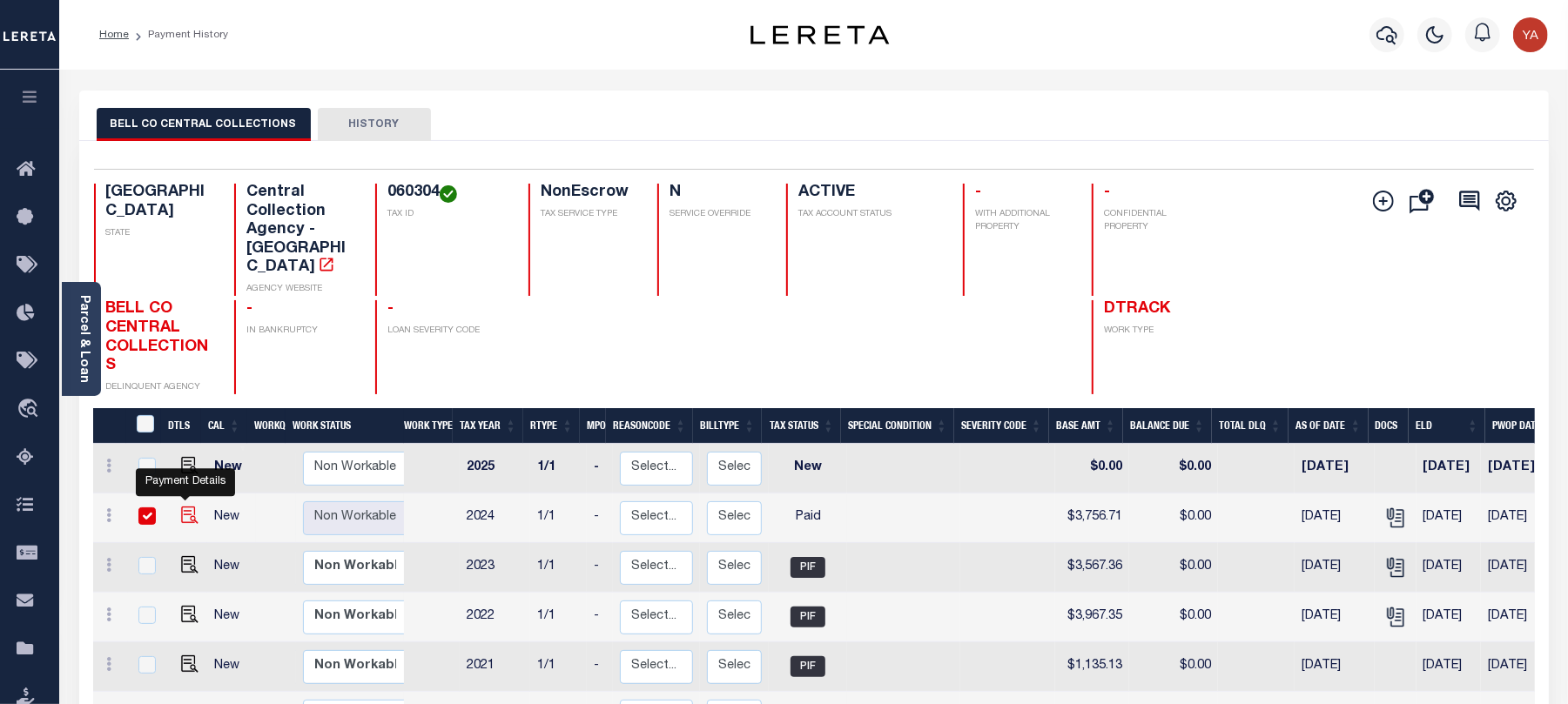
checkbox input "true"
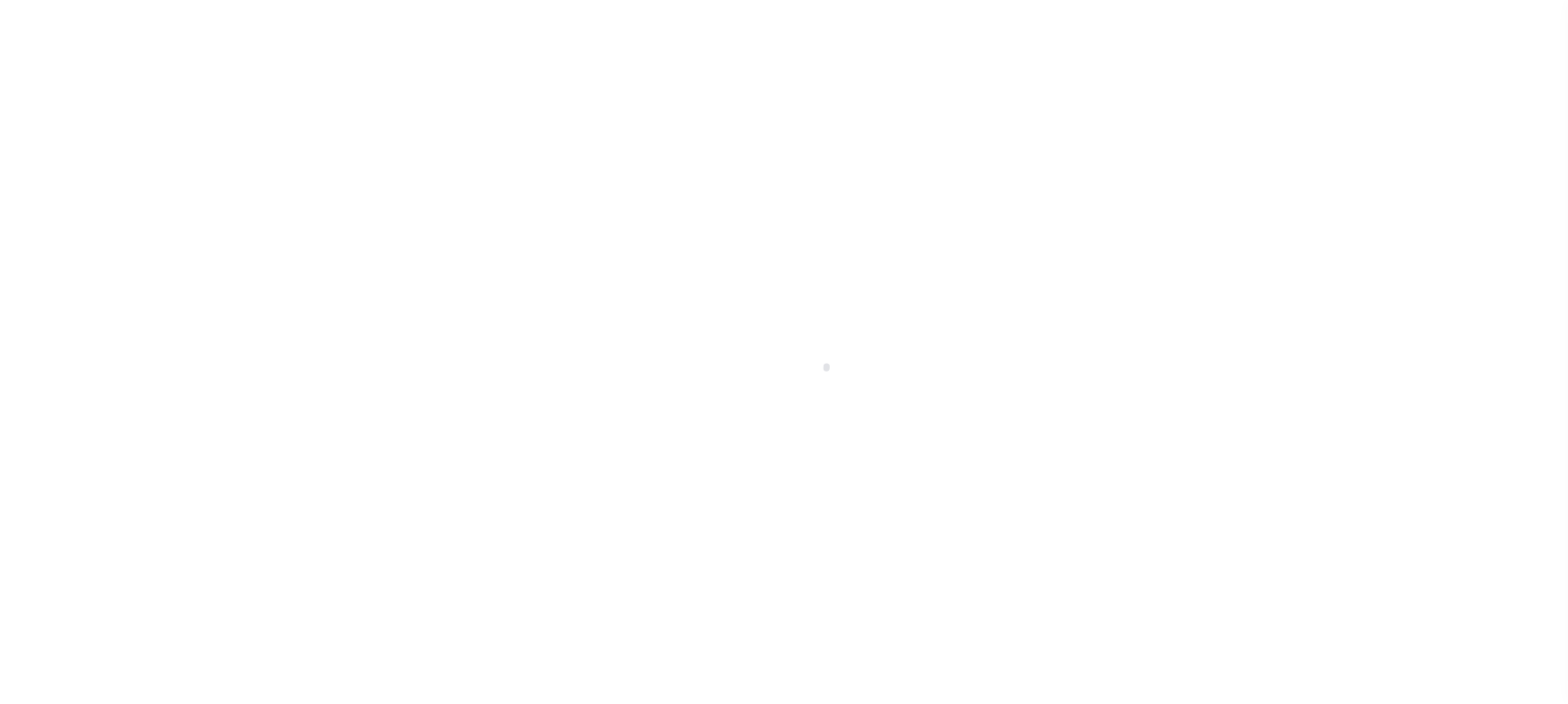
select select "PYD"
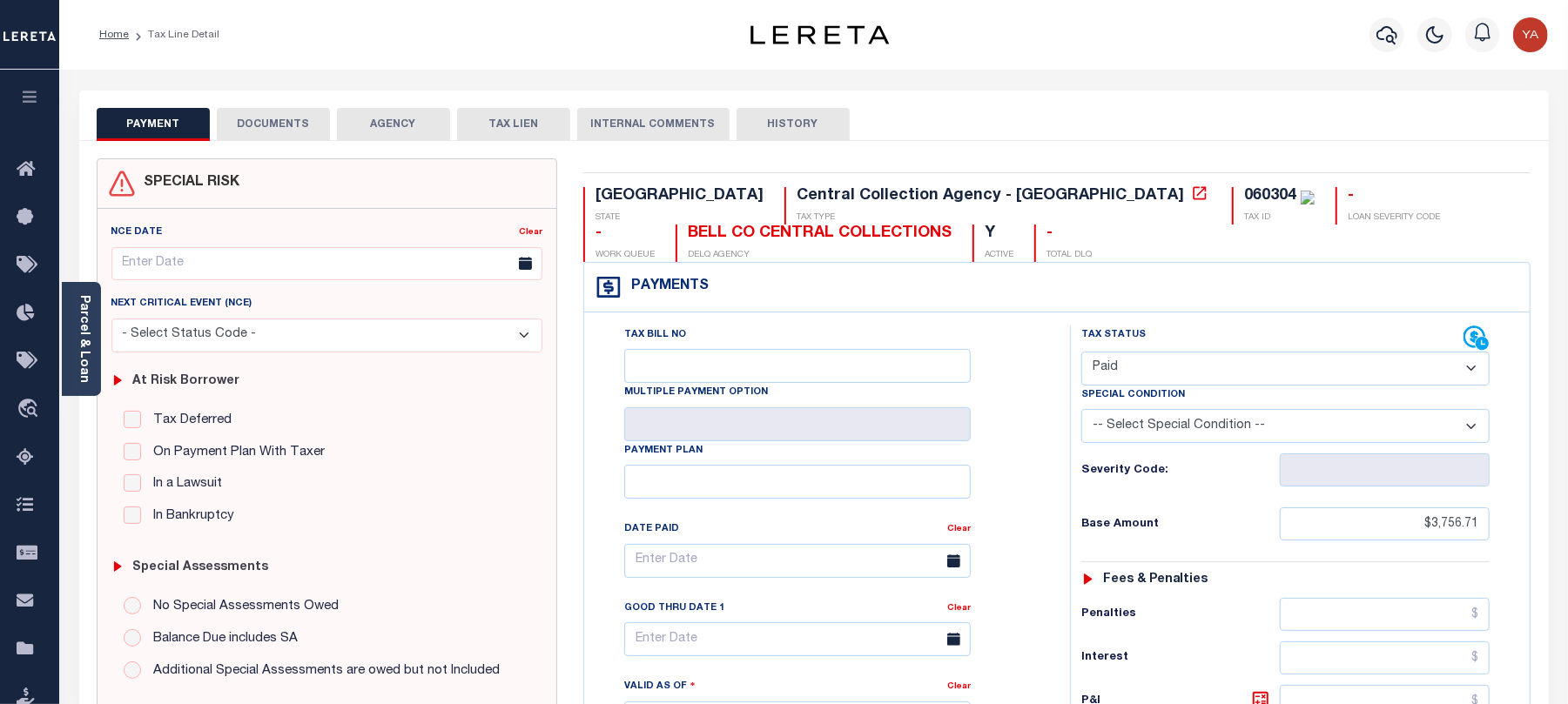
click at [293, 119] on button "DOCUMENTS" at bounding box center [273, 124] width 113 height 33
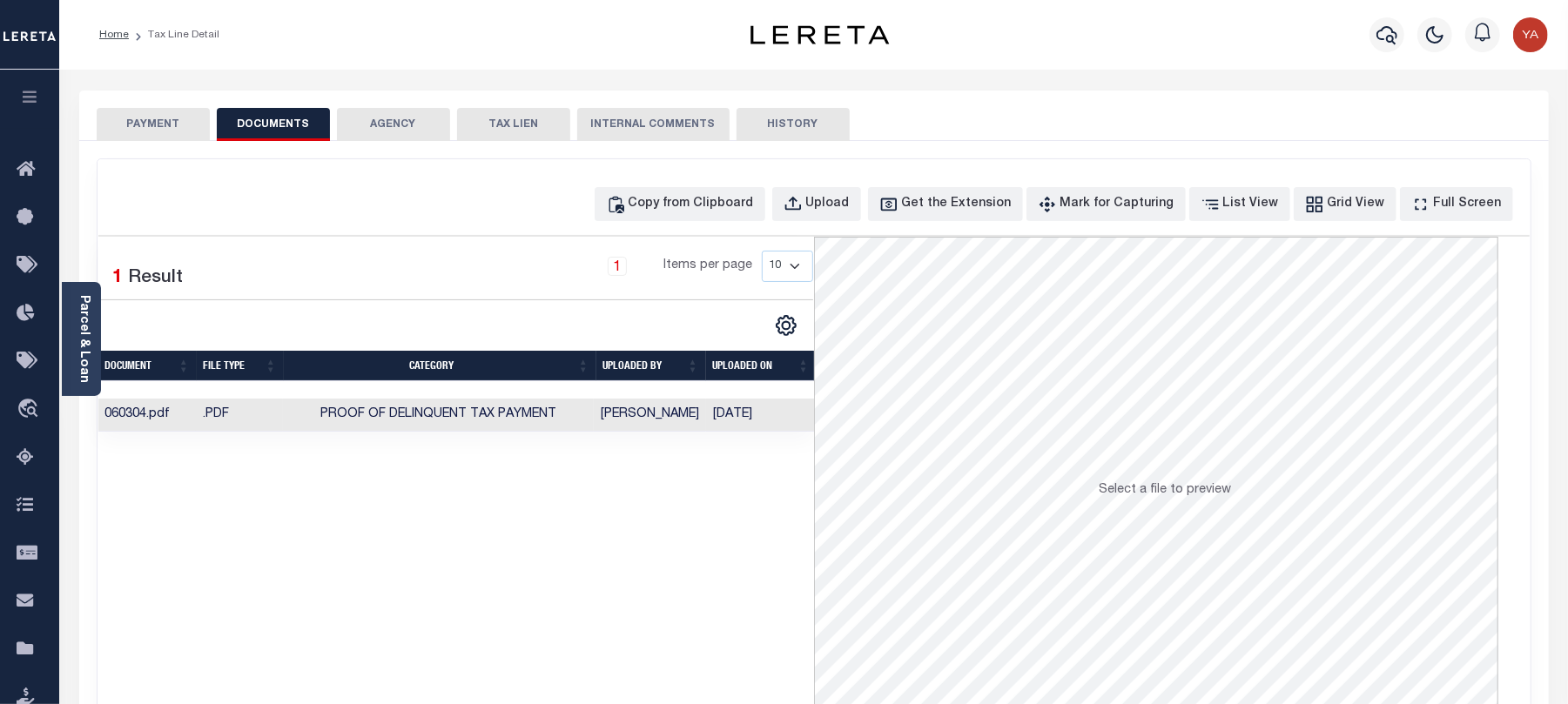
click at [757, 419] on td "10/11/2025" at bounding box center [761, 416] width 110 height 34
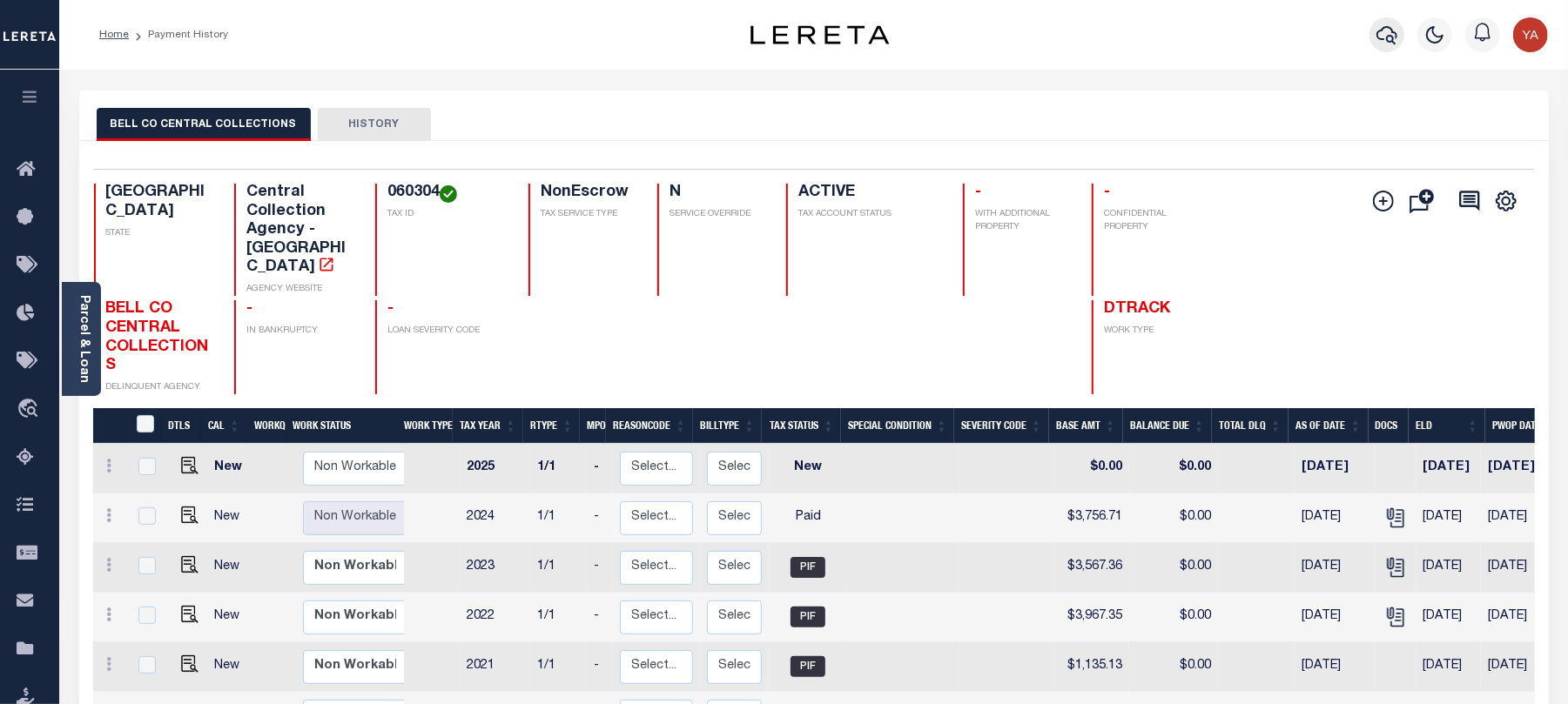
click at [1381, 40] on icon "button" at bounding box center [1386, 34] width 21 height 21
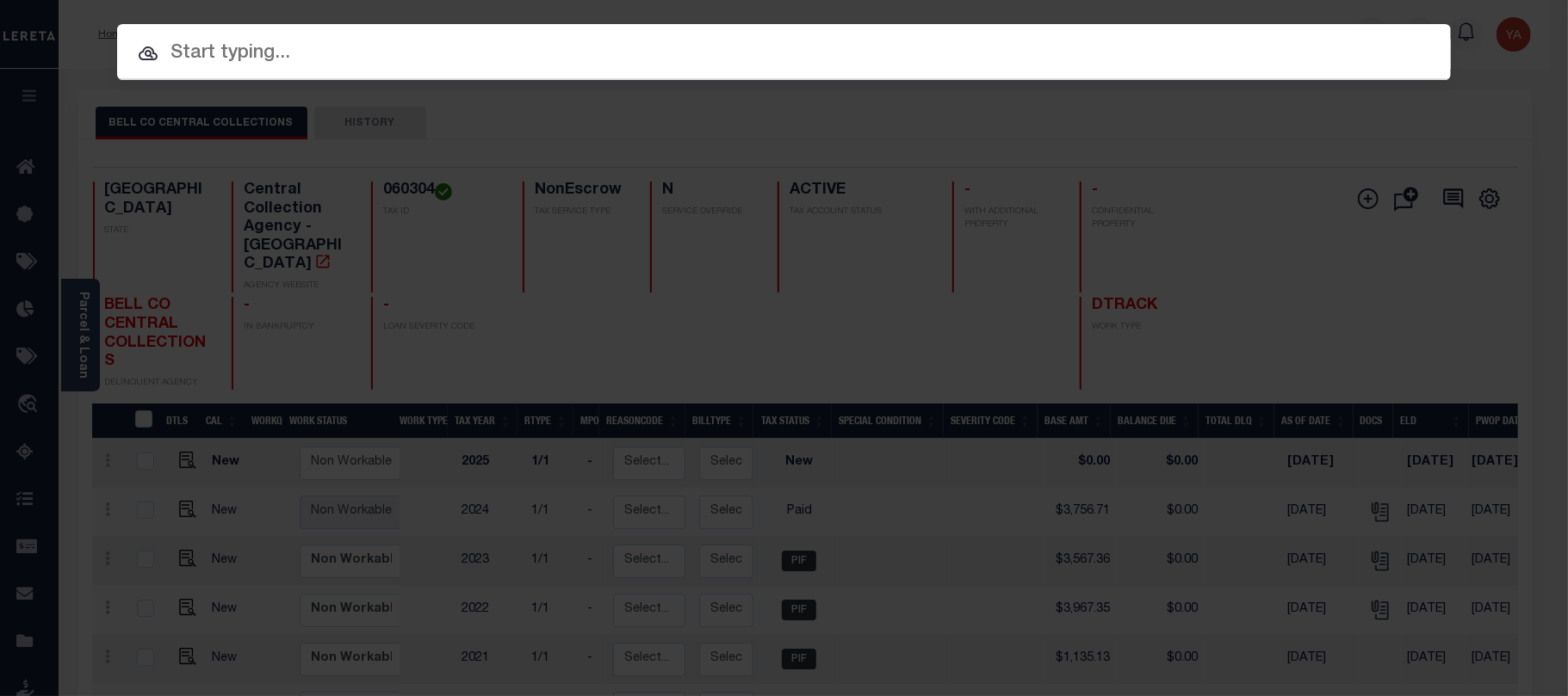
click at [1202, 52] on input "text" at bounding box center [784, 54] width 1334 height 30
paste input "1110018304"
type input "1110018304"
